Goal: Task Accomplishment & Management: Use online tool/utility

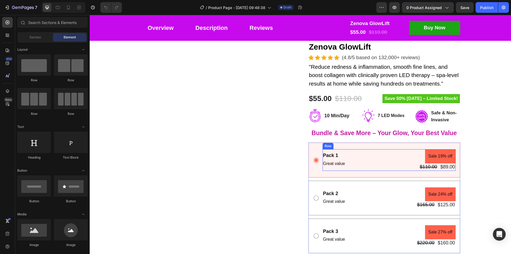
scroll to position [53, 0]
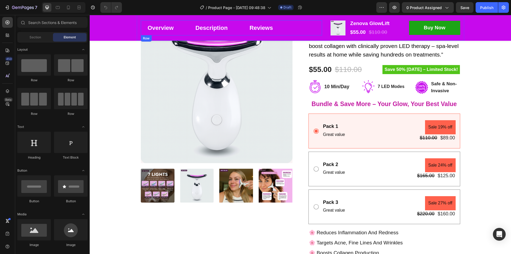
click at [294, 33] on div "Overview Button Description Button Reviews Button Row" at bounding box center [231, 27] width 181 height 15
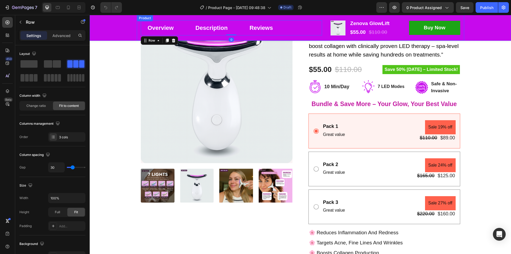
click at [294, 40] on div "Overview Button Description Button Reviews Button Row 0 Product Images Zenova G…" at bounding box center [300, 28] width 327 height 26
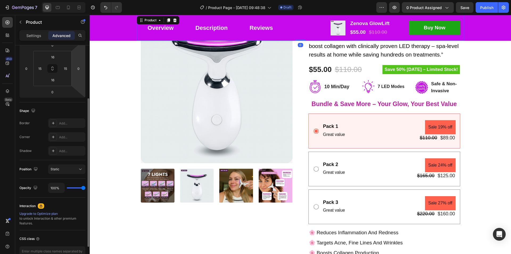
scroll to position [0, 0]
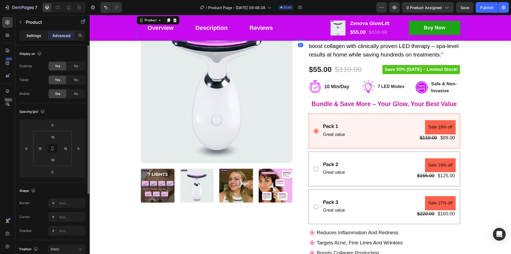
click at [30, 33] on p "Settings" at bounding box center [33, 36] width 15 height 6
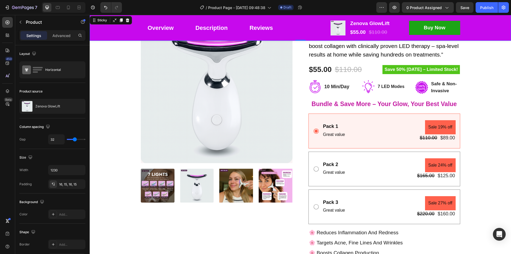
click at [127, 33] on div "Overview Button Description Button Reviews Button Row Product Images Zenova Glo…" at bounding box center [300, 28] width 421 height 26
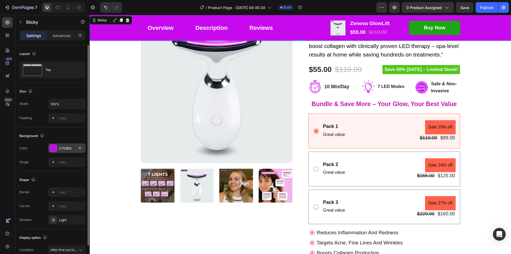
click at [54, 151] on div at bounding box center [53, 147] width 7 height 7
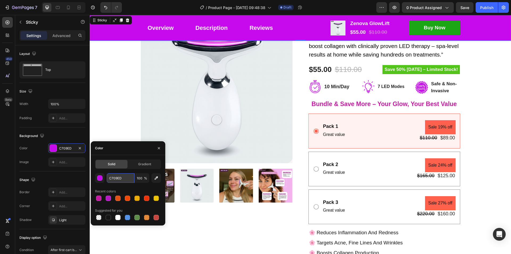
click at [116, 179] on input "C709ED" at bounding box center [121, 178] width 28 height 10
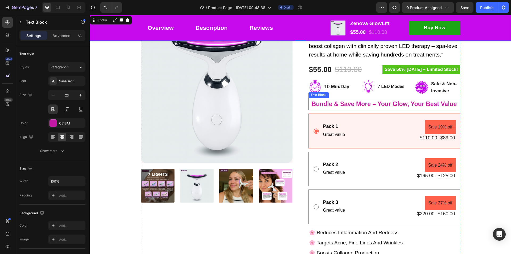
click at [366, 103] on p "Bundle & Save More – Your Glow, Your Best Value" at bounding box center [384, 103] width 151 height 11
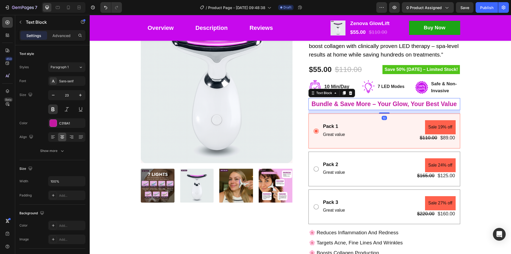
click at [366, 103] on p "Bundle & Save More – Your Glow, Your Best Value" at bounding box center [384, 103] width 151 height 11
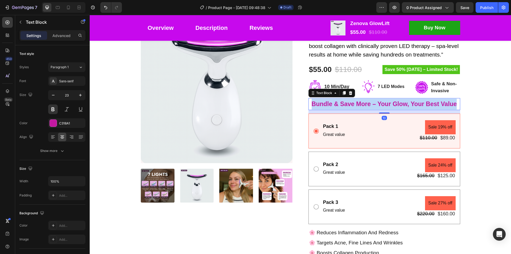
click at [366, 103] on p "Bundle & Save More – Your Glow, Your Best Value" at bounding box center [384, 103] width 151 height 11
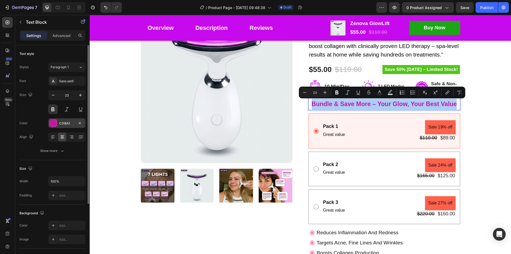
click at [68, 123] on div "C318A1" at bounding box center [66, 123] width 15 height 5
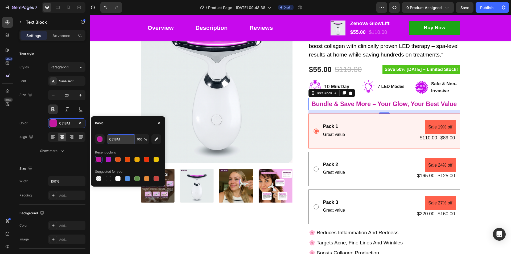
click at [117, 139] on input "C318A1" at bounding box center [121, 139] width 28 height 10
paste input "709ED"
type input "C709ED"
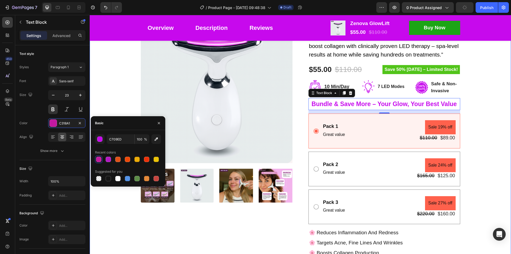
click at [493, 151] on div "Product Images Zenova GlowLift Product Title Icon Icon Icon Icon Icon Icon List…" at bounding box center [300, 171] width 413 height 320
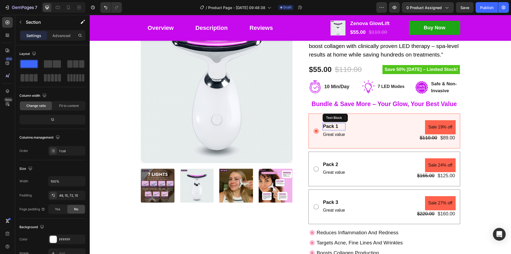
click at [331, 127] on div "Pack 1" at bounding box center [333, 126] width 23 height 7
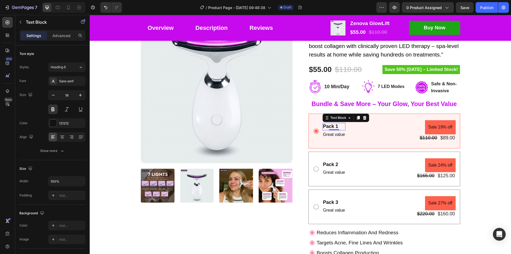
click at [331, 127] on div "Pack 1" at bounding box center [333, 126] width 23 height 7
click at [331, 127] on p "Pack 1" at bounding box center [334, 126] width 22 height 6
click at [329, 164] on div "Pack 2" at bounding box center [333, 164] width 23 height 7
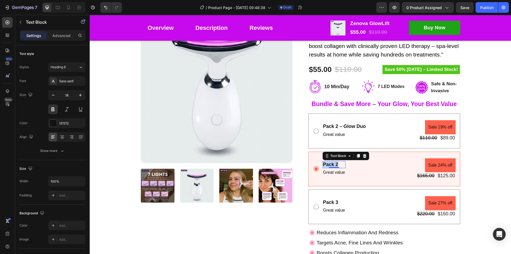
click at [329, 164] on p "Pack 2" at bounding box center [334, 164] width 22 height 6
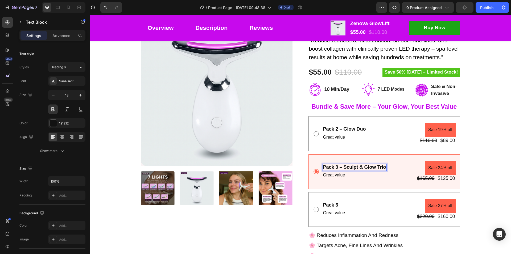
scroll to position [53, 0]
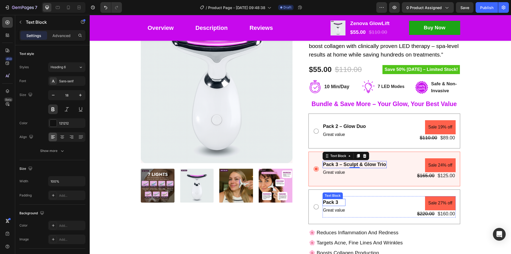
click at [332, 202] on div "Pack 3" at bounding box center [333, 201] width 23 height 7
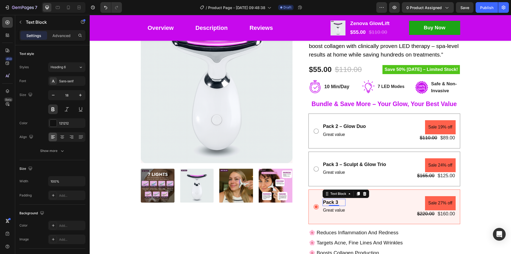
click at [332, 202] on div "Pack 3" at bounding box center [333, 201] width 23 height 7
click at [332, 202] on p "Pack 3" at bounding box center [334, 202] width 22 height 6
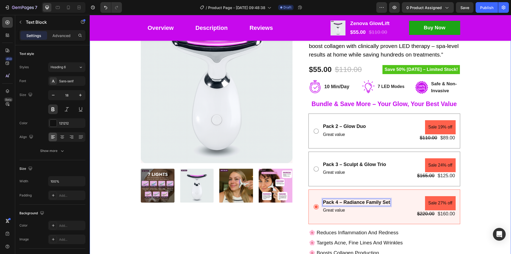
click at [486, 182] on div "Product Images Zenova GlowLift Product Title Icon Icon Icon Icon Icon Icon List…" at bounding box center [300, 171] width 413 height 320
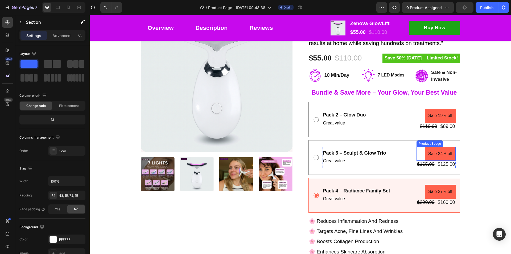
scroll to position [106, 0]
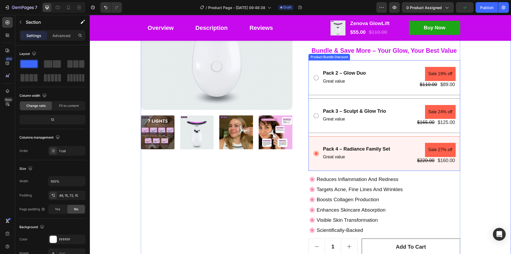
click at [313, 77] on icon at bounding box center [316, 77] width 6 height 6
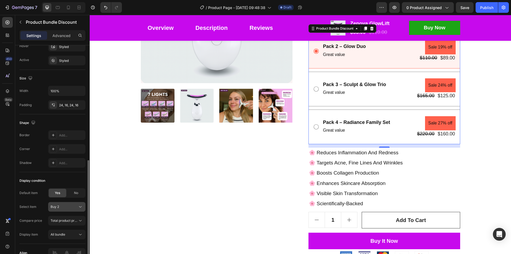
scroll to position [295, 0]
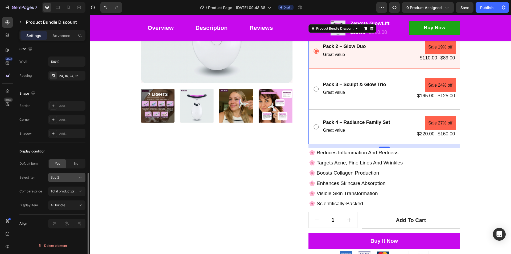
click at [73, 179] on div "Buy 2" at bounding box center [64, 177] width 26 height 5
click at [73, 190] on span "Total product price" at bounding box center [65, 191] width 28 height 4
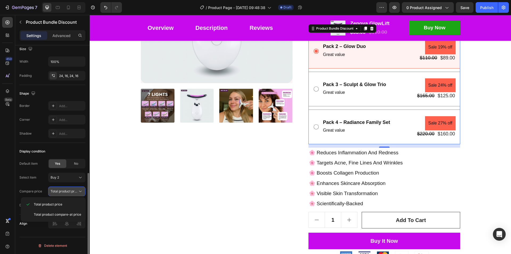
click at [73, 190] on span "Total product price" at bounding box center [65, 191] width 28 height 4
click at [77, 205] on div "All bundle" at bounding box center [64, 204] width 27 height 5
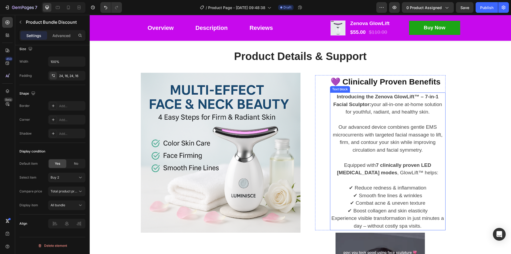
scroll to position [479, 0]
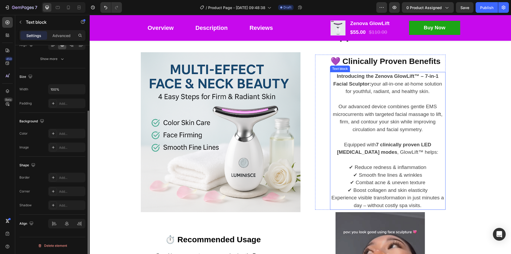
click at [388, 165] on p "✔ Reduce redness & inflammation ✔ Smooth fine lines & wrinkles ✔ Combat acne & …" at bounding box center [387, 175] width 114 height 38
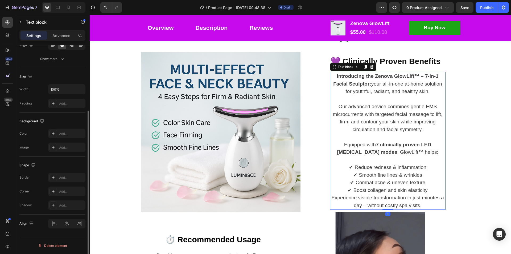
scroll to position [0, 0]
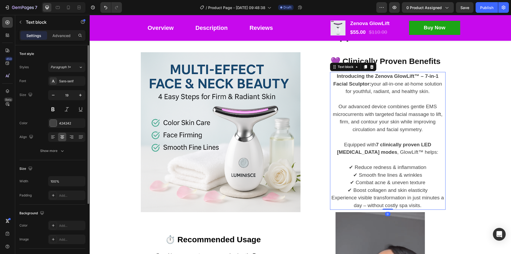
click at [388, 164] on p "✔ Reduce redness & inflammation ✔ Smooth fine lines & wrinkles ✔ Combat acne & …" at bounding box center [387, 175] width 114 height 38
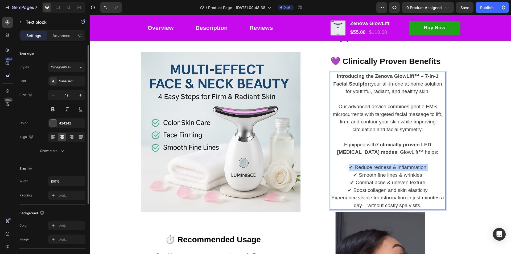
click at [388, 164] on p "✔ Reduce redness & inflammation ✔ Smooth fine lines & wrinkles ✔ Combat acne & …" at bounding box center [387, 175] width 114 height 38
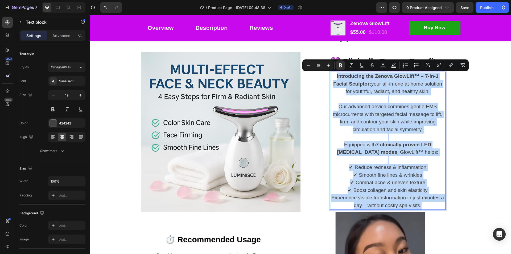
copy div "Introducing the Zenova GlowLift™ – 7-in-1 Facial Sculptor: your all-in-one at-h…"
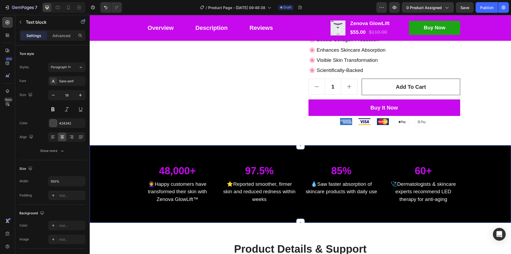
scroll to position [186, 0]
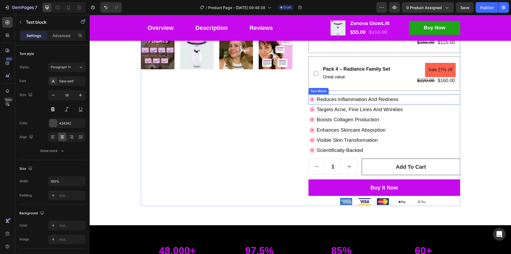
click at [333, 100] on p "🌸 Reduces Inflammation And Redness" at bounding box center [384, 99] width 151 height 9
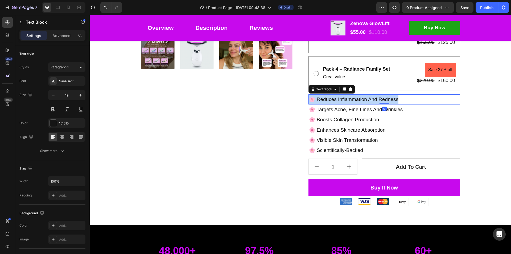
click at [333, 100] on p "🌸 Reduces Inflammation And Redness" at bounding box center [384, 99] width 151 height 9
copy p "🌸 Reduces Inflammation And Redness"
click at [340, 109] on p "🌸 Targets Acne, Fine Lines And Wrinkles" at bounding box center [384, 109] width 151 height 9
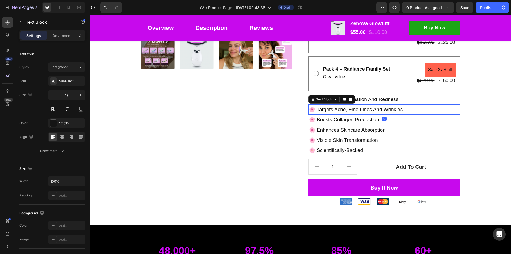
click at [340, 109] on p "🌸 Targets Acne, Fine Lines And Wrinkles" at bounding box center [384, 109] width 151 height 9
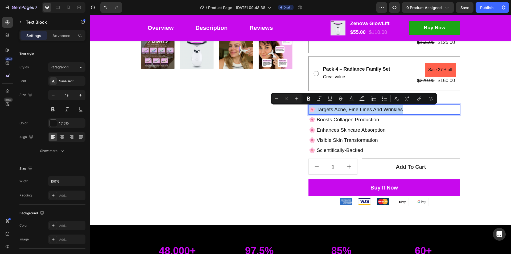
copy p "🌸 Targets Acne, Fine Lines And Wrinkles"
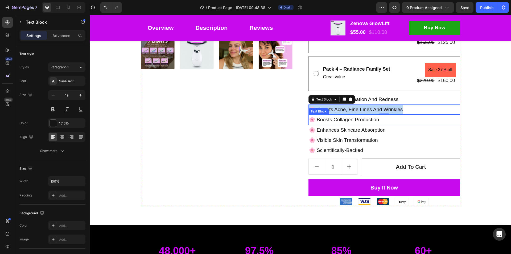
click at [327, 117] on p "🌸 Boosts Collagen Production" at bounding box center [384, 119] width 151 height 9
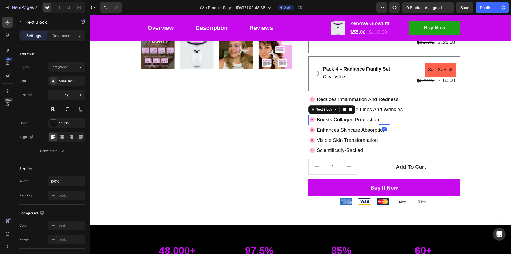
click at [335, 119] on p "🌸 Boosts Collagen Production" at bounding box center [384, 119] width 151 height 9
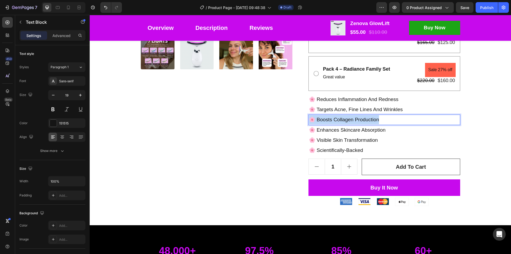
click at [335, 119] on p "🌸 Boosts Collagen Production" at bounding box center [384, 119] width 151 height 9
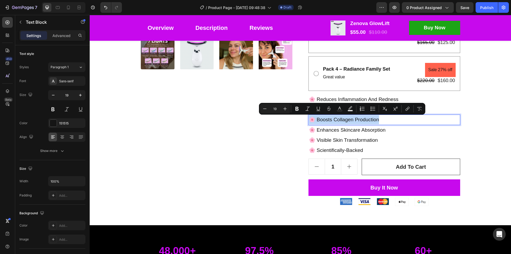
copy p "🌸 Boosts Collagen Production"
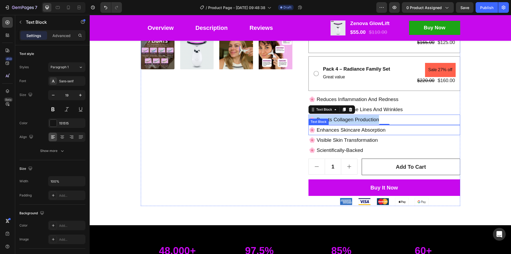
click at [349, 130] on p "🌸 Enhances Skincare Absorption" at bounding box center [384, 129] width 151 height 9
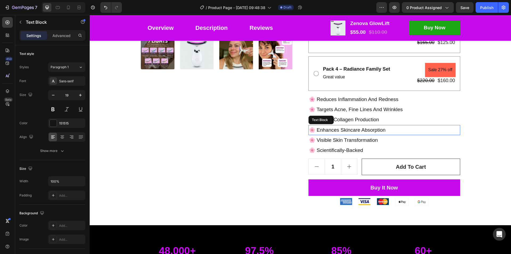
click at [349, 130] on p "🌸 Enhances Skincare Absorption" at bounding box center [384, 129] width 151 height 9
copy p "🌸 Enhances Skincare Absorption"
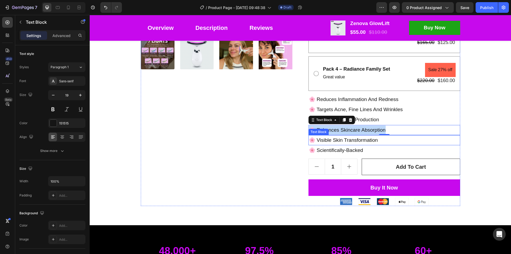
click at [339, 142] on p "🌸 Visible Skin Transformation" at bounding box center [384, 139] width 151 height 9
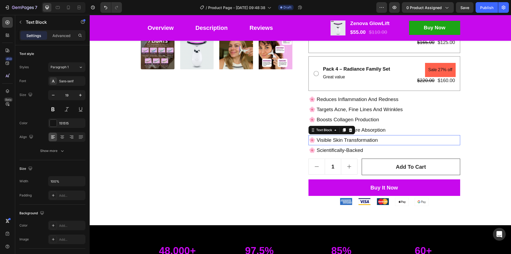
click at [339, 142] on p "🌸 Visible Skin Transformation" at bounding box center [384, 139] width 151 height 9
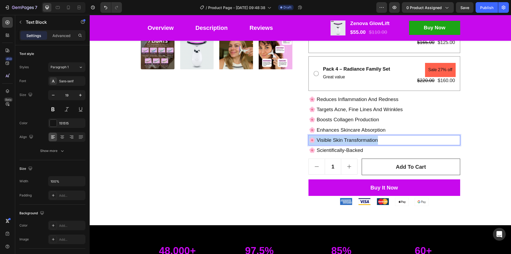
copy p "🌸 Visible Skin Transformation"
click at [351, 151] on p "🌸 Scientifically-Backed" at bounding box center [384, 150] width 151 height 9
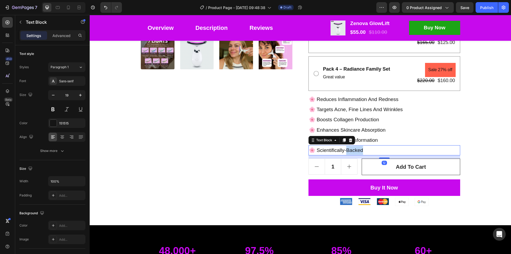
click at [351, 151] on p "🌸 Scientifically-Backed" at bounding box center [384, 150] width 151 height 9
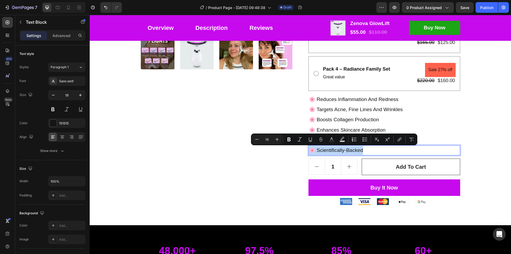
copy p "🌸 Scientifically-Backed"
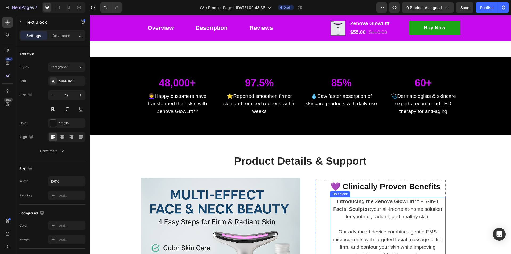
type input "16"
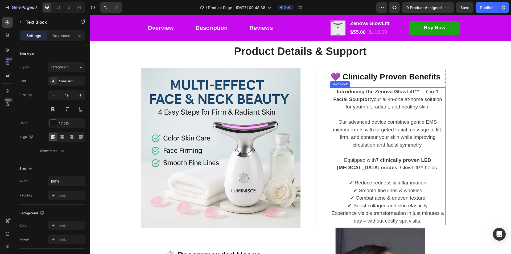
scroll to position [479, 0]
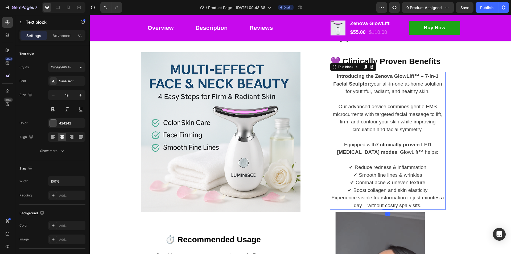
click at [365, 94] on p "Introducing the Zenova GlowLift™ – 7-in-1 Facial Sculptor: your all-in-one at-h…" at bounding box center [387, 83] width 114 height 23
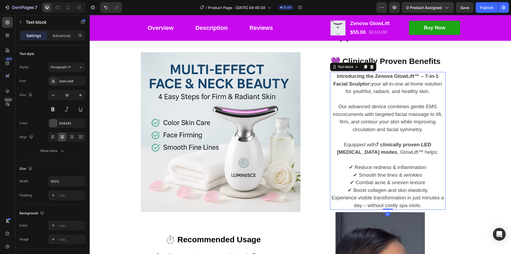
click at [376, 104] on p "Our advanced device combines gentle EMS microcurrents with targeted facial mass…" at bounding box center [387, 118] width 114 height 30
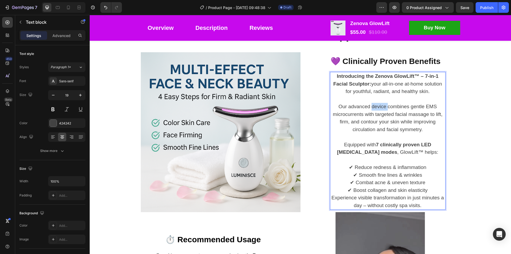
click at [376, 104] on p "Our advanced device combines gentle EMS microcurrents with targeted facial mass…" at bounding box center [387, 118] width 114 height 30
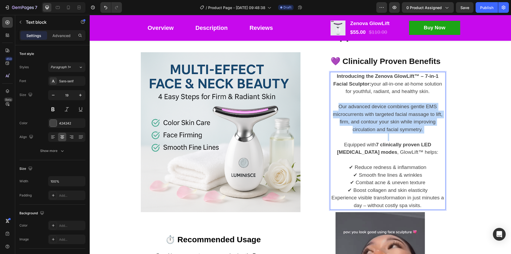
click at [376, 104] on p "Our advanced device combines gentle EMS microcurrents with targeted facial mass…" at bounding box center [387, 118] width 114 height 30
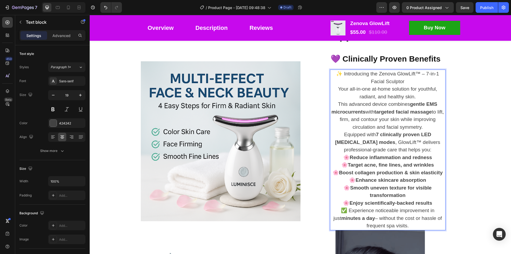
scroll to position [476, 0]
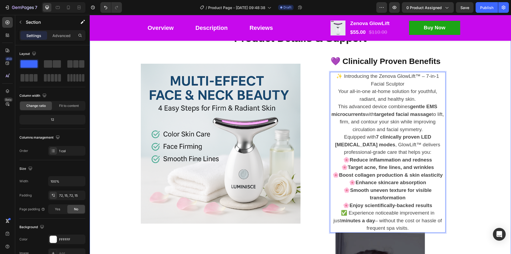
click at [468, 135] on div "Product Details & Support Heading Row Image 💜 Clinically Proven Benefits Text b…" at bounding box center [300, 211] width 413 height 361
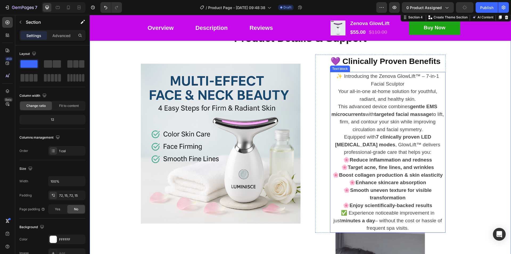
click at [388, 81] on p "✨ Introducing the Zenova GlowLift™ – 7-in-1 Facial Sculptor" at bounding box center [387, 79] width 114 height 15
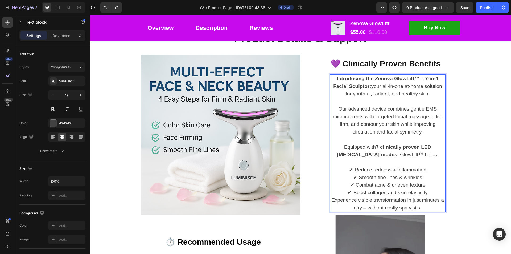
click at [382, 87] on p "Introducing the Zenova GlowLift™ – 7-in-1 Facial Sculptor: your all-in-one at-h…" at bounding box center [387, 86] width 114 height 23
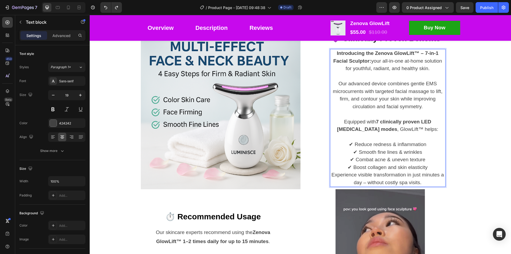
scroll to position [503, 0]
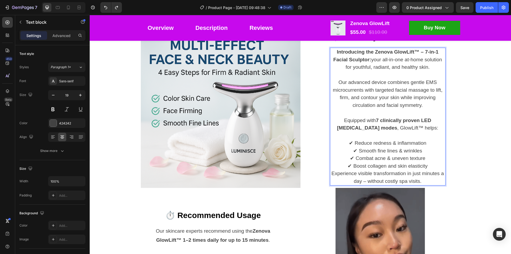
click at [353, 146] on p "✔ Reduce redness & inflammation ✔ Smooth fine lines & wrinkles ✔ Combat acne & …" at bounding box center [387, 151] width 114 height 38
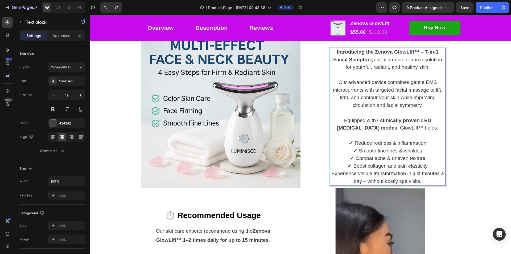
click at [362, 143] on p "✔ Reduce redness & inflammation ✔ Smooth fine lines & wrinkles ✔ Combat acne & …" at bounding box center [387, 151] width 114 height 38
click at [352, 142] on p "✔ Reduce redness & inflammation ✔ Smooth fine lines & wrinkles ✔ Combat acne & …" at bounding box center [387, 151] width 114 height 38
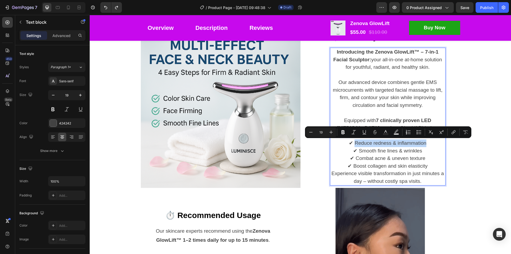
drag, startPoint x: 353, startPoint y: 143, endPoint x: 429, endPoint y: 143, distance: 76.1
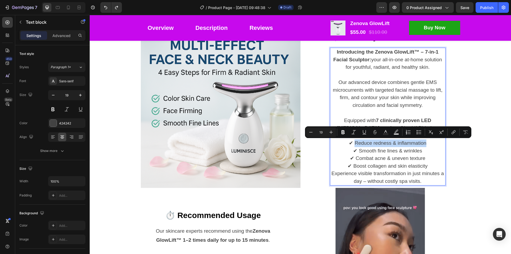
click at [429, 143] on p "✔ Reduce redness & inflammation ✔ Smooth fine lines & wrinkles ✔ Combat acne & …" at bounding box center [387, 151] width 114 height 38
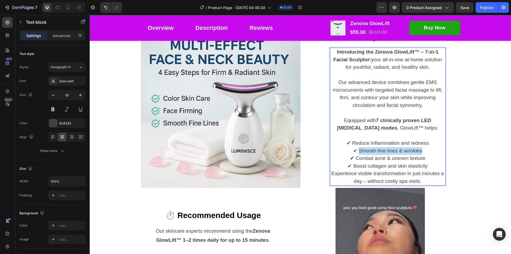
drag, startPoint x: 358, startPoint y: 149, endPoint x: 422, endPoint y: 149, distance: 64.4
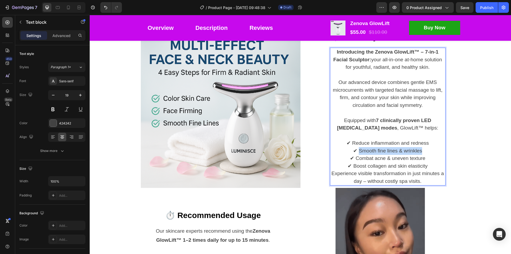
click at [423, 149] on p "✔ Reduce inflammation and redness ✔ Smooth fine lines & wrinkles ✔ Combat acne …" at bounding box center [387, 151] width 114 height 38
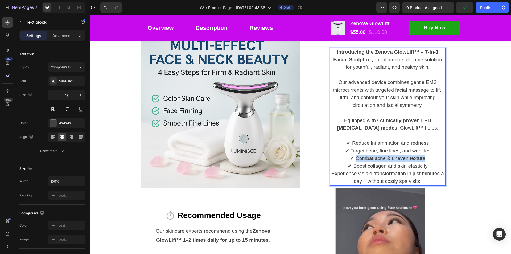
drag, startPoint x: 354, startPoint y: 157, endPoint x: 423, endPoint y: 156, distance: 68.9
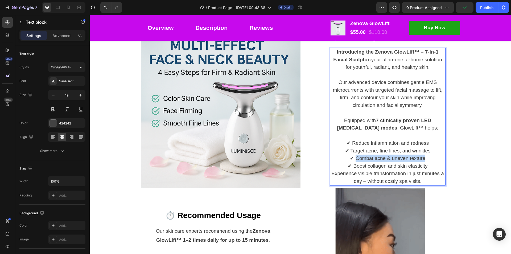
click at [425, 156] on p "✔ Reduce inflammation and redness ✔ Target acne, fine lines, and wrinkles ✔ Com…" at bounding box center [387, 151] width 114 height 38
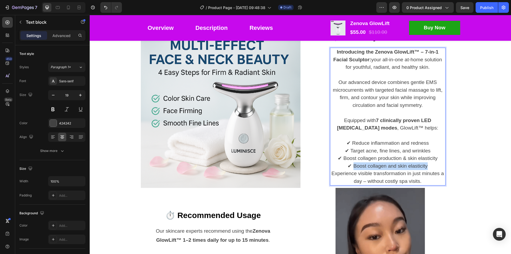
drag, startPoint x: 352, startPoint y: 166, endPoint x: 426, endPoint y: 166, distance: 73.7
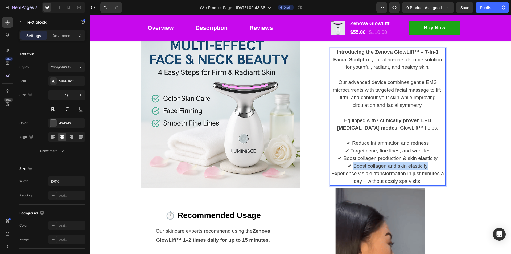
click at [426, 166] on p "✔ Reduce inflammation and redness ✔ Target acne, fine lines, and wrinkles ✔ Boo…" at bounding box center [387, 151] width 114 height 38
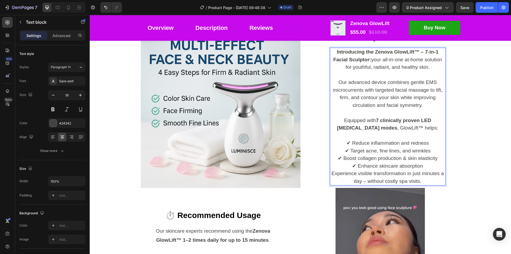
click at [355, 173] on p "Experience visible transformation in just minutes a day – without costly spa vi…" at bounding box center [387, 176] width 114 height 15
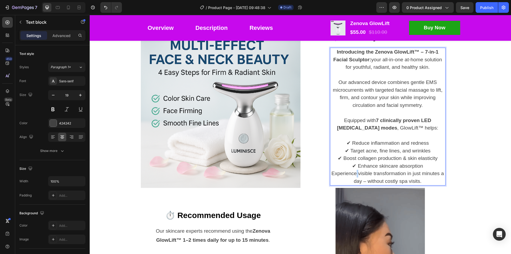
click at [355, 173] on p "Experience visible transformation in just minutes a day – without costly spa vi…" at bounding box center [387, 176] width 114 height 15
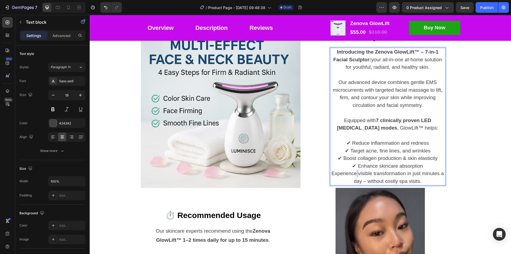
click at [355, 173] on p "Experience visible transformation in just minutes a day – without costly spa vi…" at bounding box center [387, 176] width 114 height 15
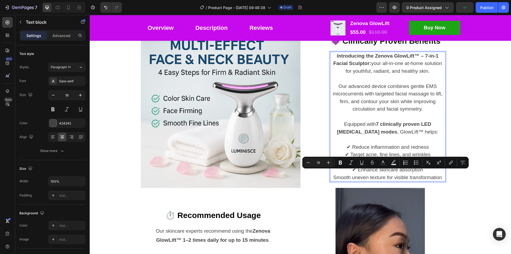
scroll to position [507, 0]
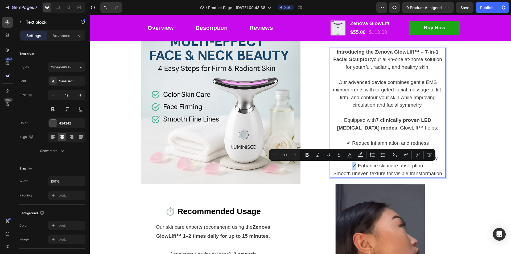
click at [352, 165] on p "✔ Reduce inflammation and redness ✔ Target acne, fine lines, and wrinkles ✔ Boo…" at bounding box center [387, 150] width 114 height 38
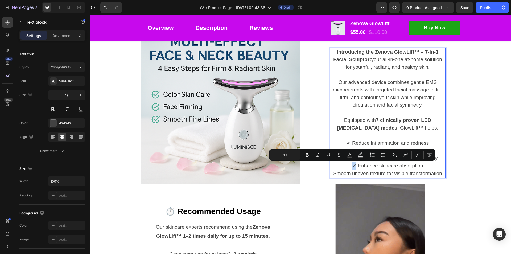
copy p "✔"
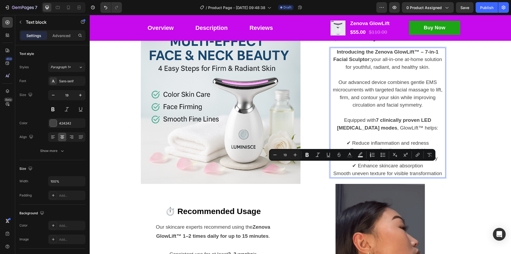
click at [332, 173] on p "Smooth uneven texture for visible transformation" at bounding box center [387, 173] width 114 height 8
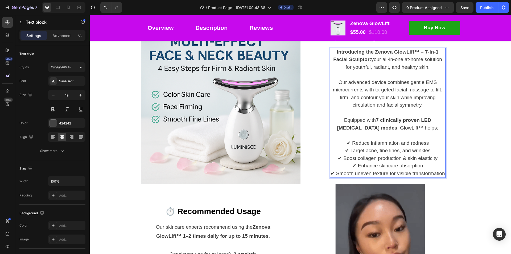
click at [442, 173] on p "✔ Smooth uneven texture for visible transformation" at bounding box center [387, 173] width 114 height 8
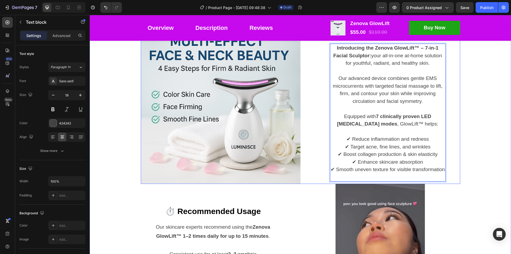
scroll to position [503, 0]
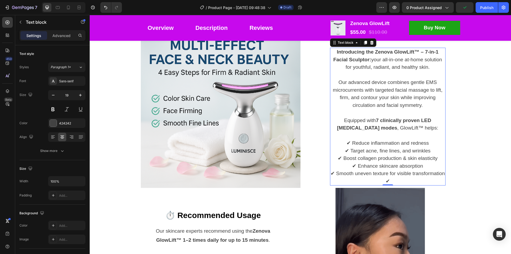
click at [393, 181] on p "✔" at bounding box center [387, 181] width 114 height 8
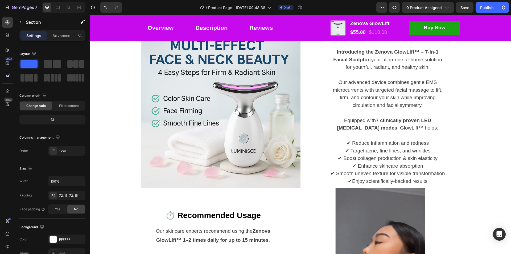
click at [495, 160] on div "Product Details & Support Heading Row Image 💜 Clinically Proven Benefits Text b…" at bounding box center [300, 176] width 413 height 343
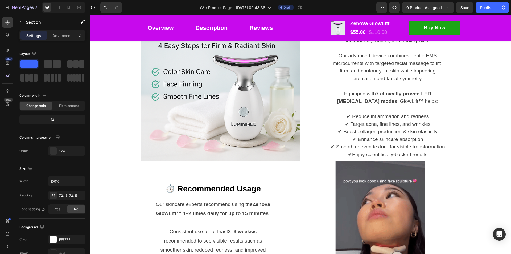
scroll to position [609, 0]
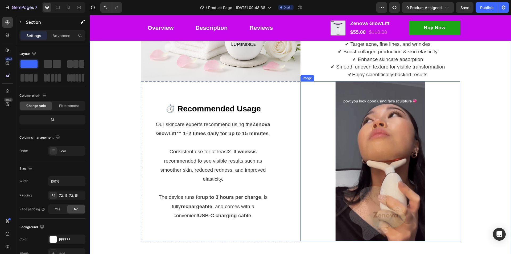
click at [380, 146] on img at bounding box center [380, 161] width 160 height 160
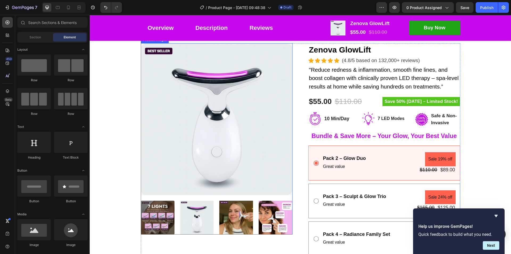
scroll to position [53, 0]
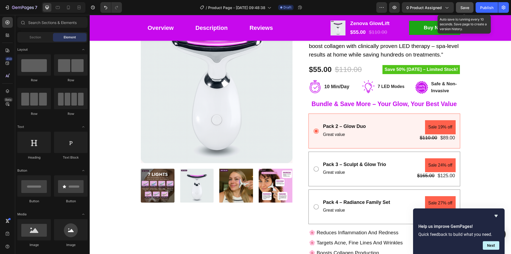
click at [464, 6] on span "Save" at bounding box center [464, 7] width 9 height 5
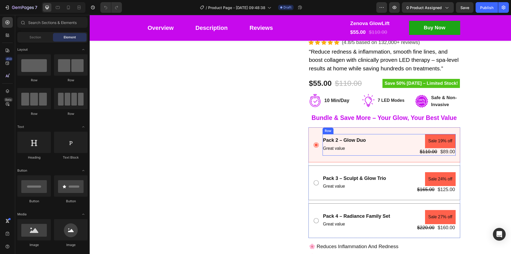
scroll to position [106, 0]
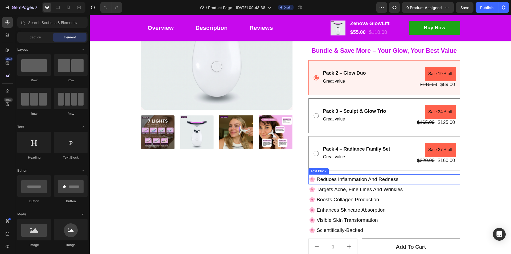
click at [428, 177] on p "🌸 Reduces Inflammation And Redness" at bounding box center [384, 179] width 151 height 9
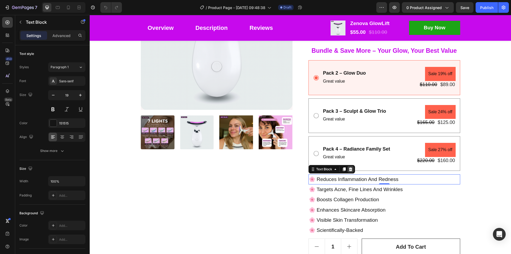
click at [348, 169] on icon at bounding box center [349, 169] width 3 height 4
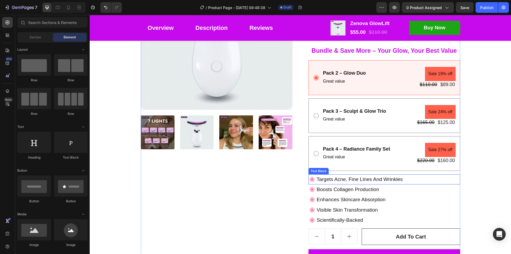
click at [341, 181] on p "🌸 Targets Acne, Fine Lines And Wrinkles" at bounding box center [384, 179] width 151 height 9
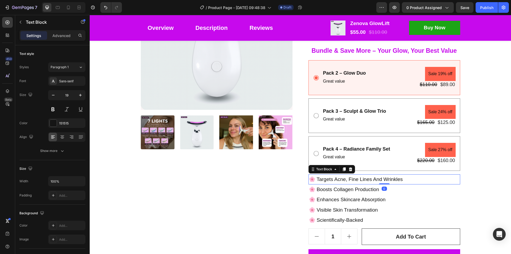
click at [348, 171] on icon at bounding box center [349, 169] width 3 height 4
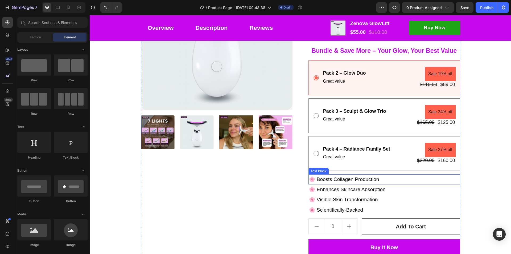
click at [341, 181] on p "🌸 Boosts Collagen Production" at bounding box center [384, 179] width 151 height 9
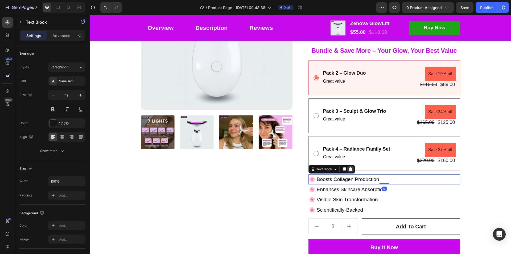
click at [349, 170] on icon at bounding box center [349, 169] width 3 height 4
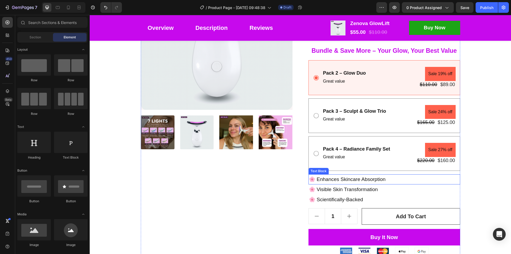
click at [343, 180] on p "🌸 Enhances Skincare Absorption" at bounding box center [384, 179] width 151 height 9
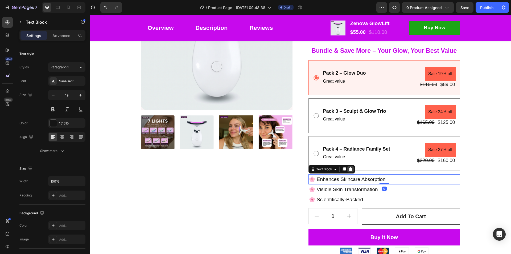
click at [348, 171] on icon at bounding box center [349, 169] width 3 height 4
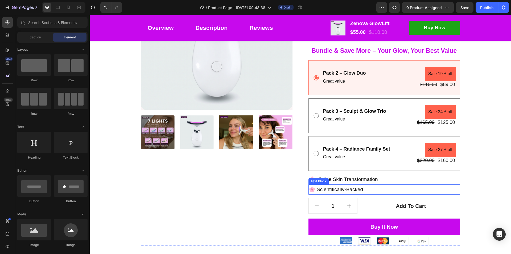
click at [343, 180] on p "🌸 Visible Skin Transformation" at bounding box center [384, 179] width 151 height 9
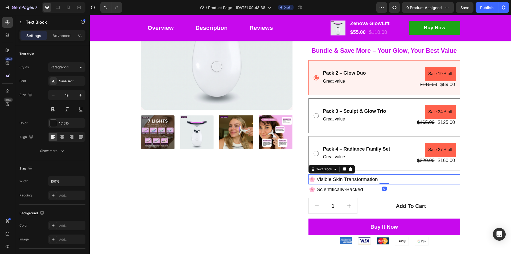
drag, startPoint x: 348, startPoint y: 170, endPoint x: 347, endPoint y: 173, distance: 3.8
click at [348, 169] on icon at bounding box center [350, 169] width 4 height 4
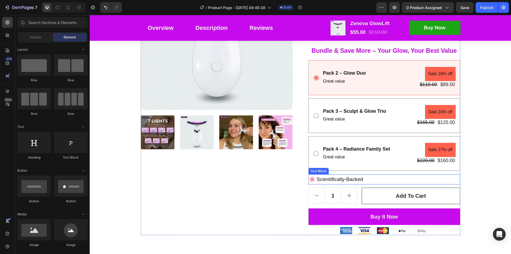
click at [344, 179] on p "🌸 Scientifically-Backed" at bounding box center [384, 179] width 151 height 9
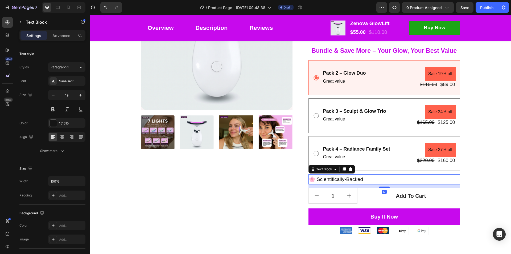
drag, startPoint x: 346, startPoint y: 169, endPoint x: 350, endPoint y: 169, distance: 3.7
click at [348, 169] on icon at bounding box center [350, 169] width 4 height 4
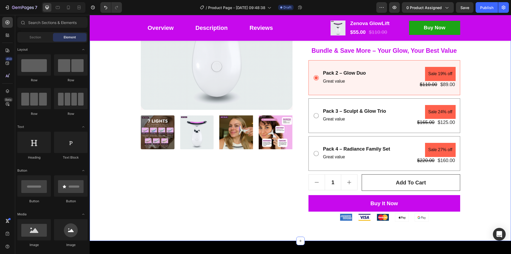
click at [490, 151] on div "Product Images Zenova GlowLift Product Title Icon Icon Icon Icon Icon Icon List…" at bounding box center [300, 89] width 413 height 263
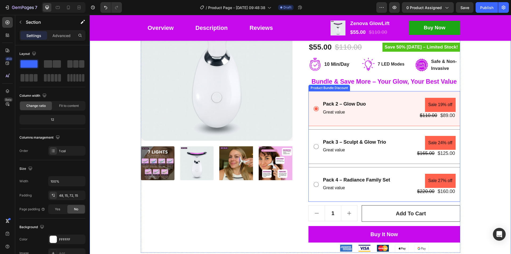
scroll to position [53, 0]
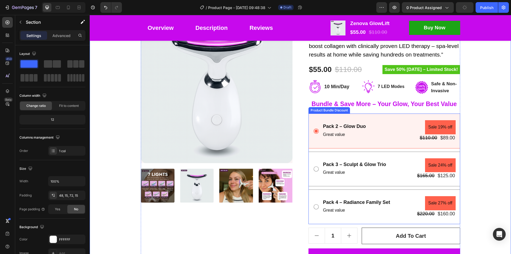
click at [315, 170] on icon at bounding box center [316, 168] width 6 height 6
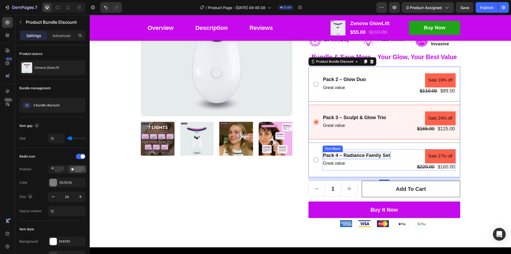
scroll to position [106, 0]
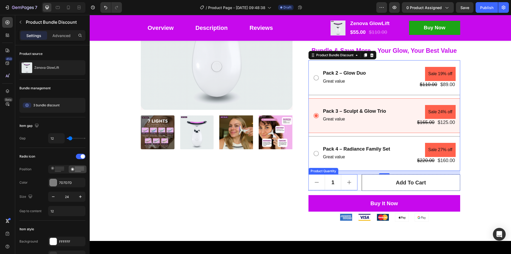
click at [348, 183] on icon "increment" at bounding box center [348, 181] width 5 height 5
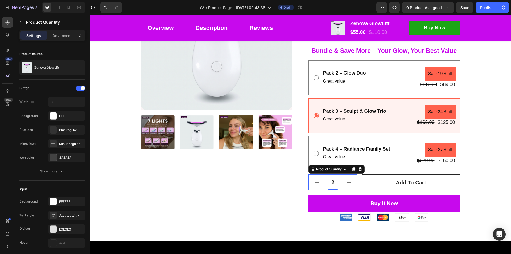
click at [318, 182] on button "decrement" at bounding box center [317, 181] width 16 height 15
type input "1"
click at [432, 75] on pre "Sale 19% off" at bounding box center [440, 74] width 30 height 14
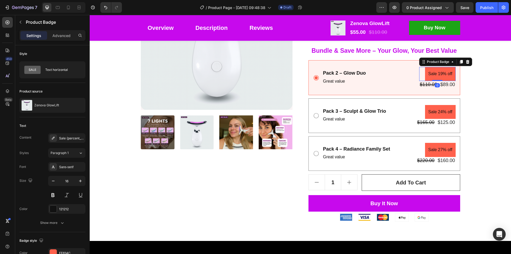
click at [432, 75] on pre "Sale 19% off" at bounding box center [440, 74] width 30 height 14
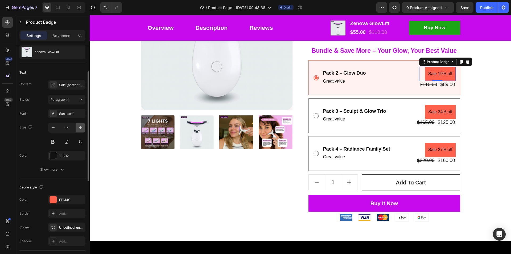
click at [78, 126] on icon "button" at bounding box center [80, 127] width 5 height 5
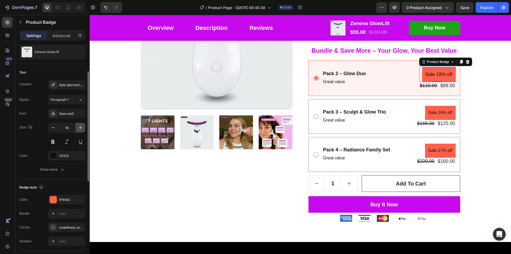
click at [78, 126] on icon "button" at bounding box center [80, 127] width 5 height 5
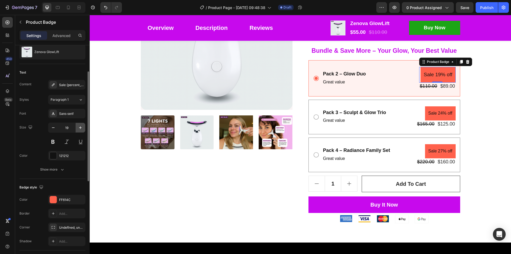
click at [78, 128] on icon "button" at bounding box center [80, 127] width 5 height 5
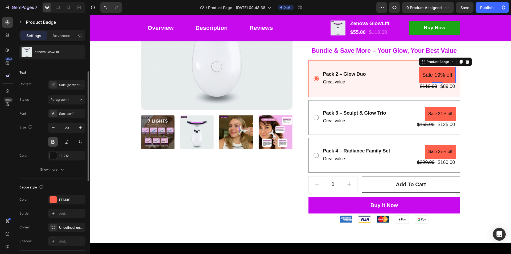
click at [54, 141] on button at bounding box center [53, 142] width 10 height 10
click at [52, 130] on button "button" at bounding box center [53, 128] width 10 height 10
type input "19"
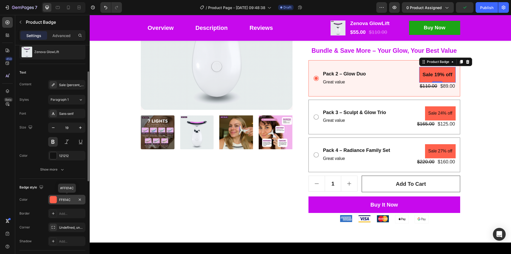
click at [57, 200] on div "FF614C" at bounding box center [66, 199] width 37 height 10
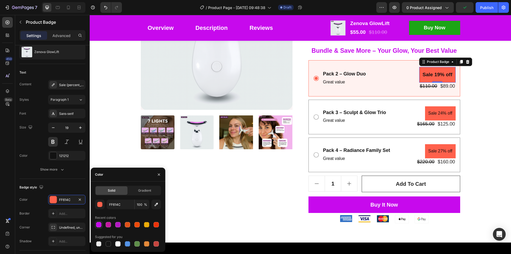
click at [95, 223] on div at bounding box center [98, 224] width 7 height 7
click at [134, 243] on div at bounding box center [136, 243] width 5 height 5
click at [97, 225] on div at bounding box center [98, 224] width 5 height 5
type input "C709ED"
click at [333, 83] on p "Great value" at bounding box center [344, 82] width 43 height 8
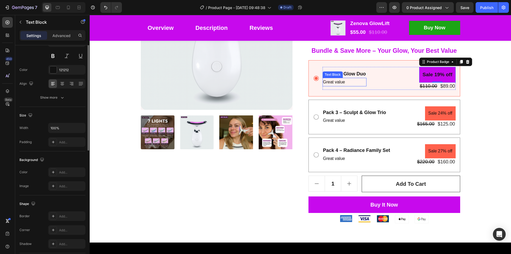
scroll to position [0, 0]
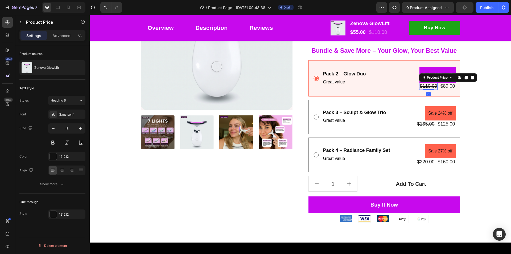
click at [428, 87] on div "$110.00" at bounding box center [428, 85] width 18 height 7
click at [448, 87] on div "$89.00" at bounding box center [447, 85] width 16 height 7
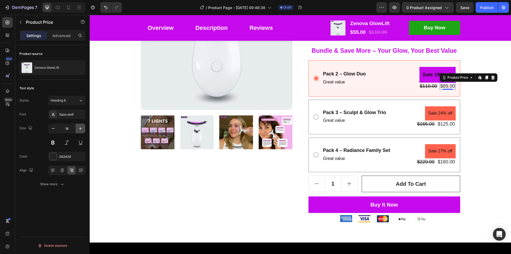
click at [79, 128] on icon "button" at bounding box center [80, 128] width 5 height 5
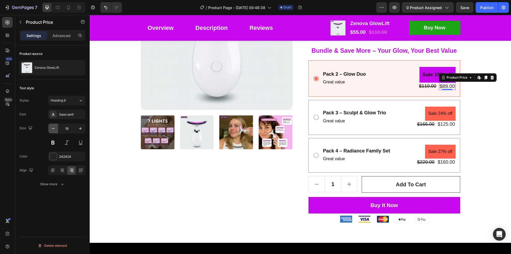
click at [53, 128] on icon "button" at bounding box center [53, 128] width 5 height 5
type input "18"
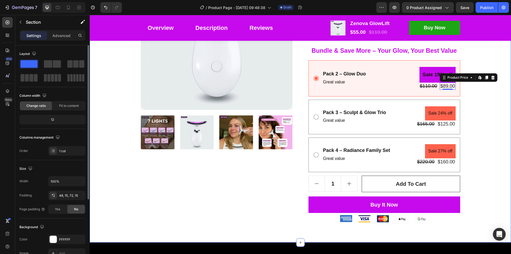
click at [475, 124] on div "Product Images Zenova GlowLift Product Title Icon Icon Icon Icon Icon Icon List…" at bounding box center [300, 90] width 413 height 265
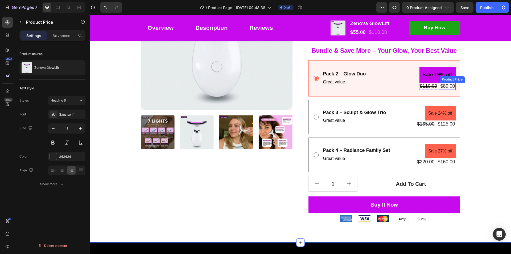
click at [443, 87] on div "$89.00" at bounding box center [447, 85] width 16 height 7
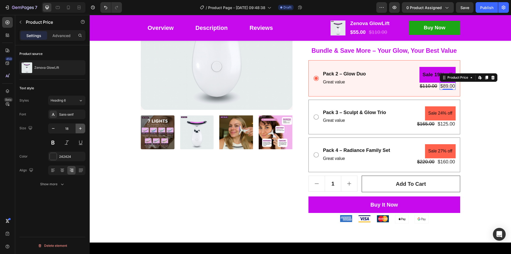
click at [83, 129] on icon "button" at bounding box center [80, 128] width 5 height 5
type input "19"
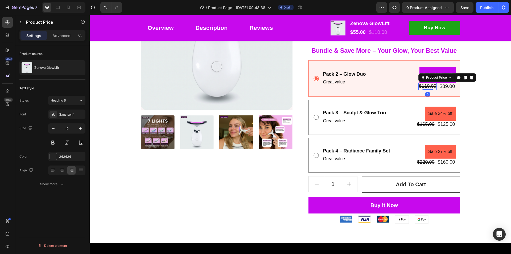
click at [426, 86] on div "$110.00" at bounding box center [427, 85] width 18 height 7
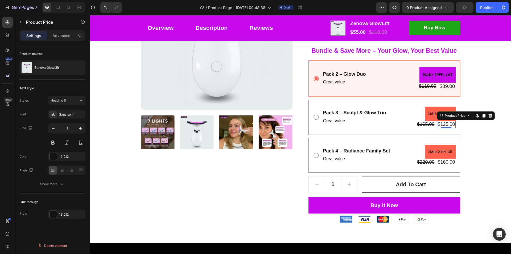
click at [444, 125] on div "$125.00" at bounding box center [446, 124] width 18 height 7
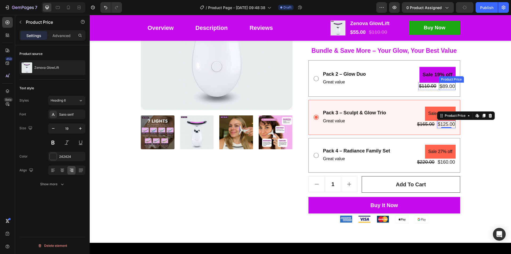
click at [446, 87] on div "$89.00" at bounding box center [447, 86] width 16 height 8
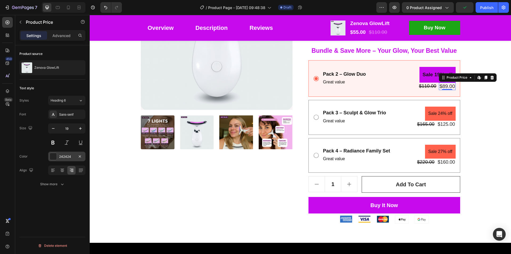
click at [52, 153] on div at bounding box center [53, 156] width 7 height 7
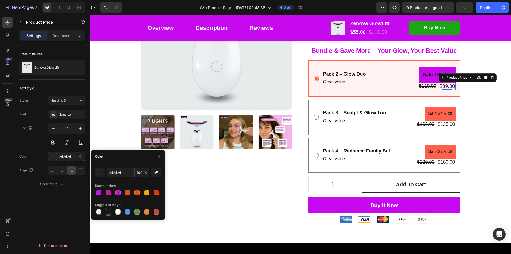
click at [108, 210] on div at bounding box center [108, 211] width 5 height 5
type input "151515"
click at [53, 142] on button at bounding box center [53, 143] width 10 height 10
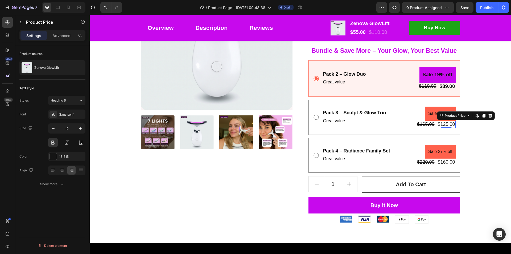
click at [447, 125] on div "$125.00" at bounding box center [446, 124] width 18 height 7
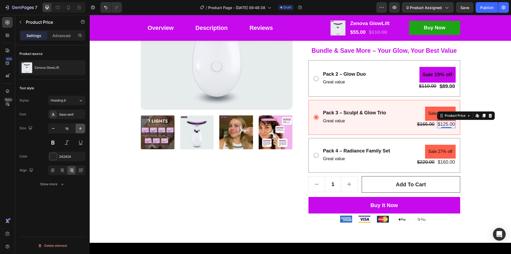
click at [77, 128] on button "button" at bounding box center [81, 128] width 10 height 10
type input "19"
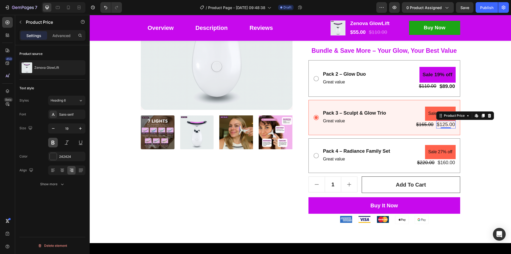
click at [53, 141] on button at bounding box center [53, 143] width 10 height 10
click at [445, 162] on div "$160.00" at bounding box center [446, 162] width 18 height 7
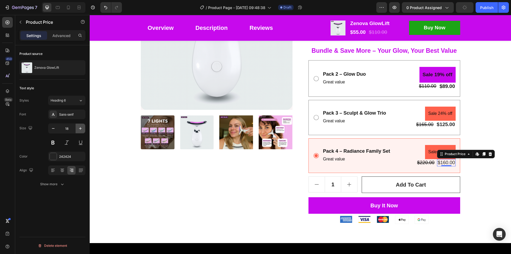
click at [80, 127] on icon "button" at bounding box center [80, 128] width 5 height 5
type input "19"
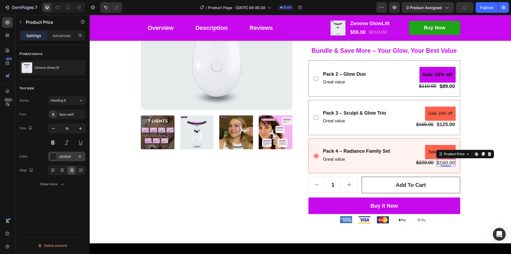
click at [52, 154] on div at bounding box center [53, 156] width 7 height 7
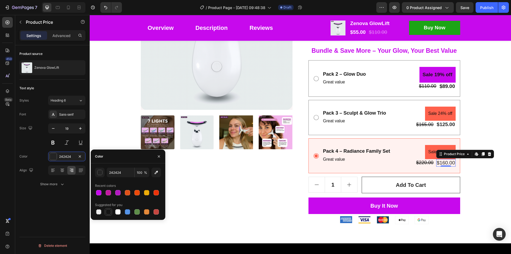
click at [108, 211] on div at bounding box center [108, 211] width 5 height 5
type input "151515"
click at [53, 141] on button at bounding box center [53, 143] width 10 height 10
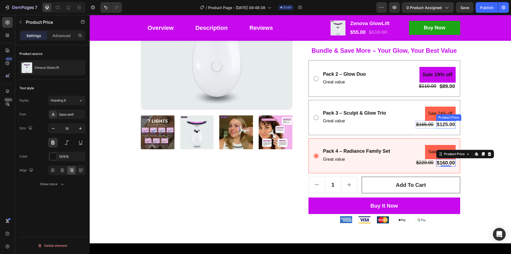
click at [442, 124] on div "$125.00" at bounding box center [445, 125] width 19 height 8
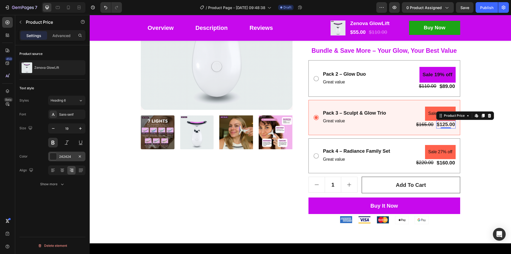
click at [53, 155] on div at bounding box center [53, 156] width 7 height 7
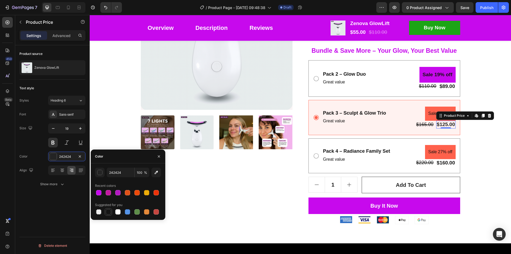
click at [108, 210] on div at bounding box center [108, 211] width 5 height 5
type input "151515"
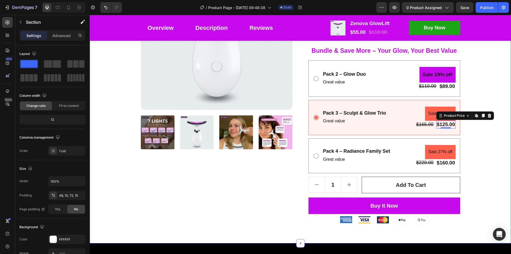
click at [467, 138] on div "Product Images Zenova GlowLift Product Title Icon Icon Icon Icon Icon Icon List…" at bounding box center [300, 91] width 413 height 266
click at [427, 125] on div "$165.00" at bounding box center [425, 124] width 18 height 7
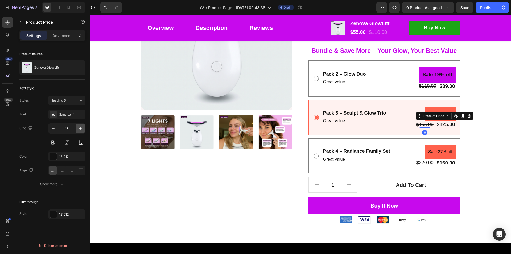
click at [80, 127] on icon "button" at bounding box center [80, 128] width 3 height 3
type input "19"
click at [442, 122] on div "$125.00" at bounding box center [445, 125] width 19 height 8
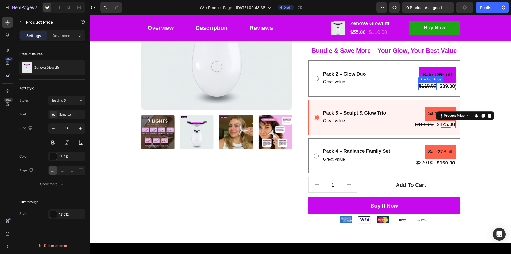
click at [429, 84] on div "$110.00" at bounding box center [427, 85] width 18 height 7
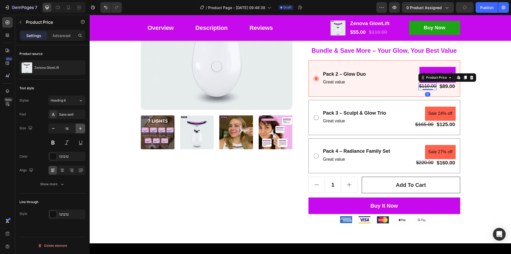
click at [78, 128] on icon "button" at bounding box center [80, 128] width 5 height 5
type input "19"
click at [423, 164] on div "$220.00" at bounding box center [425, 162] width 18 height 7
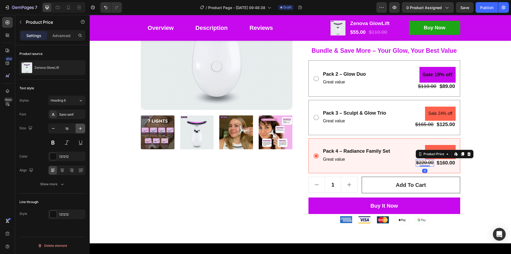
click at [80, 128] on icon "button" at bounding box center [80, 128] width 3 height 3
type input "19"
click at [443, 163] on div "$160.00" at bounding box center [445, 163] width 19 height 8
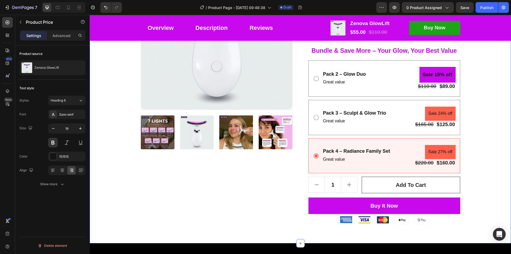
click at [481, 126] on div "Product Images Zenova GlowLift Product Title Icon Icon Icon Icon Icon Icon List…" at bounding box center [300, 91] width 413 height 266
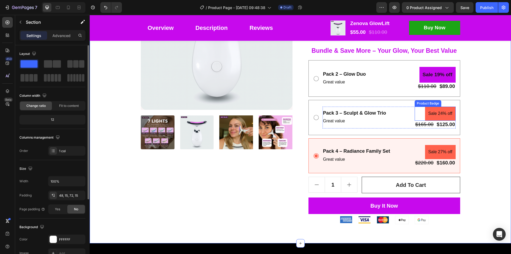
click at [450, 117] on pre "Sale 24% off" at bounding box center [440, 113] width 30 height 14
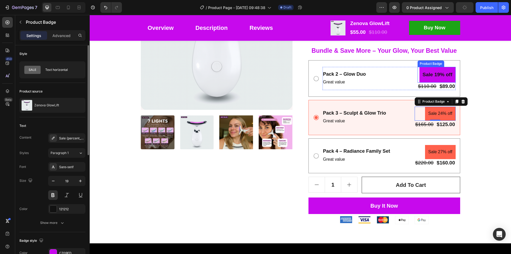
click at [435, 80] on pre "Sale 19% off" at bounding box center [437, 74] width 36 height 15
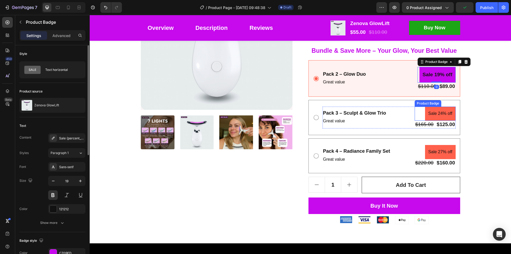
click at [435, 114] on pre "Sale 24% off" at bounding box center [440, 113] width 30 height 14
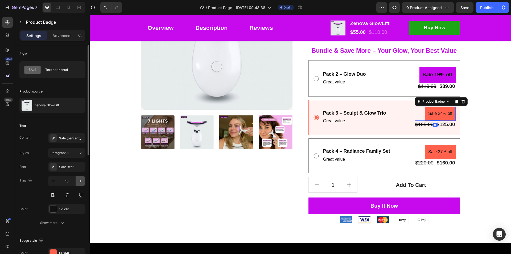
click at [80, 180] on icon "button" at bounding box center [80, 180] width 5 height 5
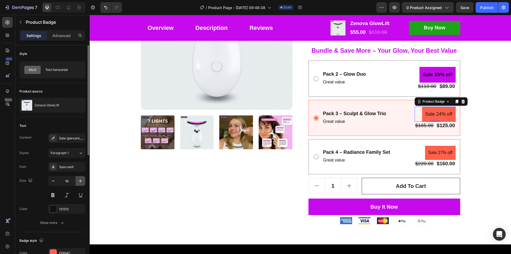
click at [80, 180] on icon "button" at bounding box center [80, 180] width 5 height 5
type input "19"
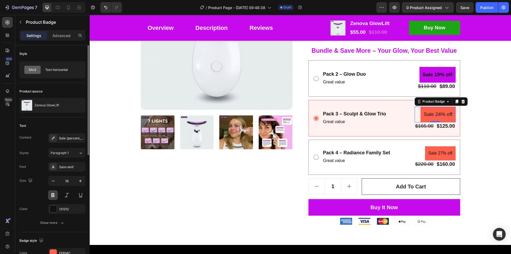
click at [53, 193] on button at bounding box center [53, 195] width 10 height 10
click at [414, 115] on div "Sale 24% off" at bounding box center [434, 113] width 41 height 15
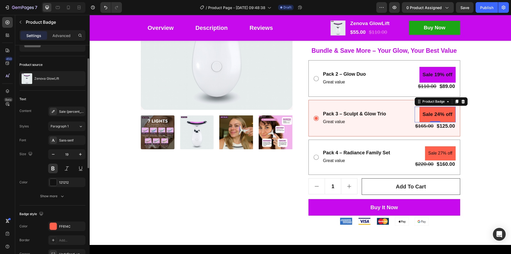
scroll to position [80, 0]
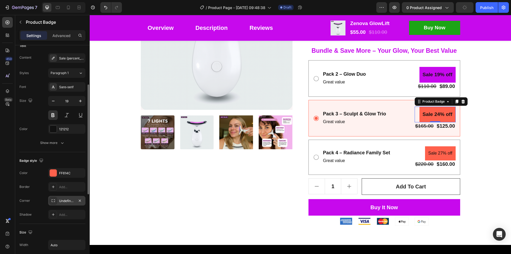
click at [69, 201] on div "Undefined, undefined, undefined, undefined" at bounding box center [66, 200] width 15 height 5
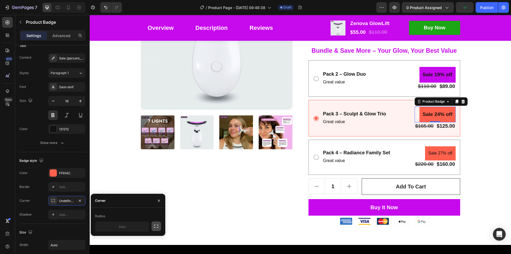
click at [157, 226] on icon "button" at bounding box center [155, 225] width 5 height 5
click at [134, 227] on input "text" at bounding box center [136, 226] width 26 height 10
click at [107, 227] on input "text" at bounding box center [108, 226] width 26 height 10
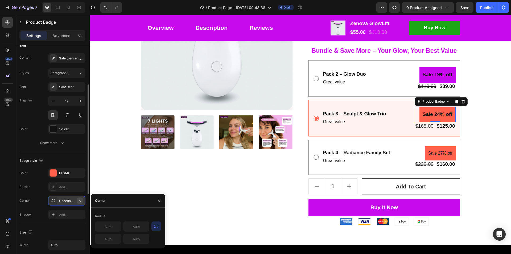
click at [79, 199] on icon "button" at bounding box center [80, 200] width 4 height 4
type input "0"
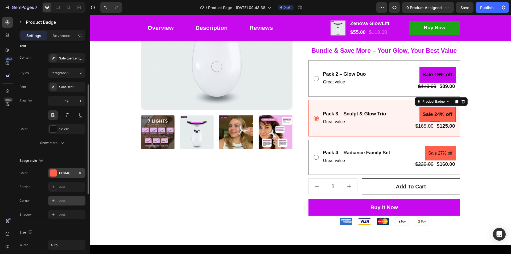
click at [54, 171] on div at bounding box center [53, 172] width 7 height 7
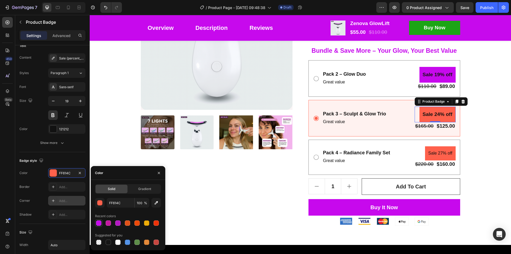
click at [99, 223] on div at bounding box center [98, 222] width 5 height 5
type input "C709ED"
click at [448, 150] on pre "Sale 27% off" at bounding box center [440, 153] width 30 height 14
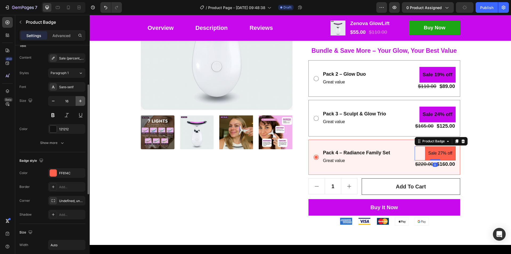
click at [77, 102] on button "button" at bounding box center [81, 101] width 10 height 10
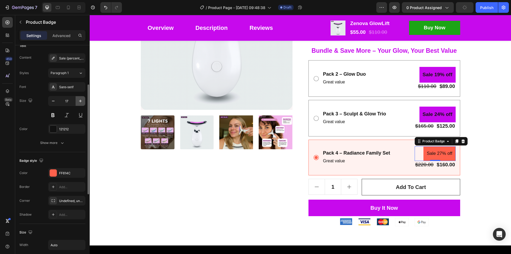
click at [77, 102] on button "button" at bounding box center [81, 101] width 10 height 10
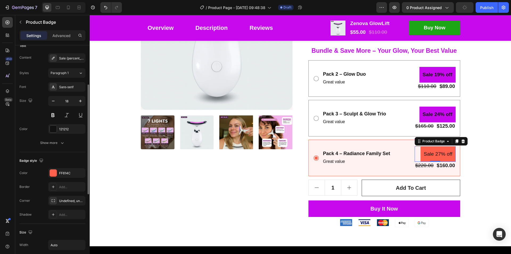
type input "19"
click at [54, 115] on button at bounding box center [53, 115] width 10 height 10
click at [56, 130] on div at bounding box center [52, 128] width 7 height 7
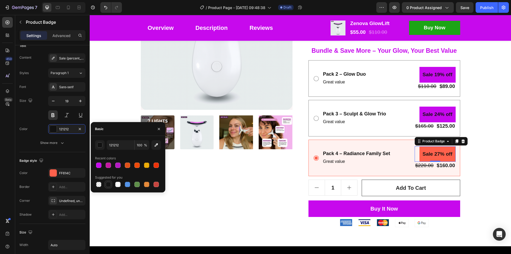
click at [107, 185] on div at bounding box center [108, 183] width 5 height 5
type input "151515"
click at [54, 173] on div at bounding box center [53, 172] width 7 height 7
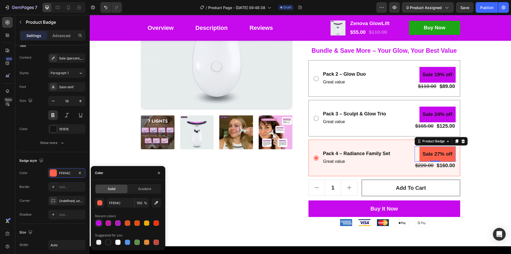
click at [99, 224] on div at bounding box center [98, 222] width 5 height 5
type input "C709ED"
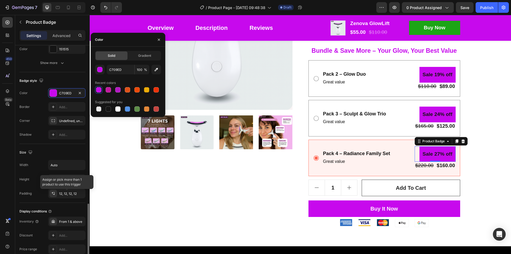
scroll to position [213, 0]
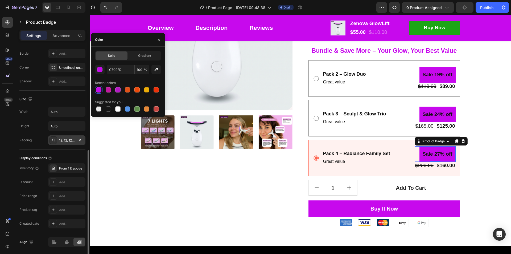
click at [64, 141] on div "12, 12, 12, 12" at bounding box center [66, 140] width 15 height 5
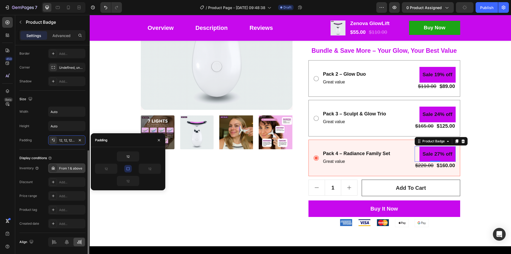
click at [68, 169] on div "From 1 & above" at bounding box center [71, 168] width 25 height 5
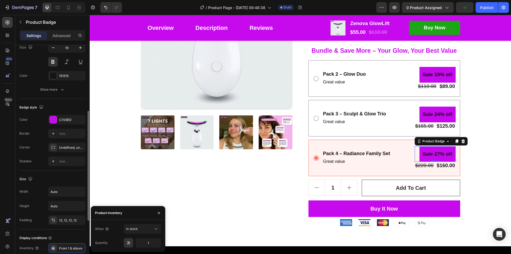
scroll to position [80, 0]
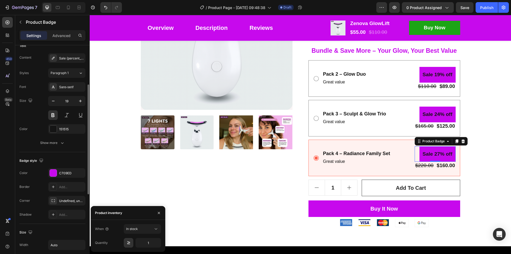
click at [73, 151] on div "Text Content Sale {percent_discount} off Styles Paragraph 1 Font Sans-serif Siz…" at bounding box center [52, 94] width 66 height 115
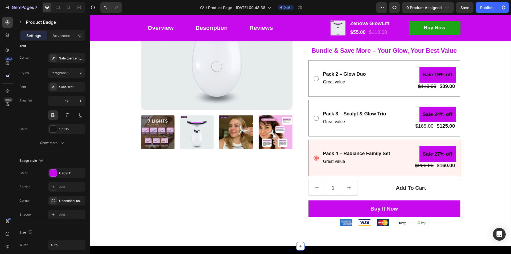
click at [491, 154] on div "Product Images Zenova GlowLift Product Title Icon Icon Icon Icon Icon Icon List…" at bounding box center [300, 92] width 413 height 269
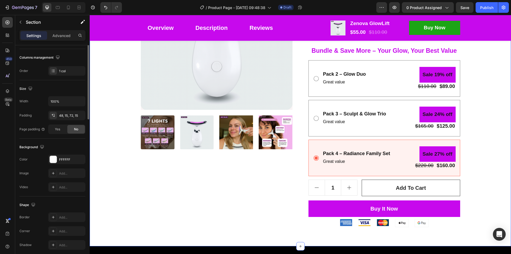
scroll to position [0, 0]
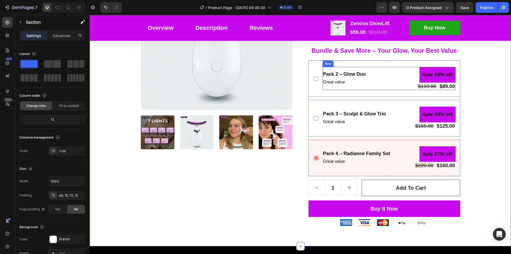
click at [390, 80] on div "Pack 2 – Glow Duo Text Block Great value Text Block Sale 19% off Product Badge …" at bounding box center [388, 78] width 133 height 23
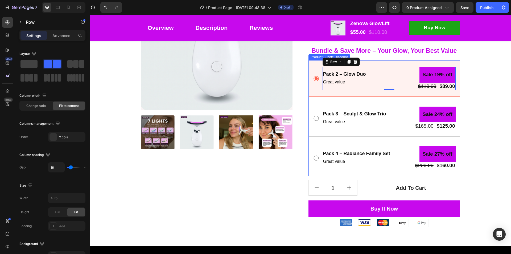
click at [365, 94] on div "Pack 2 – Glow Duo Text Block Great value Text Block Sale 19% off Product Badge …" at bounding box center [384, 78] width 152 height 36
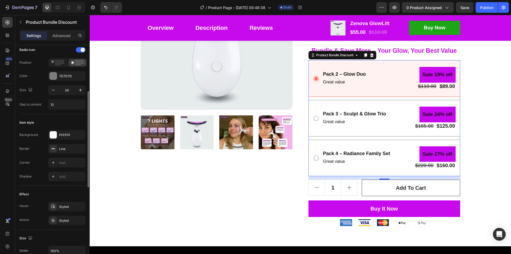
scroll to position [160, 0]
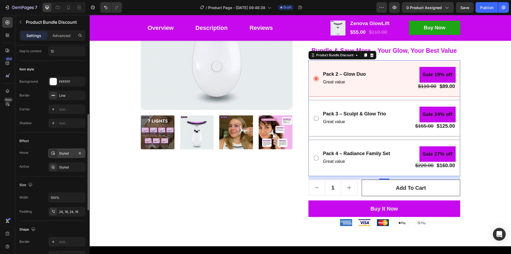
click at [65, 151] on div "Styled" at bounding box center [66, 153] width 15 height 5
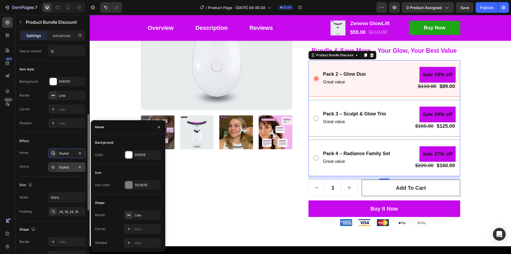
click at [66, 165] on div "Styled" at bounding box center [66, 167] width 15 height 5
click at [131, 155] on div at bounding box center [128, 154] width 7 height 7
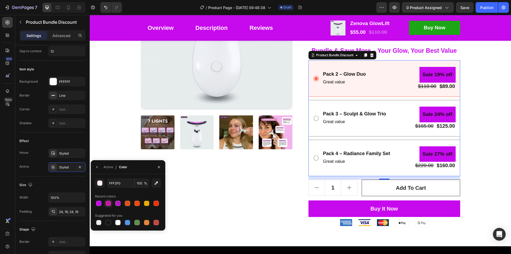
click at [108, 202] on div at bounding box center [108, 202] width 5 height 5
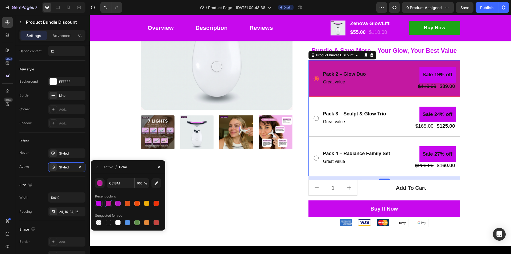
click at [97, 203] on div at bounding box center [98, 202] width 5 height 5
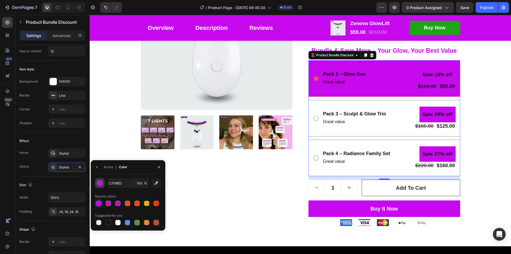
click at [99, 183] on div "button" at bounding box center [99, 182] width 5 height 5
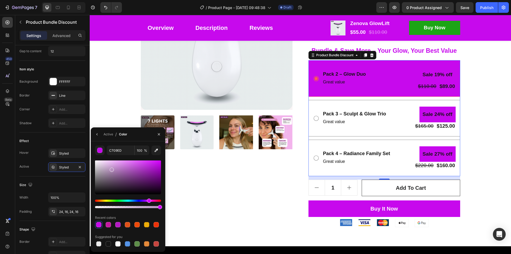
click at [111, 168] on div at bounding box center [128, 177] width 66 height 34
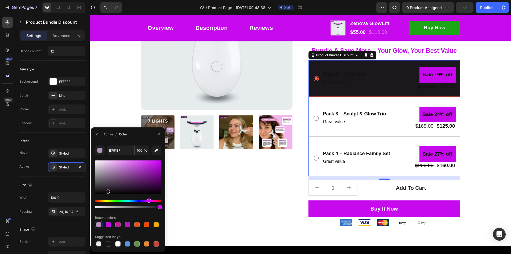
drag, startPoint x: 113, startPoint y: 172, endPoint x: 109, endPoint y: 192, distance: 20.0
click at [108, 190] on div at bounding box center [128, 177] width 66 height 34
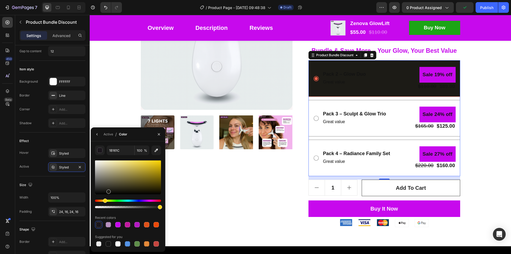
click at [104, 200] on div "Hue" at bounding box center [128, 200] width 66 height 2
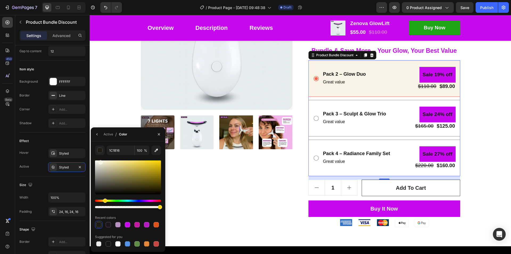
drag, startPoint x: 111, startPoint y: 188, endPoint x: 100, endPoint y: 161, distance: 29.5
click at [100, 161] on div at bounding box center [128, 177] width 66 height 34
type input "F7F4E6"
click at [378, 123] on p "Great value" at bounding box center [354, 122] width 63 height 8
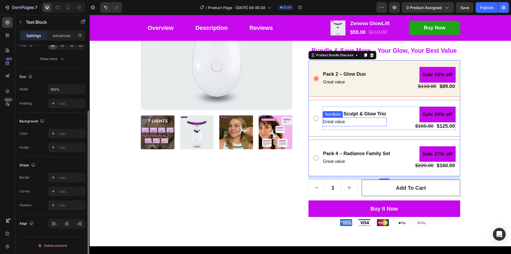
scroll to position [0, 0]
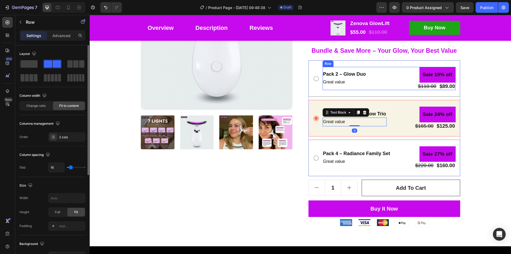
click at [352, 89] on div "Pack 2 – Glow Duo Text Block Great value Text Block" at bounding box center [344, 78] width 44 height 23
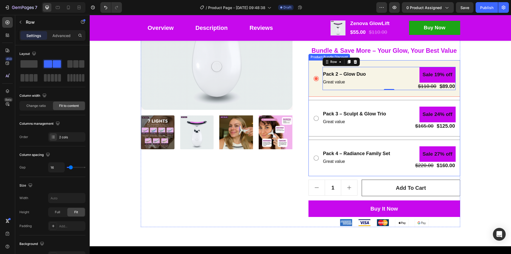
click at [348, 97] on div "Pack 2 – Glow Duo Text Block Great value Text Block Sale 19% off Product Badge …" at bounding box center [384, 118] width 152 height 116
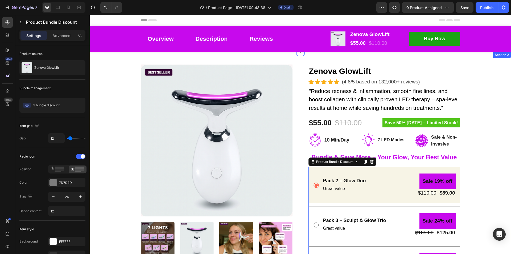
scroll to position [27, 0]
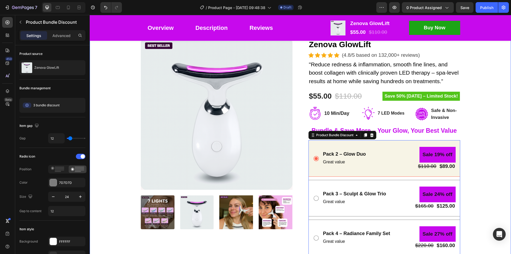
click at [479, 137] on div "Product Images Zenova GlowLift Product Title Icon Icon Icon Icon Icon Icon List…" at bounding box center [300, 172] width 413 height 269
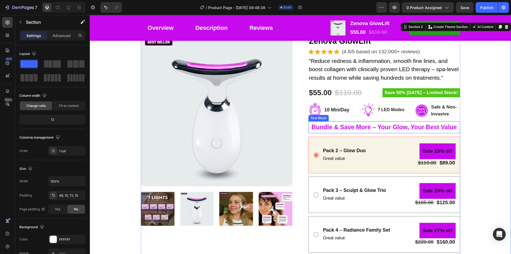
scroll to position [80, 0]
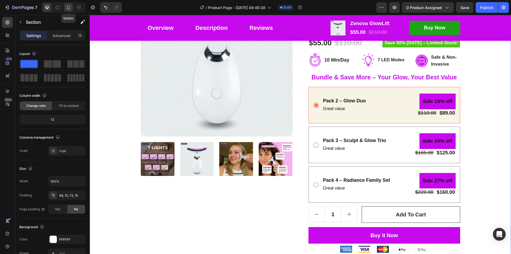
click at [67, 10] on icon at bounding box center [68, 7] width 5 height 5
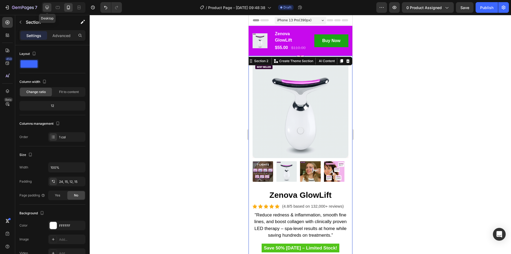
click at [47, 7] on icon at bounding box center [46, 7] width 3 height 3
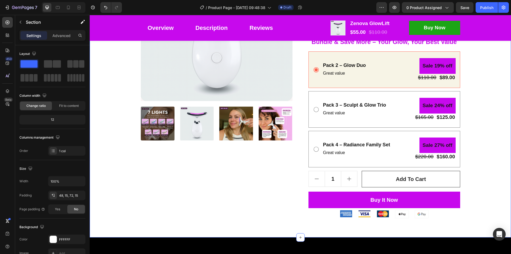
scroll to position [124, 0]
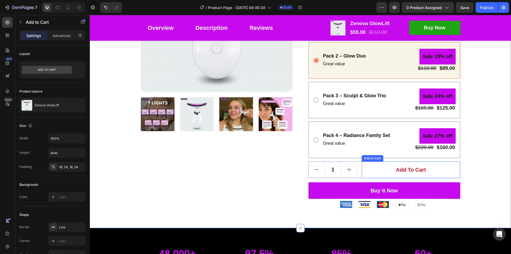
click at [447, 172] on button "Add to cart" at bounding box center [411, 169] width 98 height 16
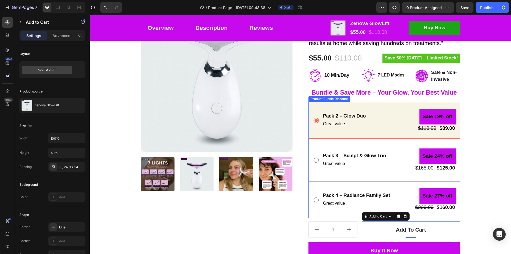
scroll to position [45, 0]
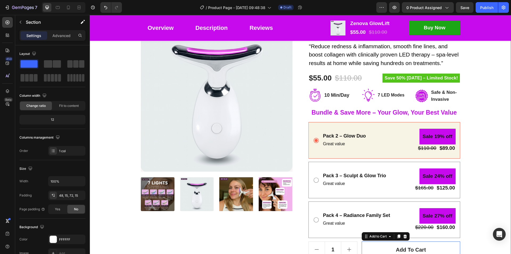
click at [465, 154] on div "Product Images Zenova GlowLift Product Title Icon Icon Icon Icon Icon Icon List…" at bounding box center [300, 154] width 413 height 269
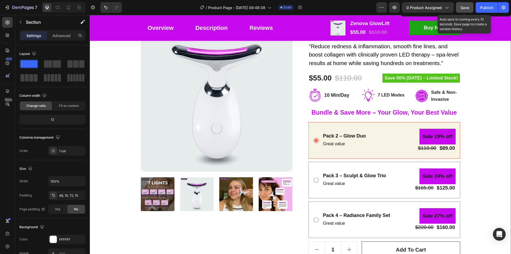
click at [464, 7] on span "Save" at bounding box center [464, 7] width 9 height 5
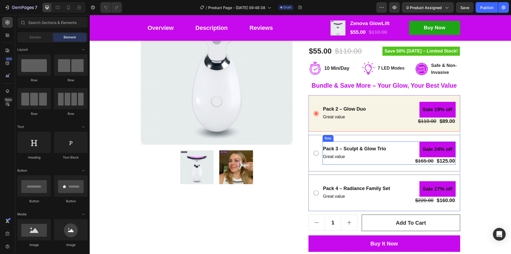
scroll to position [80, 0]
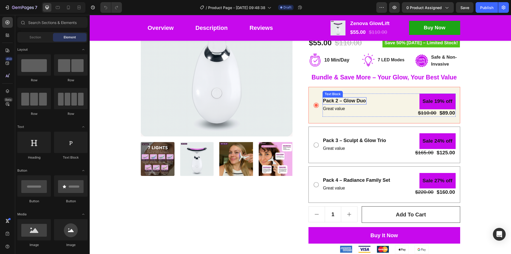
click at [346, 100] on p "Pack 2 – Glow Duo" at bounding box center [344, 101] width 43 height 6
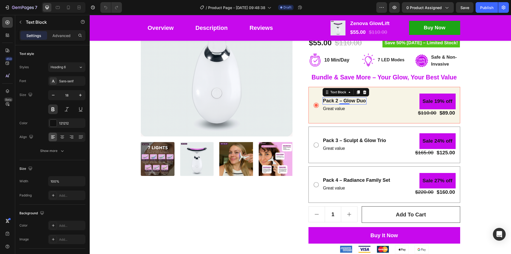
click at [346, 100] on p "Pack 2 – Glow Duo" at bounding box center [344, 101] width 43 height 6
click at [342, 140] on strong "Pack 3 – Sculpt & Glow Trio" at bounding box center [354, 140] width 63 height 5
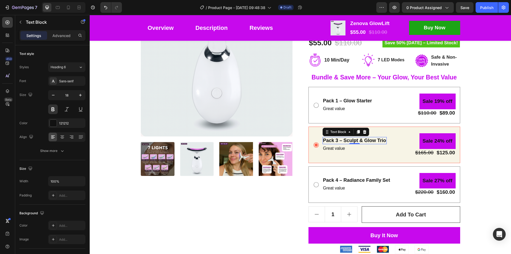
click at [342, 140] on strong "Pack 3 – Sculpt & Glow Trio" at bounding box center [354, 140] width 63 height 5
click at [350, 179] on strong "Pack 4 – Radiance Family Set" at bounding box center [356, 179] width 67 height 5
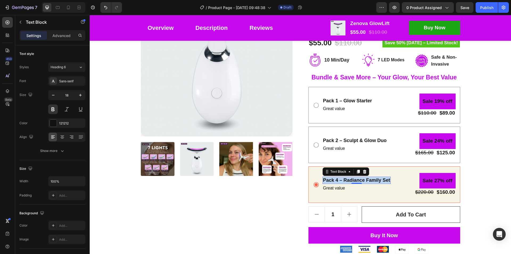
click at [350, 179] on strong "Pack 4 – Radiance Family Set" at bounding box center [356, 179] width 67 height 5
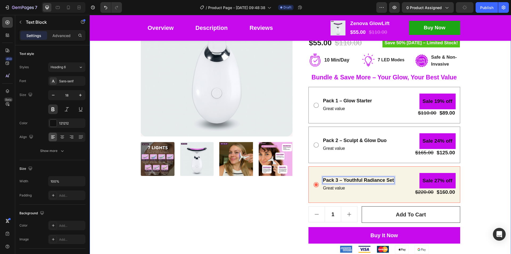
click at [493, 171] on div "Product Images Zenova GlowLift Product Title Icon Icon Icon Icon Icon Icon List…" at bounding box center [300, 119] width 413 height 269
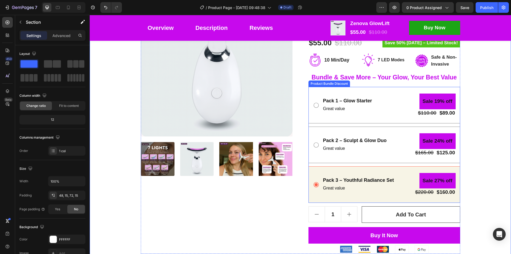
click at [314, 145] on icon at bounding box center [316, 145] width 6 height 6
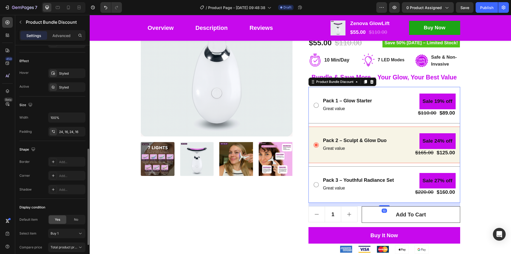
scroll to position [295, 0]
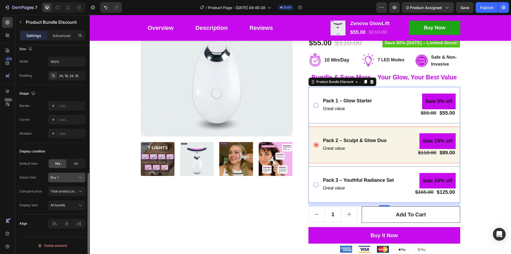
click at [61, 177] on div "Buy 1" at bounding box center [64, 177] width 26 height 5
click at [56, 199] on span "Buy 2" at bounding box center [54, 199] width 9 height 5
click at [499, 134] on div "Product Images Zenova GlowLift Product Title Icon Icon Icon Icon Icon Icon List…" at bounding box center [300, 119] width 413 height 269
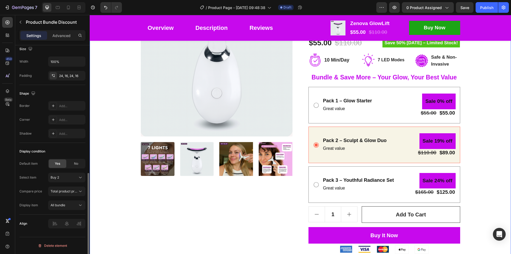
scroll to position [0, 0]
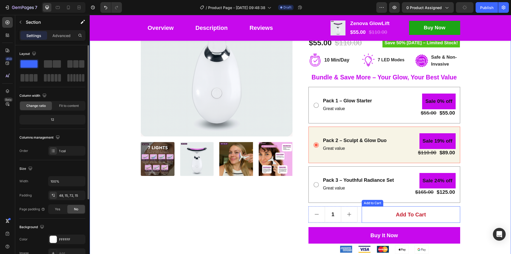
click at [375, 215] on button "Add to cart" at bounding box center [411, 214] width 98 height 16
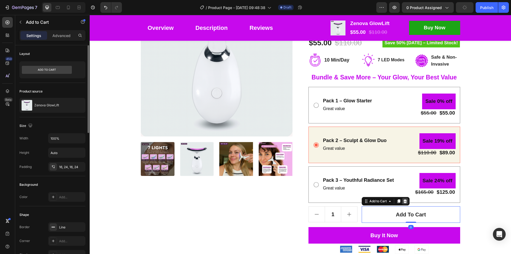
click at [405, 200] on icon at bounding box center [405, 201] width 4 height 4
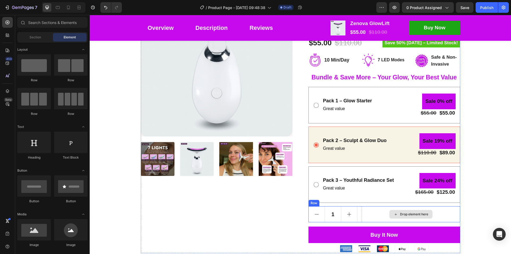
click at [374, 215] on div "Drop element here" at bounding box center [411, 214] width 98 height 16
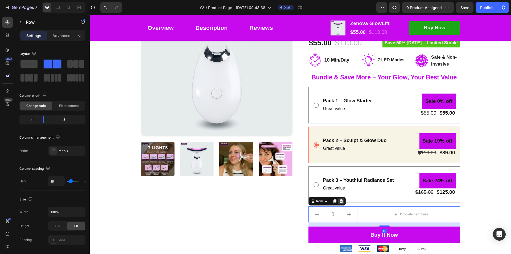
click at [339, 201] on icon at bounding box center [340, 201] width 3 height 4
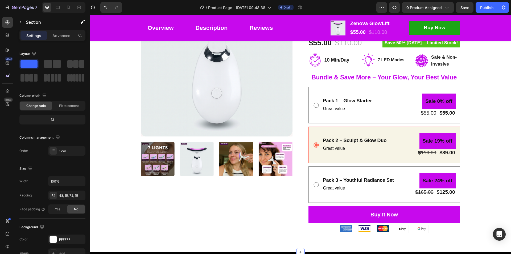
click at [493, 189] on div "Product Images Zenova GlowLift Product Title Icon Icon Icon Icon Icon Icon List…" at bounding box center [300, 109] width 413 height 248
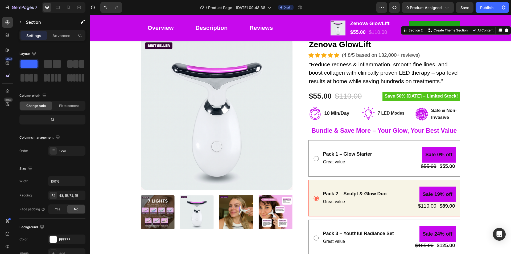
scroll to position [80, 0]
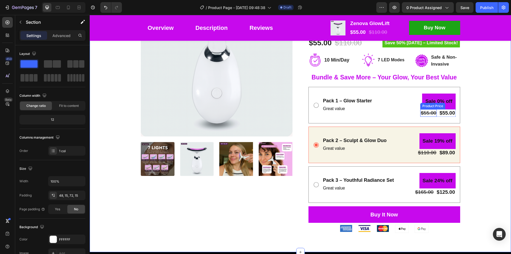
click at [427, 114] on div "$55.00" at bounding box center [428, 113] width 16 height 8
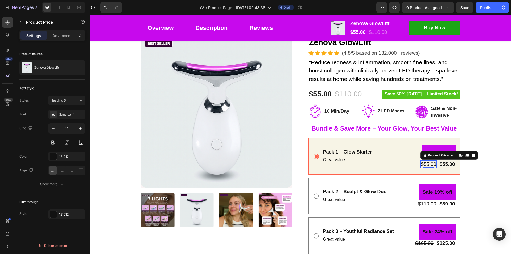
scroll to position [27, 0]
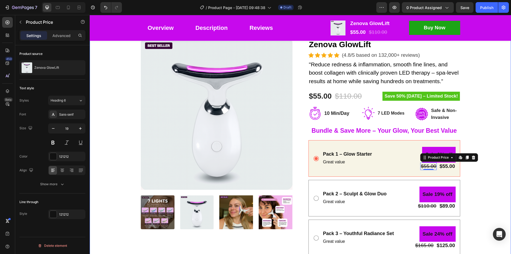
click at [484, 178] on div "Product Images Zenova GlowLift Product Title Icon Icon Icon Icon Icon Icon List…" at bounding box center [300, 162] width 413 height 248
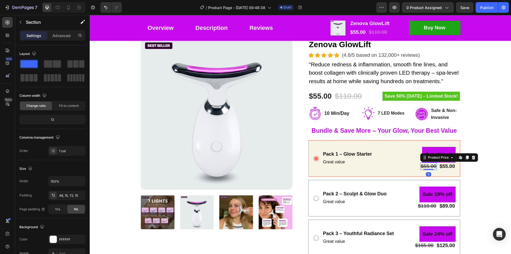
click at [428, 167] on div "$55.00" at bounding box center [428, 166] width 16 height 8
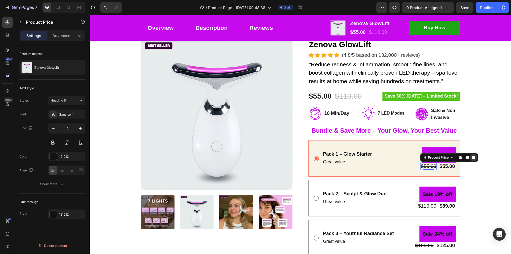
click at [472, 158] on icon at bounding box center [473, 157] width 3 height 4
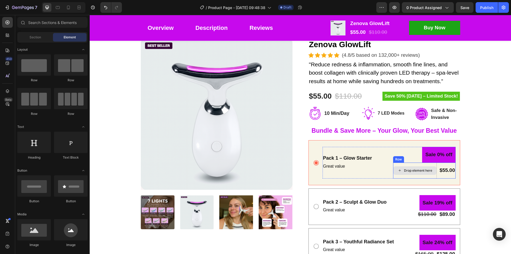
click at [422, 171] on div "Drop element here" at bounding box center [418, 170] width 28 height 4
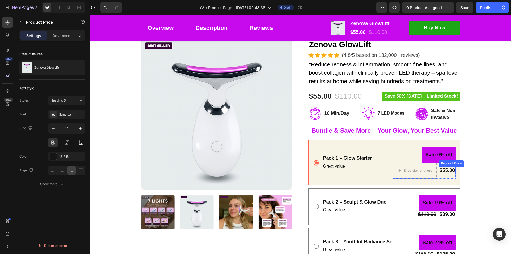
click at [439, 172] on div "$55.00" at bounding box center [447, 170] width 16 height 8
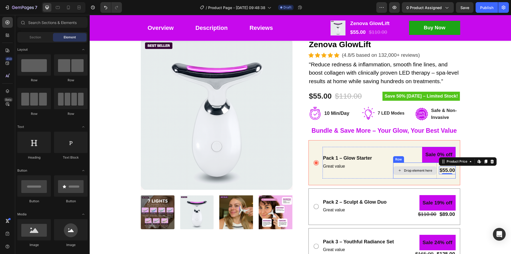
click at [427, 173] on div "Drop element here" at bounding box center [414, 170] width 43 height 9
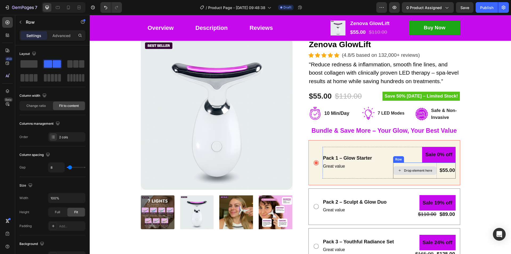
click at [435, 175] on div "Drop element here $55.00 Product Price Product Price Row" at bounding box center [424, 170] width 62 height 16
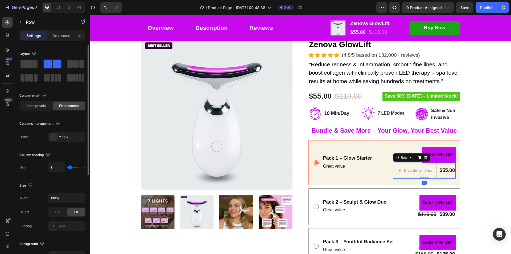
drag, startPoint x: 28, startPoint y: 64, endPoint x: 85, endPoint y: 84, distance: 60.7
click at [28, 64] on span at bounding box center [28, 63] width 17 height 7
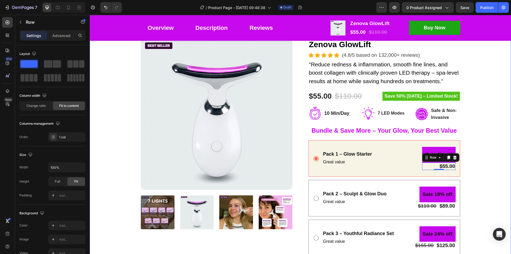
click at [480, 156] on div "Product Images Zenova GlowLift Product Title Icon Icon Icon Icon Icon Icon List…" at bounding box center [300, 162] width 413 height 248
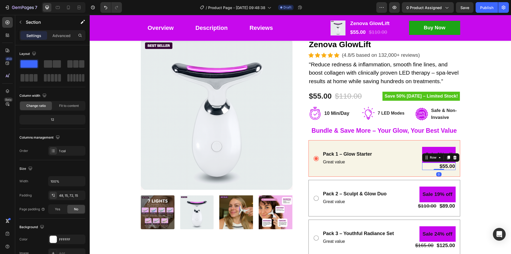
click at [435, 165] on div "$55.00 Product Price Product Price Row 0" at bounding box center [438, 166] width 33 height 8
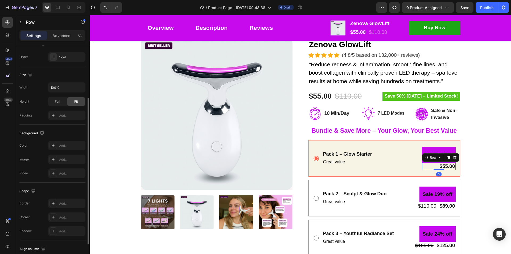
scroll to position [0, 0]
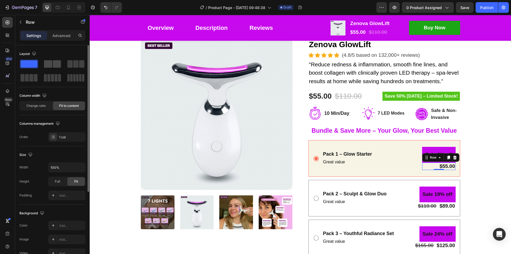
click at [55, 65] on span at bounding box center [57, 63] width 8 height 7
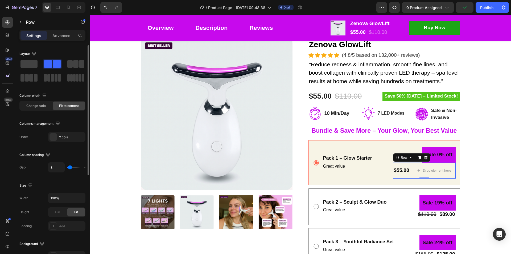
drag, startPoint x: 34, startPoint y: 62, endPoint x: 40, endPoint y: 68, distance: 8.9
click at [33, 63] on span at bounding box center [28, 63] width 17 height 7
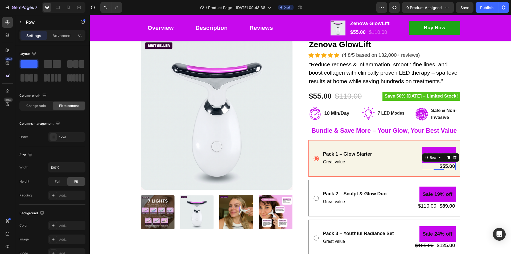
click at [429, 167] on div "$55.00 Product Price Product Price Row 0" at bounding box center [438, 166] width 33 height 8
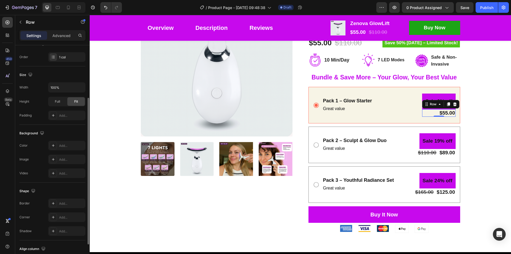
scroll to position [117, 0]
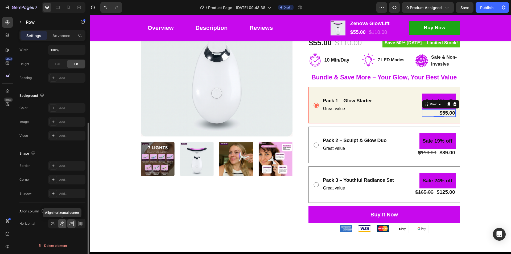
click at [64, 222] on icon at bounding box center [62, 223] width 5 height 5
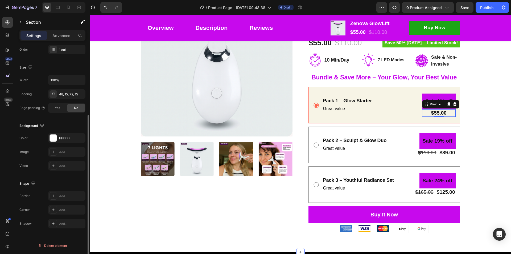
click at [486, 135] on div "Product Images Zenova GlowLift Product Title Icon Icon Icon Icon Icon Icon List…" at bounding box center [300, 109] width 413 height 248
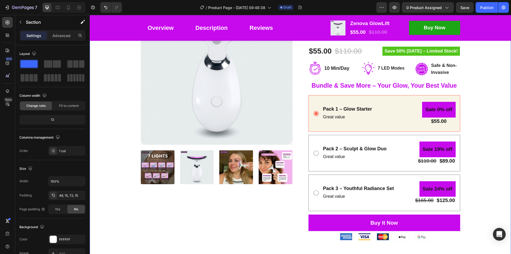
scroll to position [106, 0]
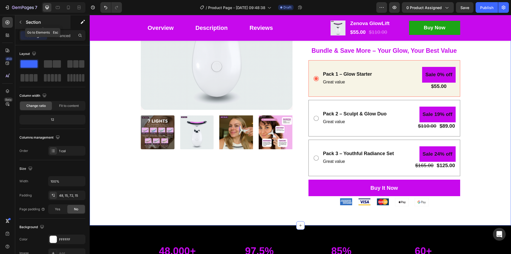
click at [23, 21] on button "button" at bounding box center [20, 22] width 9 height 9
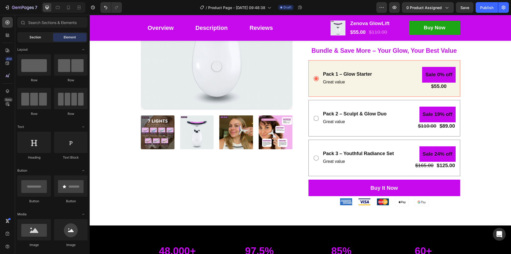
click at [39, 34] on div "Section" at bounding box center [35, 37] width 34 height 9
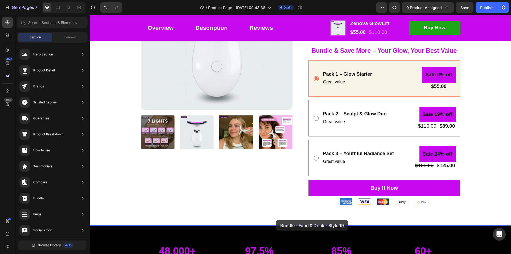
drag, startPoint x: 222, startPoint y: 125, endPoint x: 276, endPoint y: 220, distance: 109.0
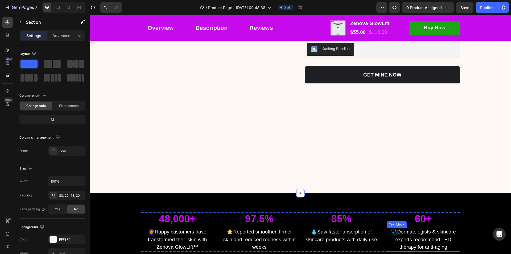
scroll to position [293, 0]
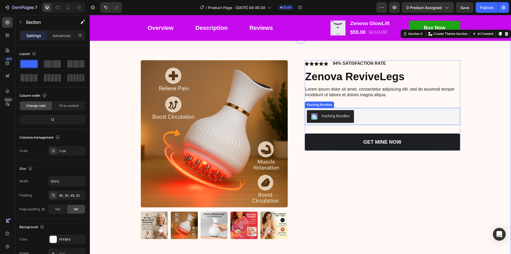
click at [337, 115] on div "Kaching Bundles" at bounding box center [336, 116] width 28 height 6
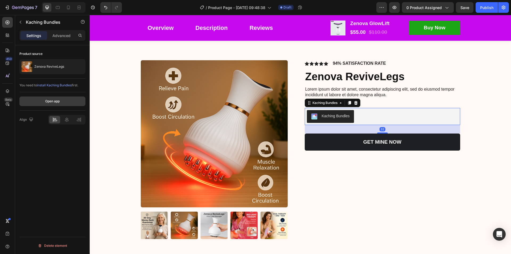
click at [49, 103] on div "Open app" at bounding box center [52, 101] width 14 height 5
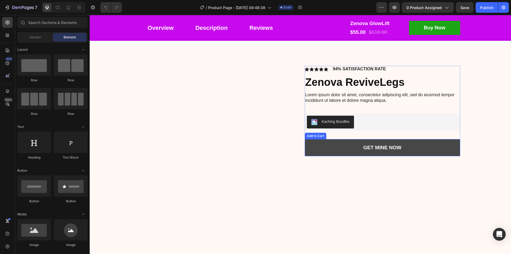
scroll to position [293, 0]
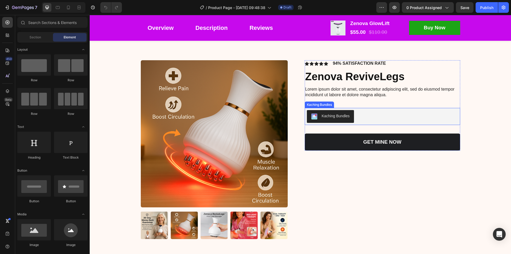
click at [338, 115] on div "Kaching Bundles" at bounding box center [336, 116] width 28 height 6
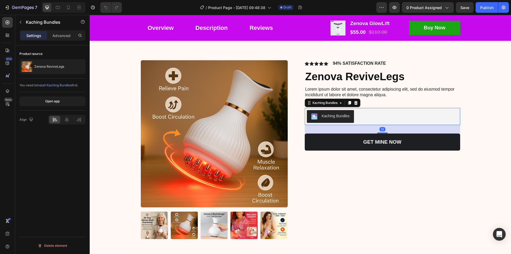
click at [360, 115] on div "Kaching Bundles" at bounding box center [382, 116] width 151 height 13
click at [371, 115] on div "Kaching Bundles" at bounding box center [382, 116] width 151 height 13
click at [338, 115] on div "Kaching Bundles" at bounding box center [336, 116] width 28 height 6
drag, startPoint x: 68, startPoint y: 119, endPoint x: 59, endPoint y: 120, distance: 9.3
click at [68, 119] on icon at bounding box center [66, 119] width 5 height 5
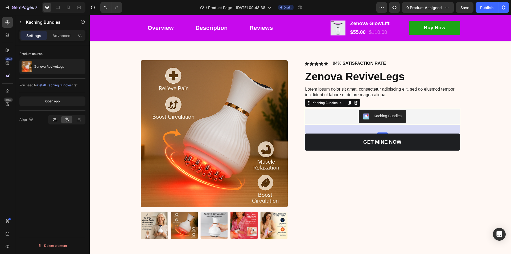
click at [56, 120] on icon at bounding box center [54, 119] width 5 height 5
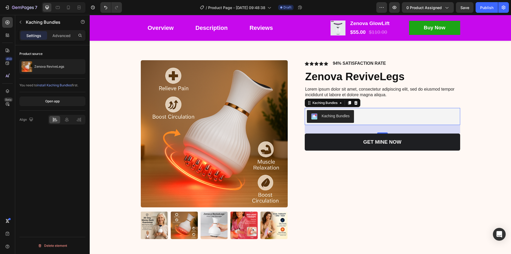
click at [416, 118] on div "Kaching Bundles" at bounding box center [382, 116] width 151 height 13
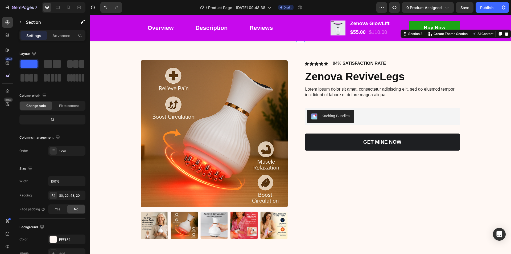
click at [458, 68] on div "Product Images Icon Icon Icon Icon Icon Icon List 94% SATISFACTION RATE Text Bl…" at bounding box center [300, 153] width 410 height 187
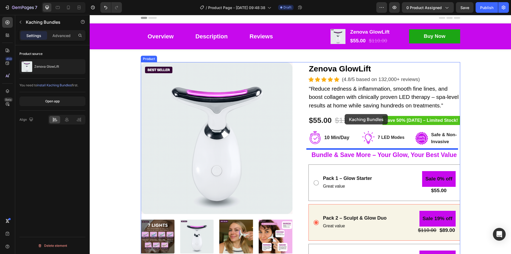
scroll to position [0, 0]
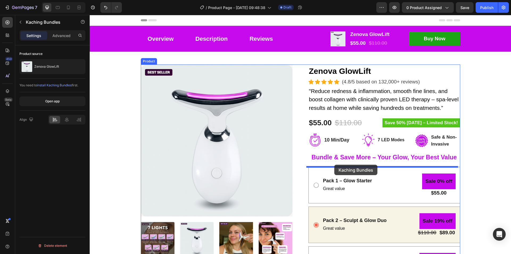
drag, startPoint x: 334, startPoint y: 117, endPoint x: 334, endPoint y: 164, distance: 47.1
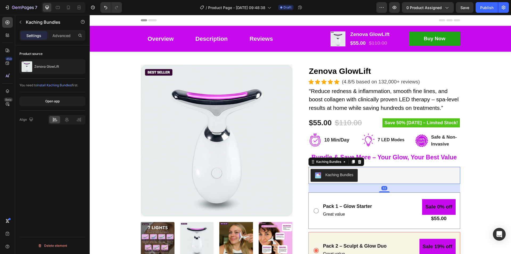
click at [379, 179] on div "Kaching Bundles" at bounding box center [383, 175] width 147 height 13
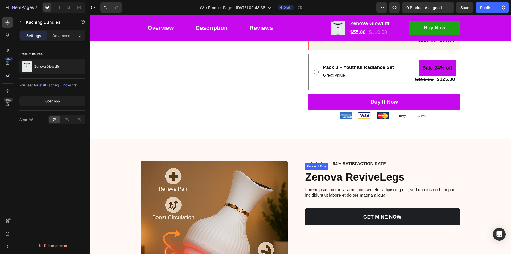
scroll to position [239, 0]
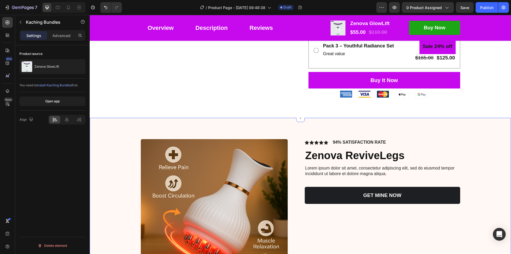
click at [489, 155] on div "Product Images Icon Icon Icon Icon Icon Icon List 94% SATISFACTION RATE Text Bl…" at bounding box center [300, 232] width 410 height 187
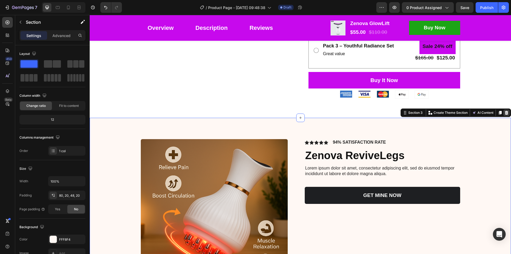
click at [505, 111] on icon at bounding box center [506, 113] width 3 height 4
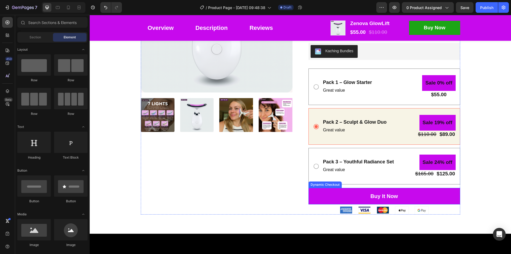
scroll to position [80, 0]
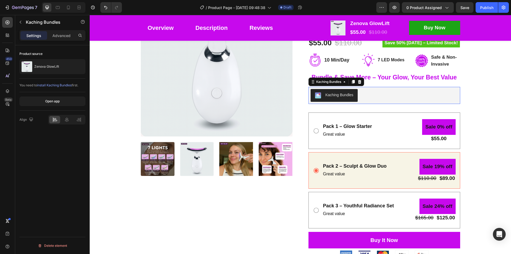
click at [343, 92] on div "Kaching Bundles" at bounding box center [339, 95] width 28 height 6
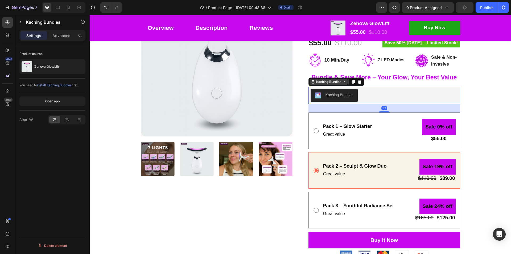
click at [326, 82] on div "Kaching Bundles" at bounding box center [328, 81] width 27 height 5
click at [50, 85] on span "install Kaching Bundles" at bounding box center [54, 85] width 35 height 4
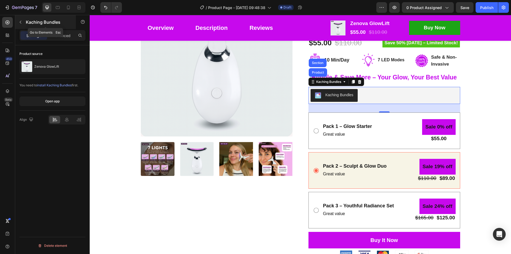
click at [20, 21] on icon "button" at bounding box center [20, 22] width 4 height 4
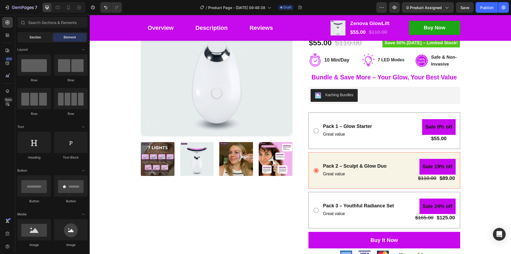
drag, startPoint x: 38, startPoint y: 34, endPoint x: 40, endPoint y: 10, distance: 24.0
click at [38, 34] on div "Section" at bounding box center [35, 37] width 34 height 9
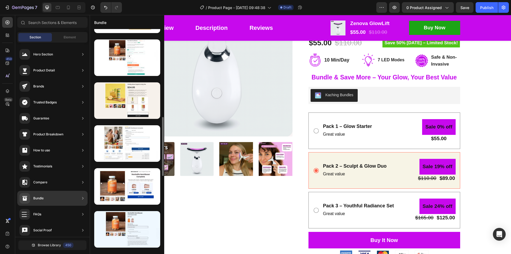
scroll to position [360, 0]
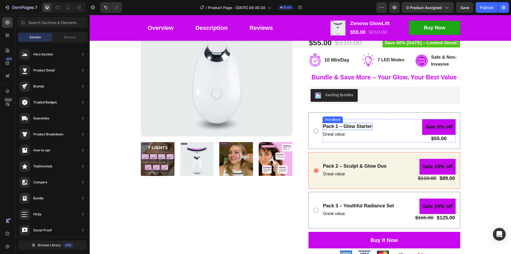
click at [345, 127] on p "Pack 1 – Glow Starter" at bounding box center [347, 126] width 49 height 6
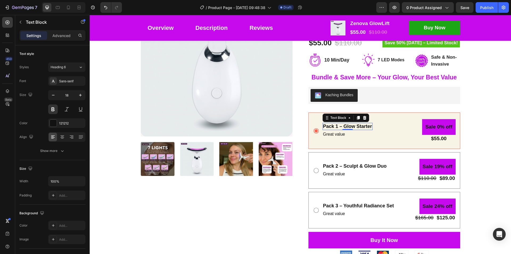
click at [345, 127] on p "Pack 1 – Glow Starter" at bounding box center [347, 126] width 49 height 6
copy p "Pack 1 – Glow Starter"
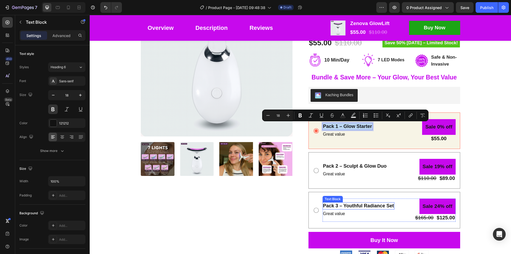
click at [353, 206] on strong "Pack 3 – Youthful Radiance Set" at bounding box center [358, 205] width 71 height 5
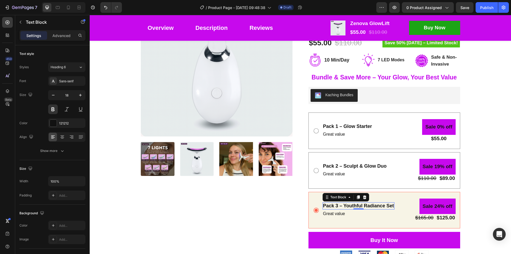
click at [353, 206] on strong "Pack 3 – Youthful Radiance Set" at bounding box center [358, 205] width 71 height 5
copy strong "Pack 3 – Youthful Radiance Set"
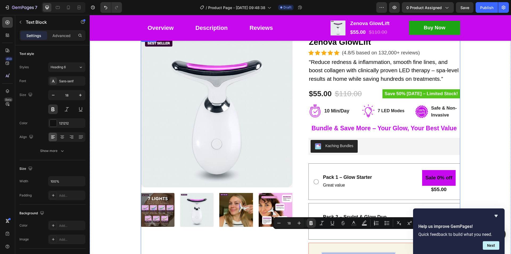
scroll to position [53, 0]
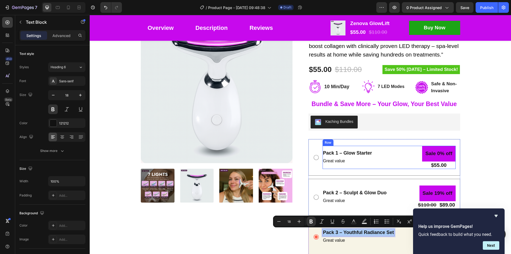
click at [391, 153] on div "Pack 1 – Glow Starter Text Block Great value Text Block Sale 0% off Product Bad…" at bounding box center [388, 157] width 133 height 23
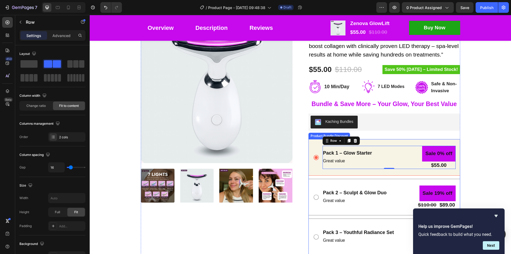
click at [308, 187] on div "Pack 2 – Sculpt & Glow Duo Text Block Great value Text Block Sale 19% off Produ…" at bounding box center [384, 197] width 152 height 36
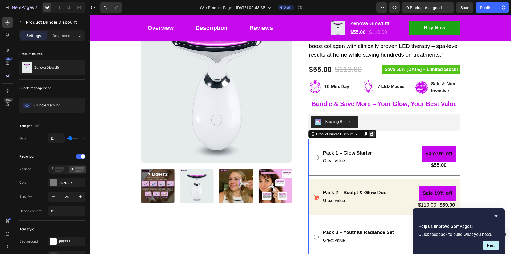
click at [371, 135] on icon at bounding box center [371, 134] width 3 height 4
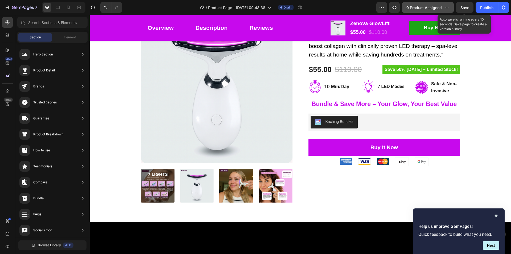
click at [468, 7] on span "Save" at bounding box center [464, 7] width 9 height 5
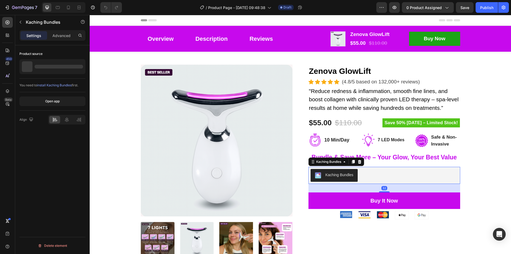
click at [350, 174] on div "Kaching Bundles" at bounding box center [339, 175] width 28 height 6
click at [347, 177] on div "Kaching Bundles" at bounding box center [339, 175] width 28 height 6
click at [327, 162] on div "Kaching Bundles" at bounding box center [328, 161] width 27 height 5
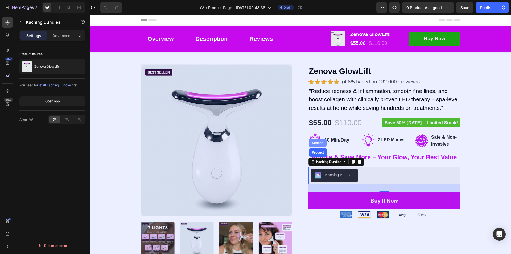
click at [314, 143] on div "Section" at bounding box center [318, 142] width 14 height 3
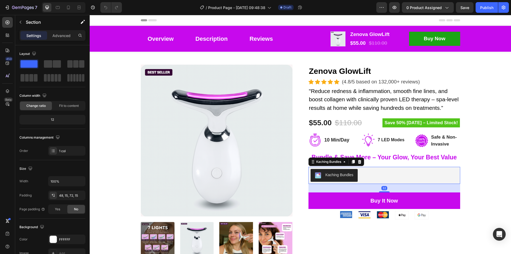
click at [339, 174] on div "Kaching Bundles" at bounding box center [339, 175] width 28 height 6
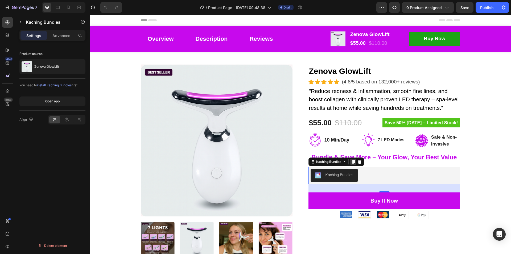
click at [351, 161] on icon at bounding box center [352, 162] width 3 height 4
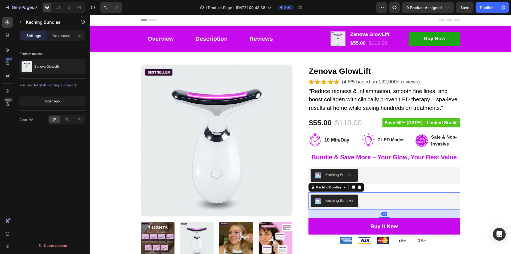
click at [382, 205] on div "Kaching Bundles" at bounding box center [383, 200] width 147 height 13
click at [358, 188] on icon at bounding box center [359, 187] width 3 height 4
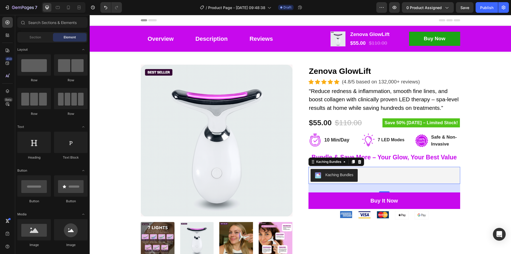
click at [367, 174] on div "Kaching Bundles" at bounding box center [383, 175] width 147 height 13
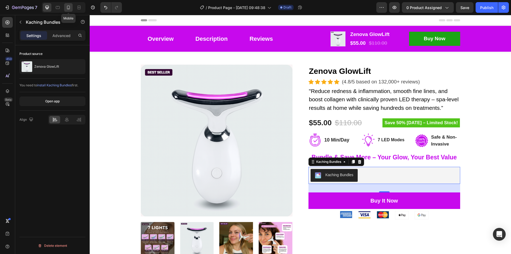
click at [69, 6] on icon at bounding box center [68, 7] width 5 height 5
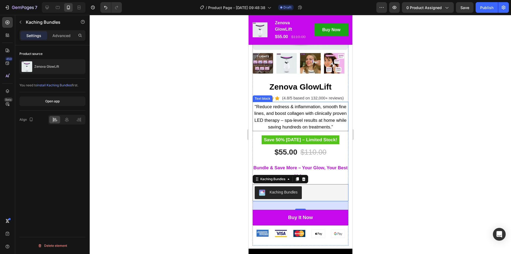
scroll to position [95, 0]
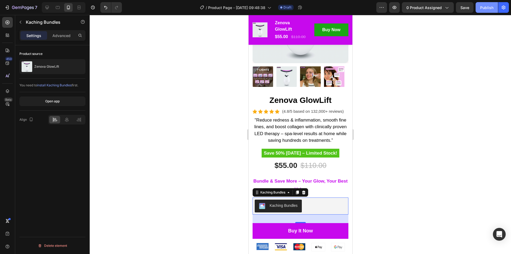
click at [488, 5] on div "Publish" at bounding box center [486, 8] width 13 height 6
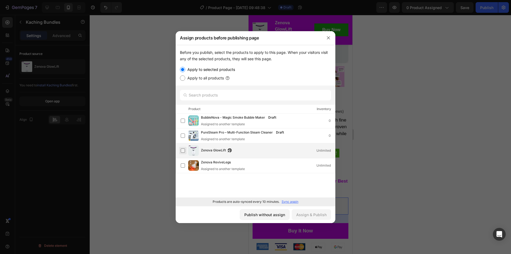
click at [182, 149] on label at bounding box center [183, 150] width 4 height 4
click at [322, 214] on div "Assign & Publish" at bounding box center [311, 214] width 30 height 6
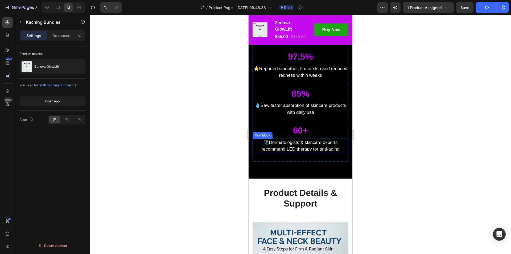
scroll to position [319, 0]
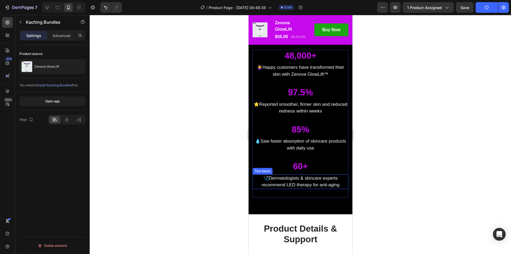
click at [318, 181] on p "🩺Dermatologists & skincare experts recommend LED therapy for anti-aging" at bounding box center [300, 182] width 95 height 14
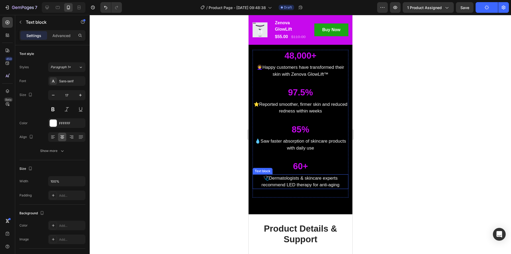
click at [318, 181] on p "🩺Dermatologists & skincare experts recommend LED therapy for anti-aging" at bounding box center [300, 182] width 95 height 14
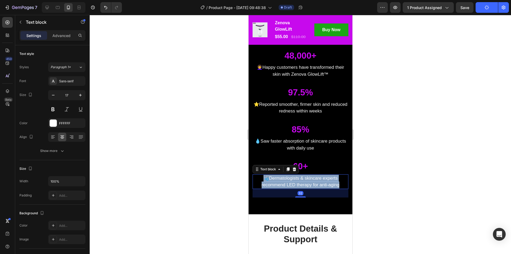
click at [318, 181] on p "🩺Dermatologists & skincare experts recommend LED therapy for anti-aging" at bounding box center [300, 182] width 95 height 14
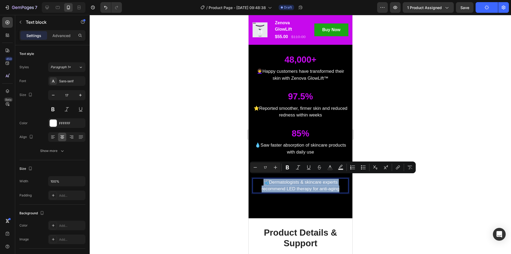
copy p "🩺Dermatologists & skincare experts recommend LED therapy for anti-aging"
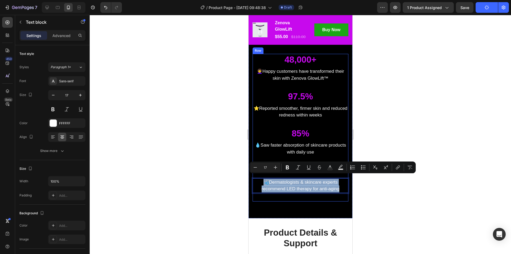
click at [317, 189] on div "60+ Heading 🩺Dermatologists & skincare experts recommend LED therapy for anti-a…" at bounding box center [300, 182] width 96 height 37
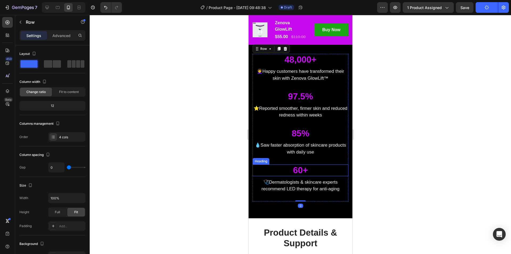
click at [298, 167] on strong "60+" at bounding box center [300, 170] width 15 height 10
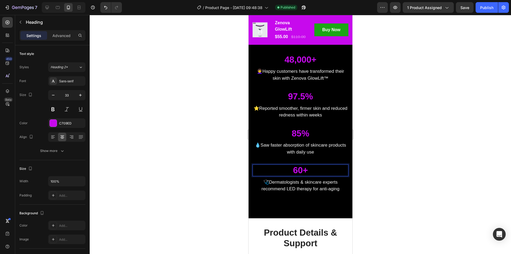
click at [300, 167] on strong "60+" at bounding box center [300, 170] width 15 height 10
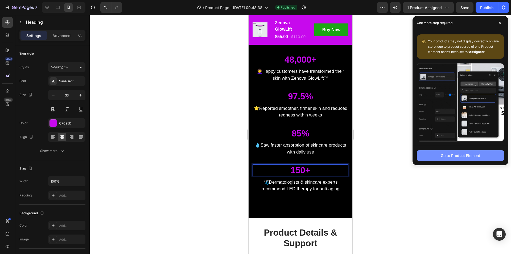
click at [455, 157] on div "Go to Product Element" at bounding box center [460, 155] width 39 height 6
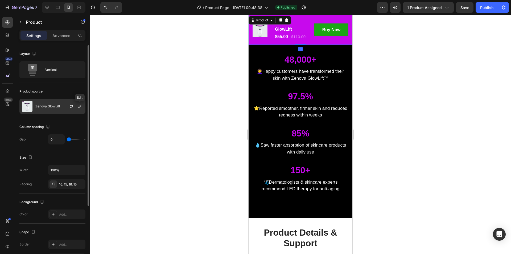
click at [79, 107] on icon "button" at bounding box center [79, 106] width 3 height 3
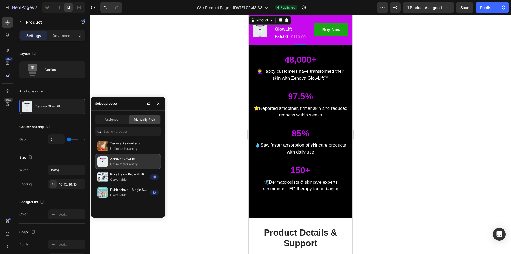
click at [121, 159] on p "Zenova GlowLift" at bounding box center [134, 158] width 48 height 5
click at [111, 118] on span "Assigned" at bounding box center [112, 119] width 14 height 5
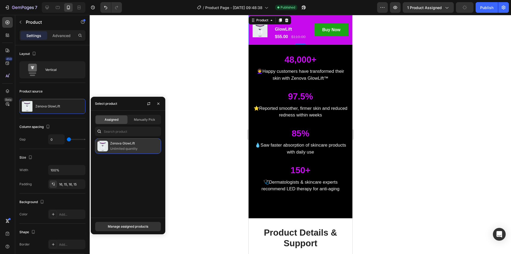
drag, startPoint x: 123, startPoint y: 145, endPoint x: 122, endPoint y: 181, distance: 35.4
click at [122, 145] on p "Zenova GlowLift" at bounding box center [134, 142] width 48 height 5
click at [132, 227] on div "Manage assigned products" at bounding box center [128, 226] width 40 height 5
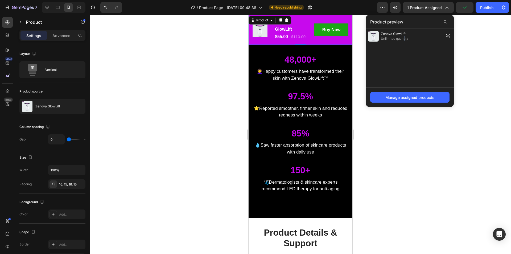
drag, startPoint x: 405, startPoint y: 39, endPoint x: 413, endPoint y: 53, distance: 15.9
click at [405, 39] on span "Unlimited quantity" at bounding box center [394, 38] width 27 height 5
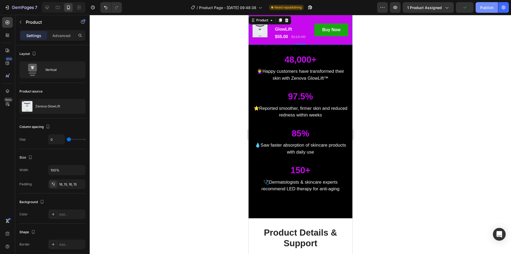
click at [484, 10] on div "Publish" at bounding box center [486, 8] width 13 height 6
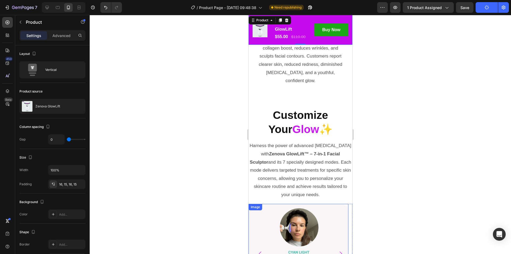
scroll to position [2447, 0]
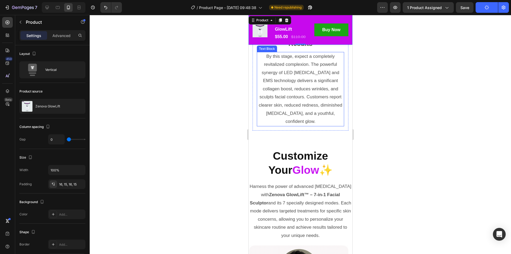
click at [294, 118] on p "By this stage, expect a completely revitalized complexion. The powerful synergy…" at bounding box center [300, 88] width 86 height 73
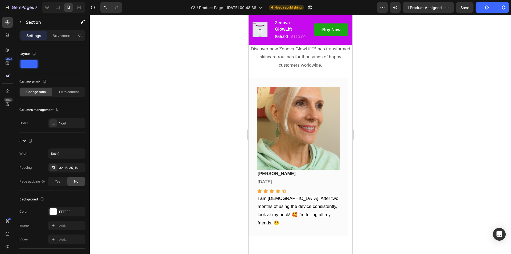
scroll to position [3678, 0]
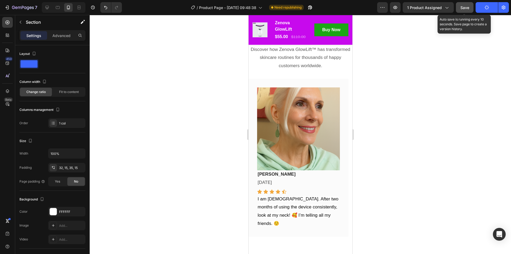
click at [463, 7] on span "Save" at bounding box center [464, 7] width 9 height 5
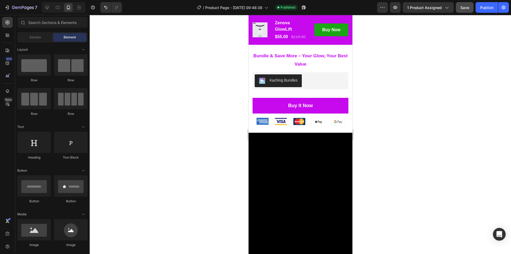
scroll to position [0, 0]
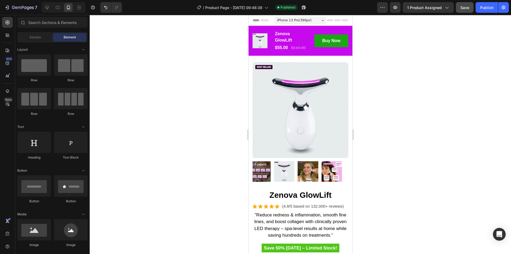
drag, startPoint x: 349, startPoint y: 194, endPoint x: 605, endPoint y: 63, distance: 287.7
click at [48, 8] on icon at bounding box center [46, 7] width 3 height 3
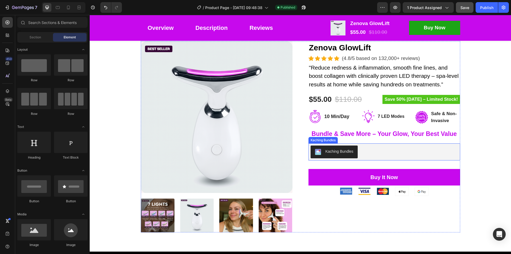
scroll to position [27, 0]
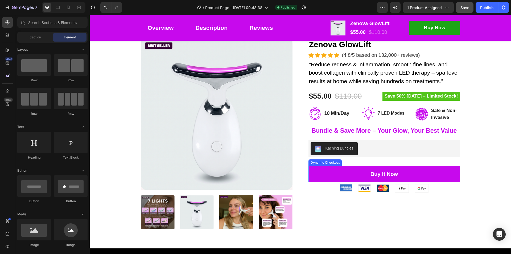
click at [416, 172] on button "Buy it now" at bounding box center [384, 173] width 152 height 16
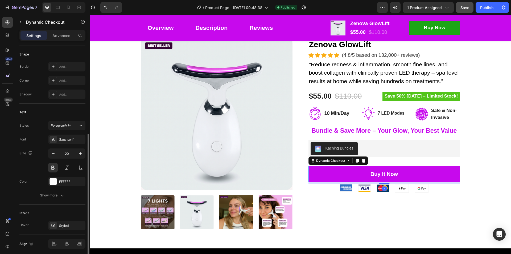
scroll to position [180, 0]
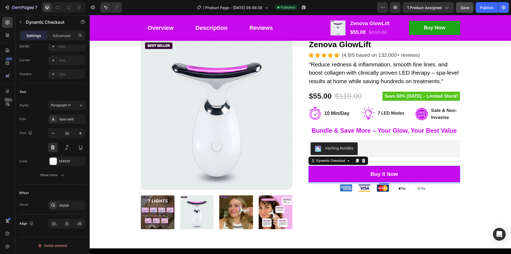
click at [417, 172] on button "Buy it now" at bounding box center [384, 173] width 152 height 16
click at [334, 163] on div "Dynamic Checkout" at bounding box center [330, 160] width 31 height 5
click at [380, 148] on div "Kaching Bundles" at bounding box center [383, 148] width 147 height 13
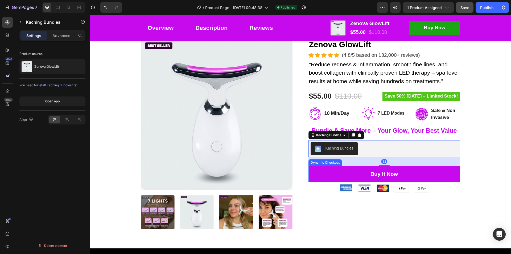
click at [397, 169] on button "Buy it now" at bounding box center [384, 173] width 152 height 16
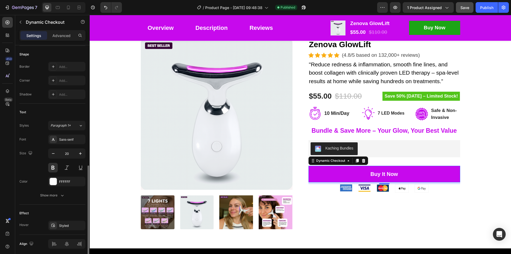
scroll to position [180, 0]
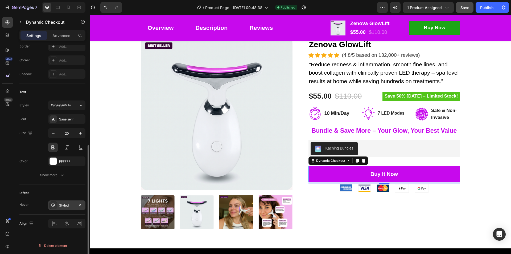
click at [63, 205] on div "Styled" at bounding box center [66, 205] width 15 height 5
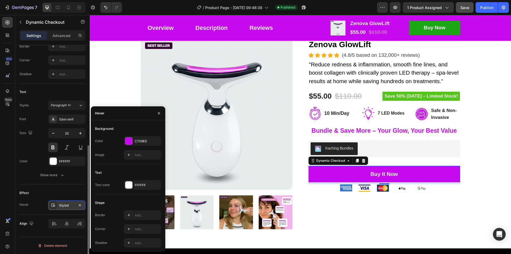
click at [63, 205] on div "Styled" at bounding box center [66, 205] width 15 height 5
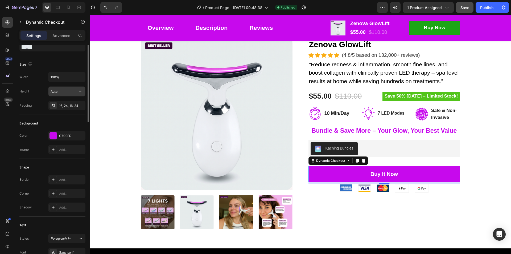
scroll to position [0, 0]
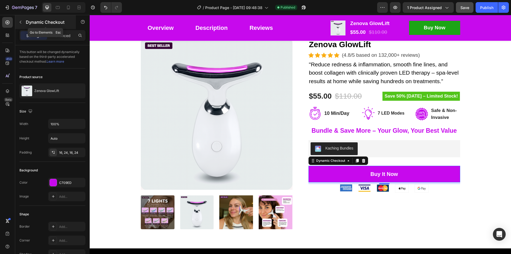
click at [22, 23] on icon "button" at bounding box center [20, 22] width 4 height 4
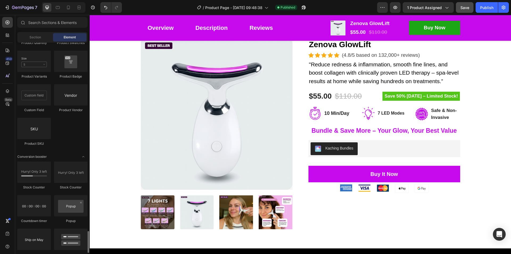
scroll to position [1037, 0]
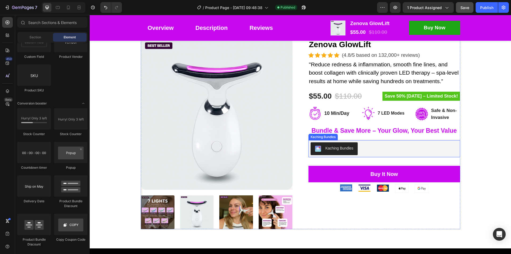
click at [375, 147] on div "Kaching Bundles" at bounding box center [383, 148] width 147 height 13
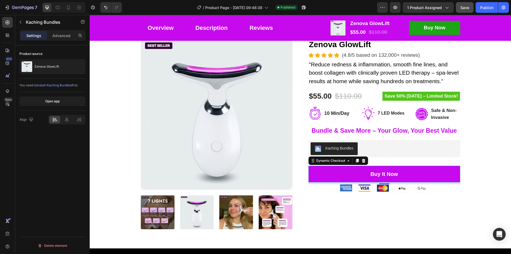
click at [409, 173] on button "Buy it now" at bounding box center [384, 173] width 152 height 16
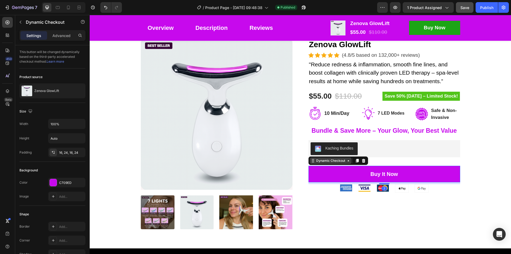
click at [341, 163] on div "Dynamic Checkout" at bounding box center [330, 160] width 31 height 5
click at [323, 163] on div "Dynamic Checkout" at bounding box center [330, 160] width 31 height 5
click at [346, 162] on icon at bounding box center [348, 160] width 4 height 4
click at [346, 163] on icon at bounding box center [348, 160] width 4 height 4
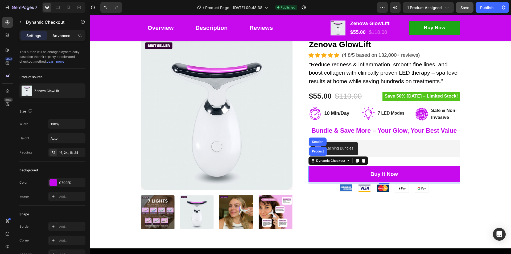
click at [56, 34] on p "Advanced" at bounding box center [61, 36] width 18 height 6
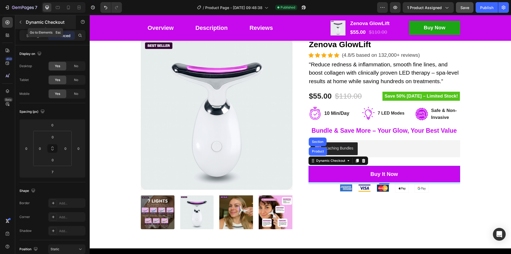
click at [28, 21] on p "Dynamic Checkout" at bounding box center [48, 22] width 45 height 6
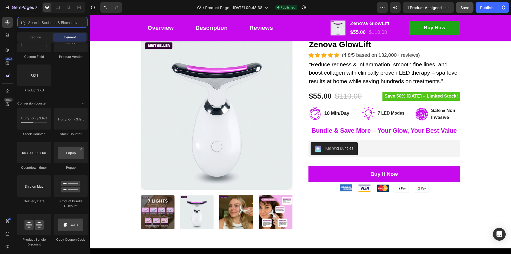
click at [43, 22] on input "text" at bounding box center [52, 22] width 70 height 11
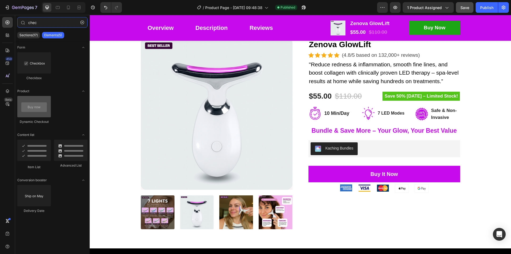
type input "chec"
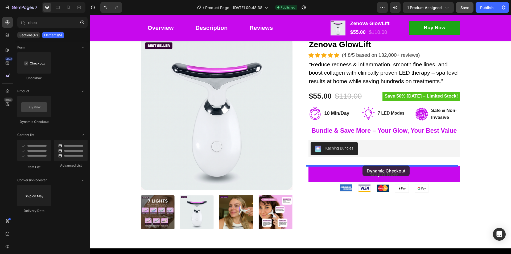
drag, startPoint x: 121, startPoint y: 122, endPoint x: 362, endPoint y: 165, distance: 245.1
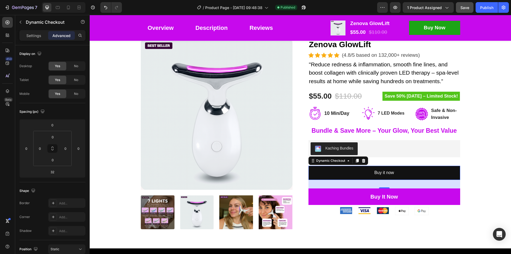
drag, startPoint x: 362, startPoint y: 160, endPoint x: 332, endPoint y: 179, distance: 35.4
click at [362, 160] on icon at bounding box center [363, 161] width 3 height 4
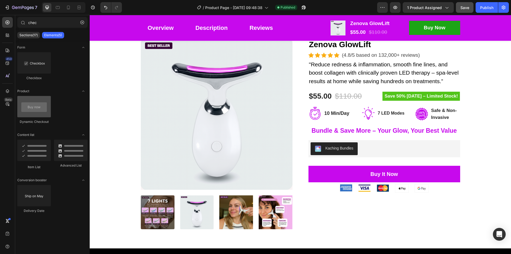
click at [43, 102] on div at bounding box center [34, 106] width 34 height 21
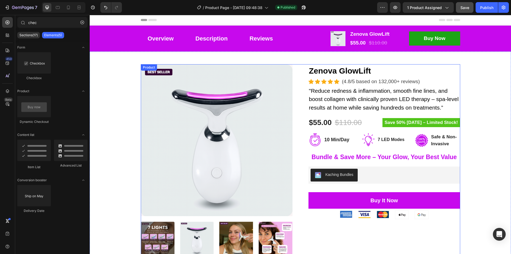
scroll to position [0, 0]
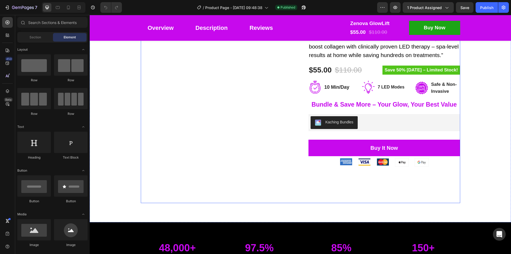
scroll to position [53, 0]
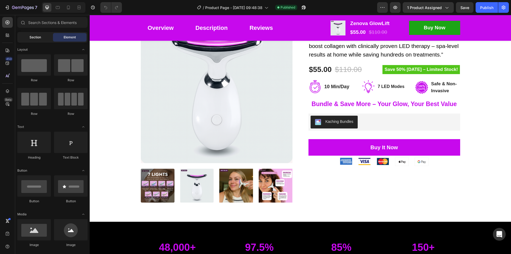
click at [34, 38] on span "Section" at bounding box center [35, 37] width 11 height 5
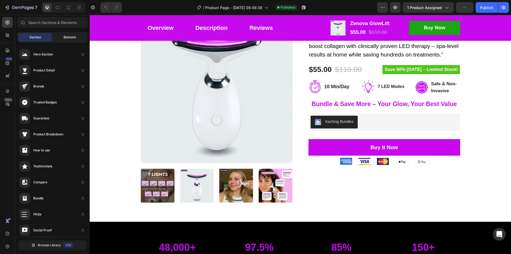
click at [63, 38] on div "Element" at bounding box center [70, 37] width 34 height 9
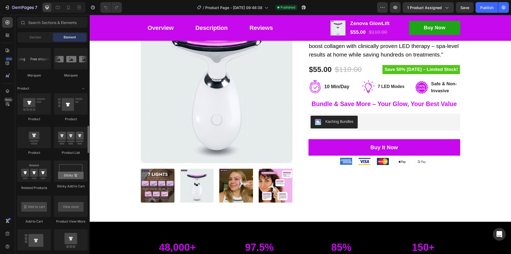
scroll to position [692, 0]
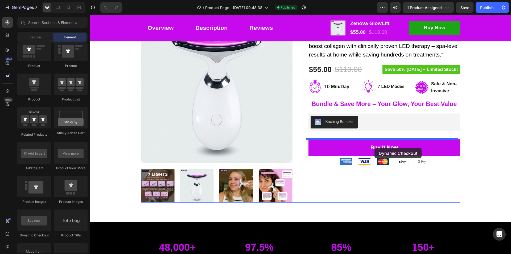
drag, startPoint x: 122, startPoint y: 238, endPoint x: 374, endPoint y: 148, distance: 268.2
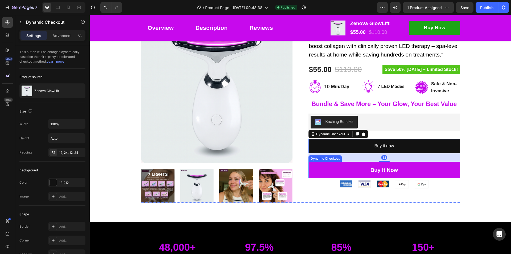
click at [417, 173] on button "Buy it now" at bounding box center [384, 169] width 152 height 16
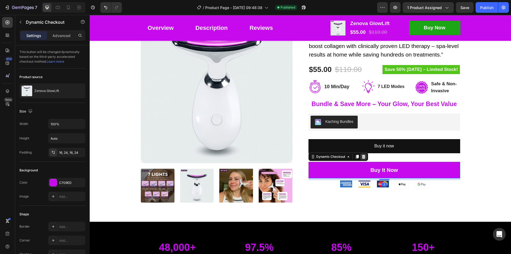
click at [361, 157] on icon at bounding box center [363, 156] width 4 height 4
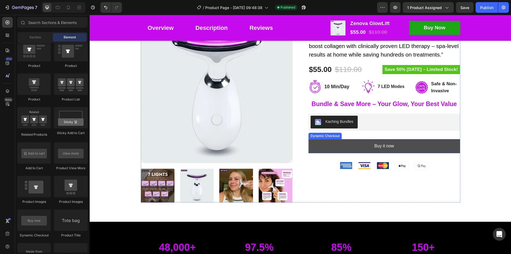
click at [416, 146] on button "Buy it now" at bounding box center [384, 146] width 152 height 14
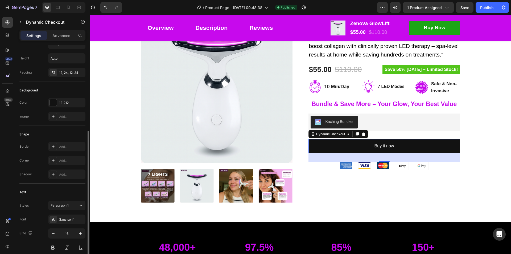
scroll to position [180, 0]
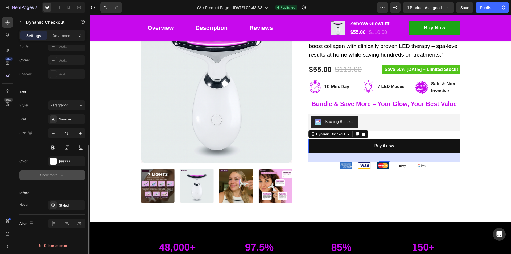
click at [54, 177] on div "Show more" at bounding box center [52, 174] width 25 height 5
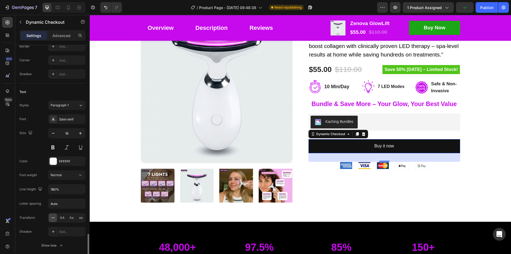
scroll to position [250, 0]
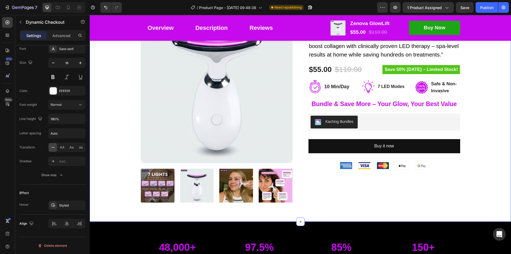
click at [484, 131] on div "Product Images Zenova GlowLift Product Title Icon Icon Icon Icon Icon Icon List…" at bounding box center [300, 106] width 413 height 191
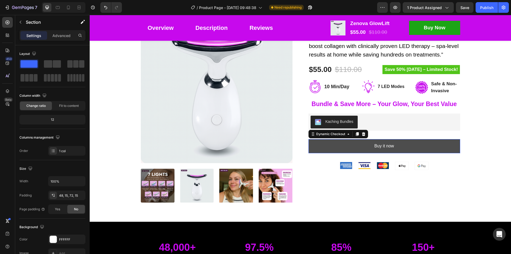
click at [412, 146] on button "Buy it now" at bounding box center [384, 146] width 152 height 14
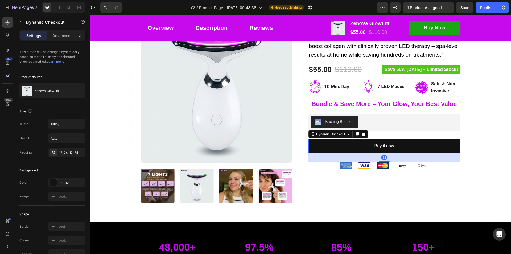
click at [65, 3] on div at bounding box center [64, 7] width 44 height 11
click at [67, 7] on icon at bounding box center [68, 7] width 5 height 5
type input "14"
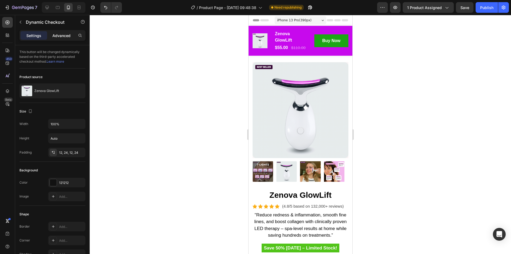
click at [56, 37] on p "Advanced" at bounding box center [61, 36] width 18 height 6
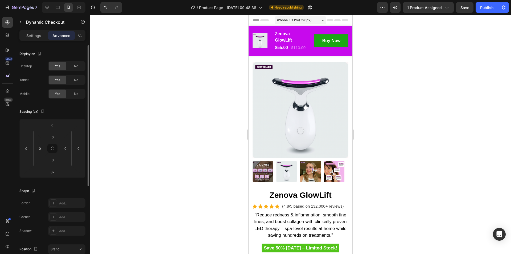
click at [39, 35] on p "Settings" at bounding box center [33, 36] width 15 height 6
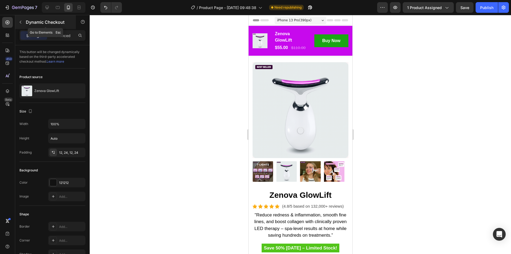
click at [25, 21] on div "Dynamic Checkout" at bounding box center [45, 22] width 61 height 14
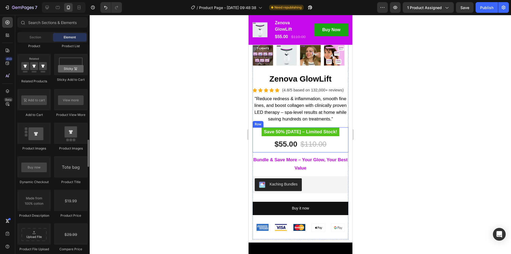
scroll to position [160, 0]
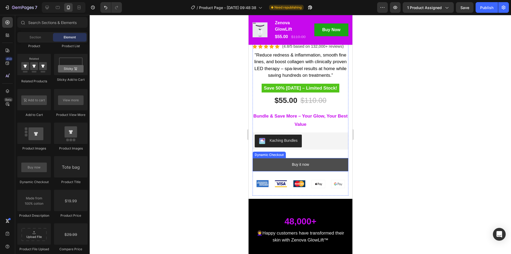
click at [320, 161] on button "Buy it now" at bounding box center [300, 164] width 96 height 13
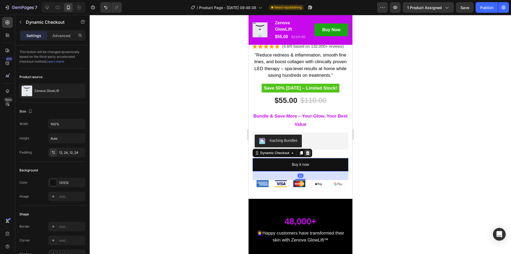
click at [308, 151] on icon at bounding box center [307, 153] width 3 height 4
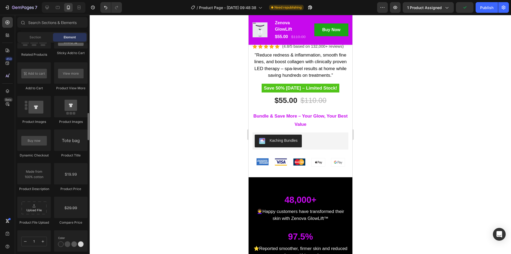
scroll to position [718, 0]
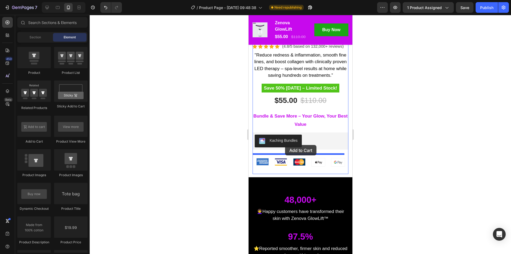
drag, startPoint x: 283, startPoint y: 142, endPoint x: 285, endPoint y: 145, distance: 2.9
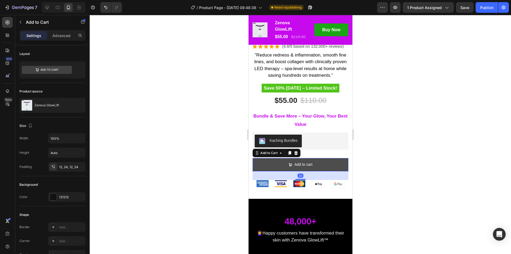
click at [320, 161] on button "Add to cart" at bounding box center [300, 164] width 96 height 13
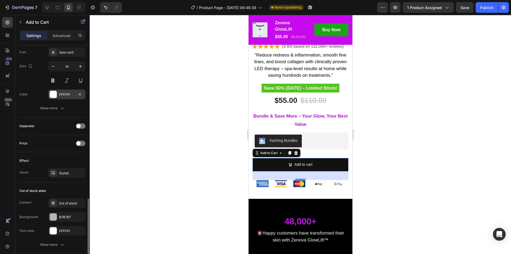
scroll to position [372, 0]
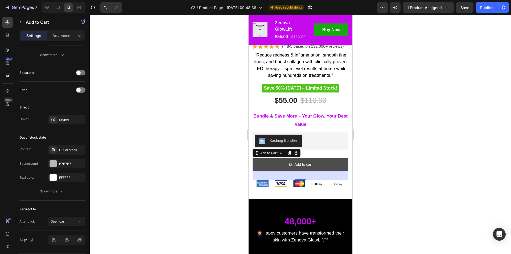
click at [326, 160] on button "Add to cart" at bounding box center [300, 164] width 96 height 13
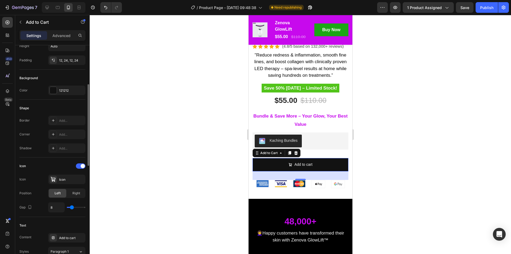
scroll to position [53, 0]
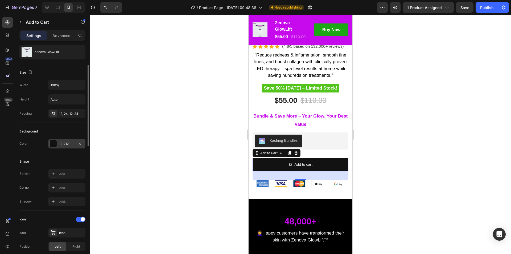
click at [53, 145] on div at bounding box center [53, 143] width 7 height 7
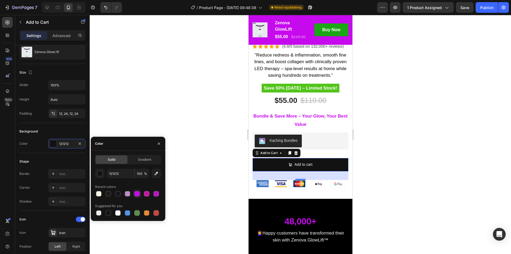
click at [134, 194] on div at bounding box center [137, 193] width 6 height 6
type input "C709ED"
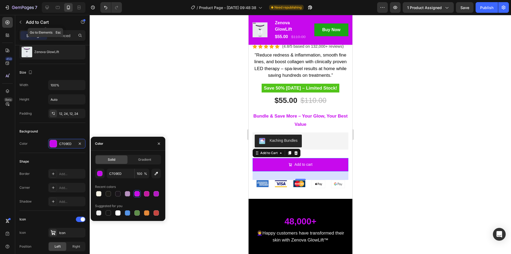
click at [24, 22] on button "button" at bounding box center [20, 22] width 9 height 9
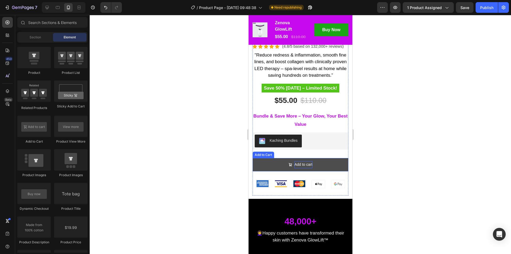
click at [302, 161] on div "Add to cart" at bounding box center [303, 164] width 18 height 7
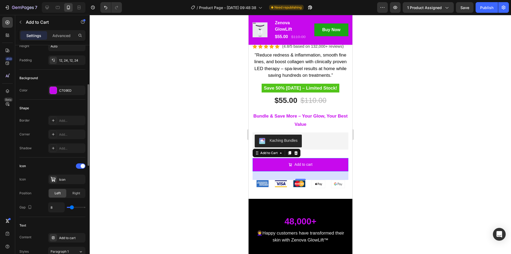
scroll to position [160, 0]
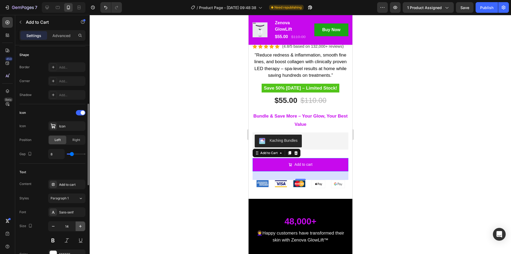
click at [81, 224] on icon "button" at bounding box center [80, 225] width 5 height 5
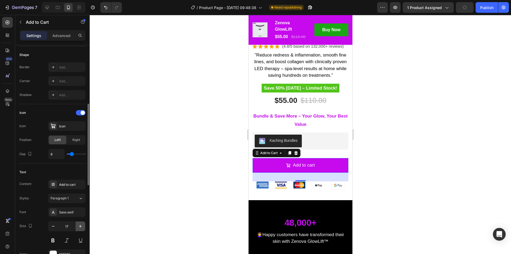
click at [81, 224] on icon "button" at bounding box center [80, 225] width 5 height 5
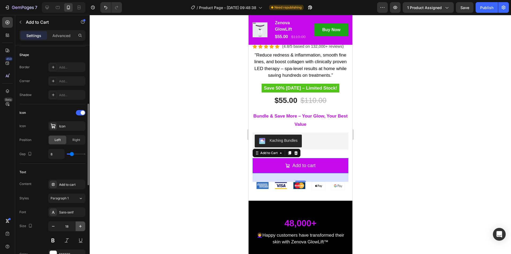
click at [81, 224] on icon "button" at bounding box center [80, 225] width 5 height 5
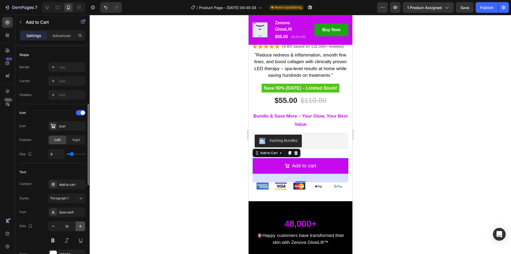
click at [80, 223] on icon "button" at bounding box center [80, 225] width 5 height 5
click at [51, 241] on button at bounding box center [53, 240] width 10 height 10
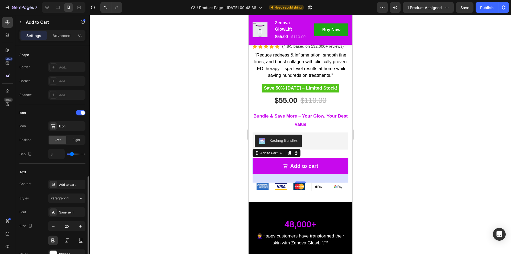
scroll to position [239, 0]
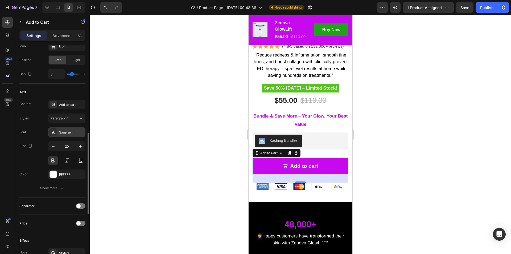
click at [62, 131] on div "Sans-serif" at bounding box center [71, 132] width 25 height 5
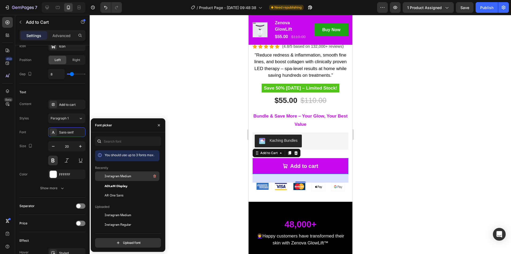
click at [119, 176] on span "Instagram Medium" at bounding box center [118, 175] width 27 height 5
click at [81, 144] on icon "button" at bounding box center [80, 145] width 5 height 5
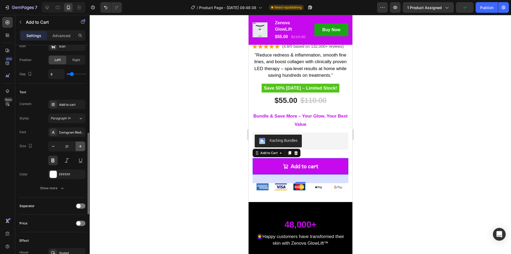
click at [81, 144] on icon "button" at bounding box center [80, 145] width 5 height 5
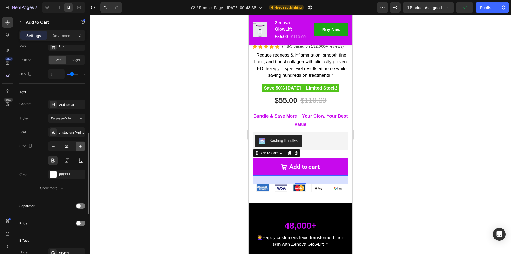
click at [81, 144] on icon "button" at bounding box center [80, 145] width 5 height 5
click at [78, 144] on button "button" at bounding box center [81, 146] width 10 height 10
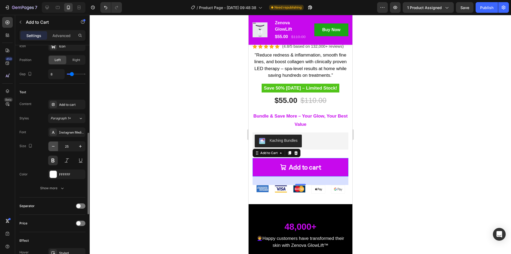
click at [52, 147] on icon "button" at bounding box center [53, 145] width 5 height 5
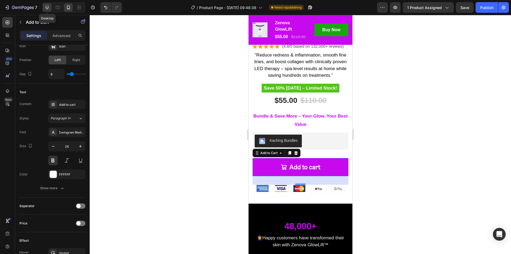
click at [47, 8] on icon at bounding box center [46, 7] width 3 height 3
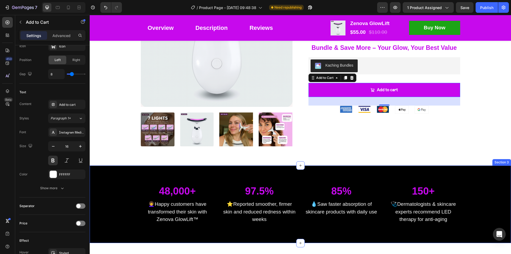
scroll to position [52, 0]
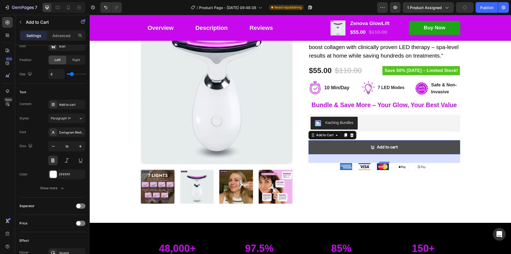
click at [406, 147] on button "Add to cart" at bounding box center [384, 147] width 152 height 14
click at [377, 146] on div "Add to cart" at bounding box center [387, 147] width 21 height 8
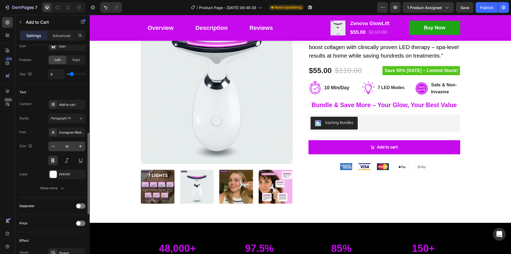
click at [66, 145] on input "16" at bounding box center [67, 146] width 18 height 10
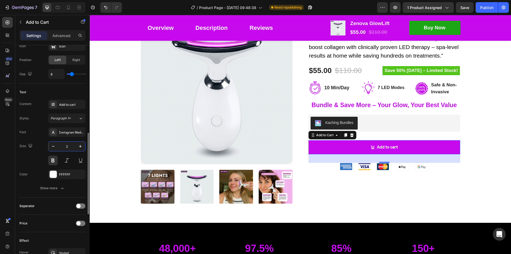
type input "25"
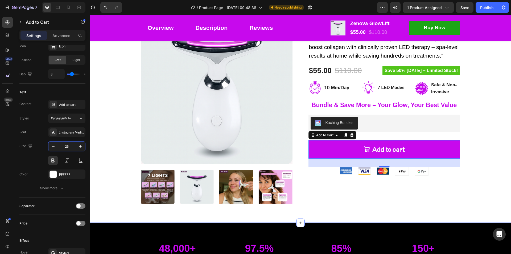
click at [485, 157] on div "Product Images Zenova GlowLift Product Title Icon Icon Icon Icon Icon Icon List…" at bounding box center [300, 107] width 413 height 191
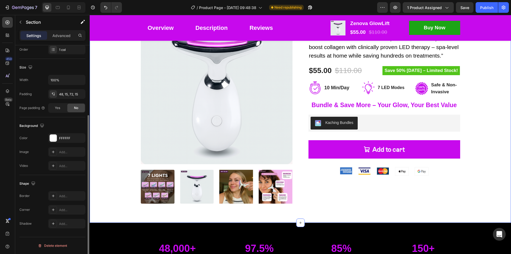
scroll to position [0, 0]
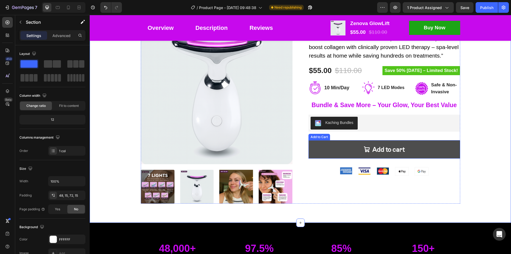
drag, startPoint x: 438, startPoint y: 151, endPoint x: 341, endPoint y: 151, distance: 96.3
click at [437, 151] on button "Add to cart" at bounding box center [384, 149] width 152 height 18
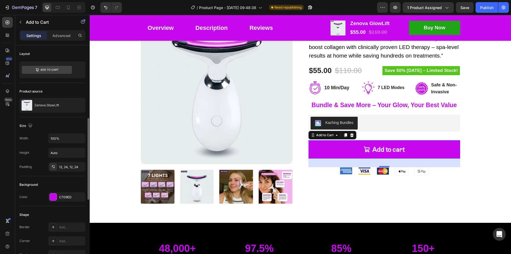
scroll to position [53, 0]
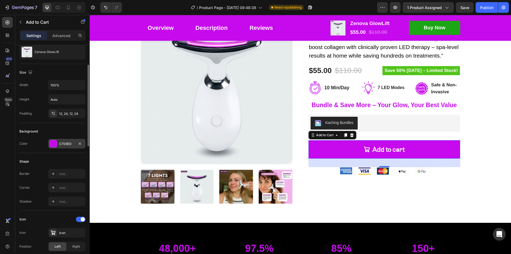
click at [51, 143] on div at bounding box center [53, 143] width 7 height 7
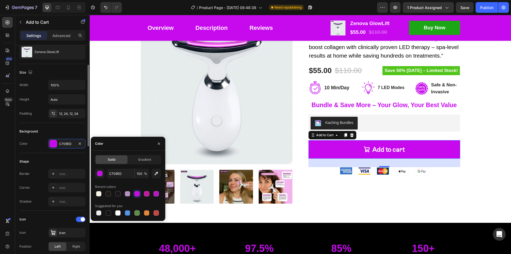
click at [60, 157] on div "Shape" at bounding box center [52, 161] width 66 height 9
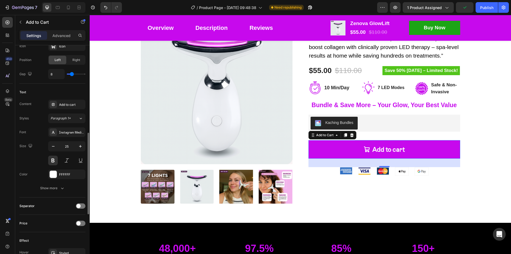
scroll to position [372, 0]
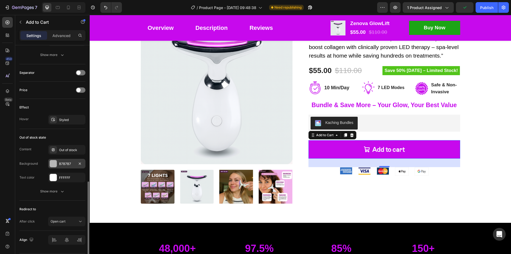
click at [53, 163] on div at bounding box center [53, 163] width 7 height 7
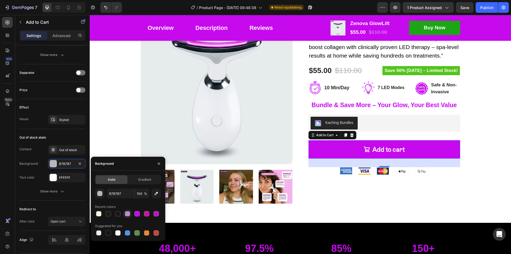
click at [127, 214] on div at bounding box center [127, 213] width 5 height 5
click at [137, 233] on div at bounding box center [136, 232] width 5 height 5
click at [106, 214] on div at bounding box center [108, 213] width 5 height 5
type input "1C1B16"
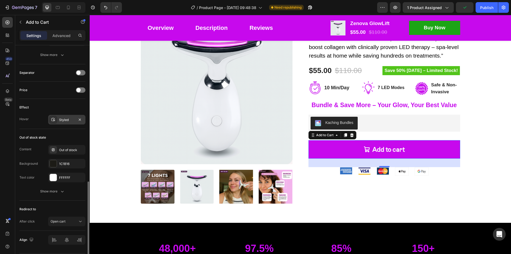
click at [70, 118] on div "Styled" at bounding box center [66, 119] width 15 height 5
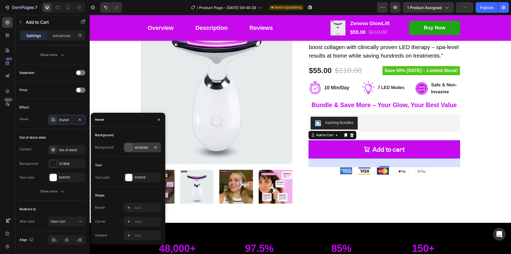
click at [128, 147] on div at bounding box center [128, 147] width 7 height 7
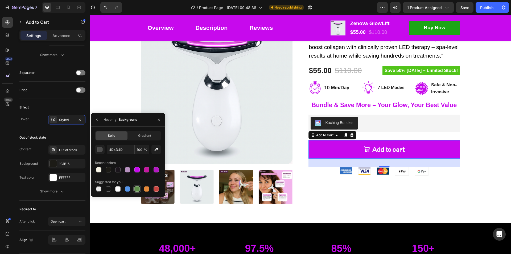
click at [139, 189] on div at bounding box center [136, 188] width 5 height 5
click at [102, 150] on div "button" at bounding box center [99, 149] width 5 height 5
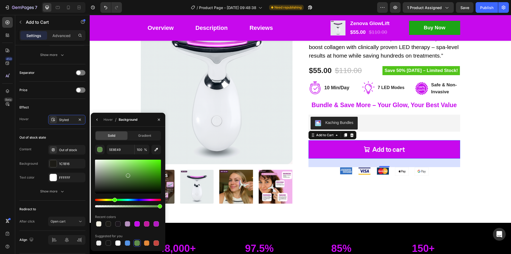
click at [142, 173] on div at bounding box center [128, 176] width 66 height 34
click at [145, 174] on div at bounding box center [128, 176] width 66 height 34
click at [147, 171] on div at bounding box center [147, 172] width 4 height 4
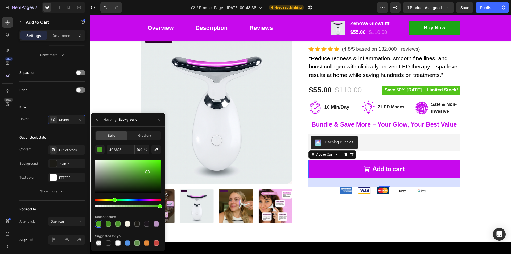
scroll to position [0, 0]
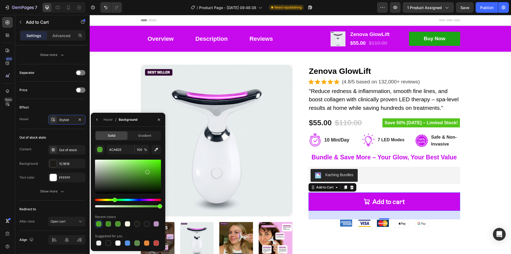
click at [146, 171] on div at bounding box center [147, 172] width 4 height 4
drag, startPoint x: 147, startPoint y: 169, endPoint x: 144, endPoint y: 167, distance: 3.6
click at [144, 167] on div at bounding box center [128, 176] width 66 height 34
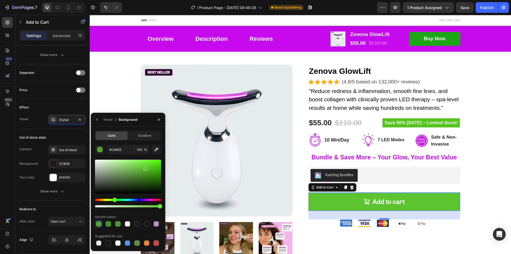
type input "5DC431"
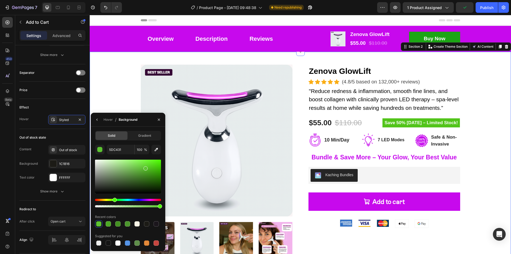
click at [113, 99] on div "Product Images Zenova GlowLift Product Title Icon Icon Icon Icon Icon Icon List…" at bounding box center [300, 159] width 413 height 191
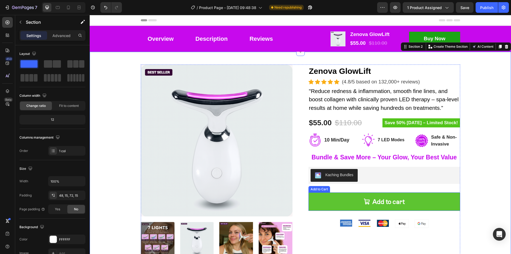
click at [427, 200] on button "Add to cart" at bounding box center [384, 201] width 152 height 18
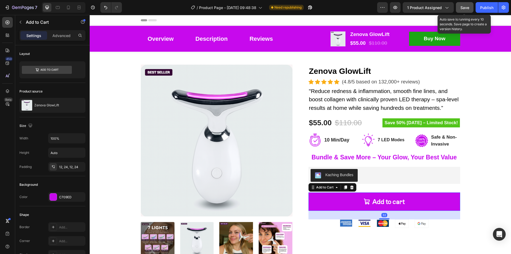
click at [465, 10] on span "Save" at bounding box center [464, 7] width 9 height 5
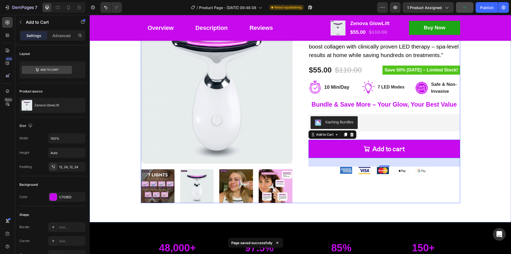
scroll to position [53, 0]
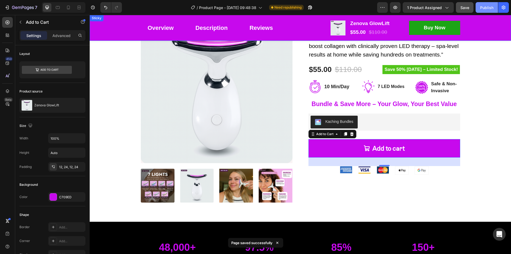
click at [487, 8] on div "Publish" at bounding box center [486, 8] width 13 height 6
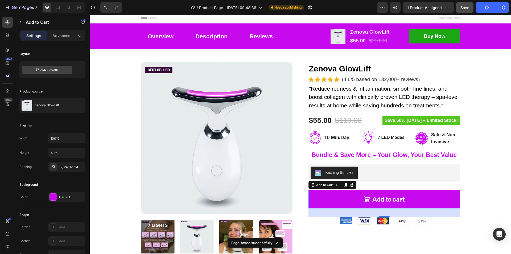
scroll to position [0, 0]
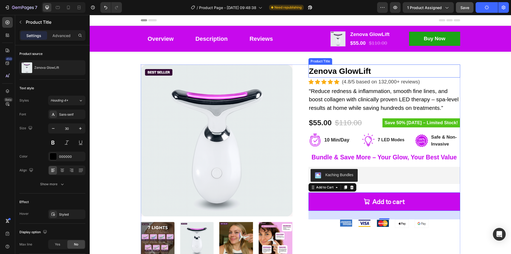
click at [341, 71] on h2 "Zenova GlowLift" at bounding box center [384, 70] width 152 height 13
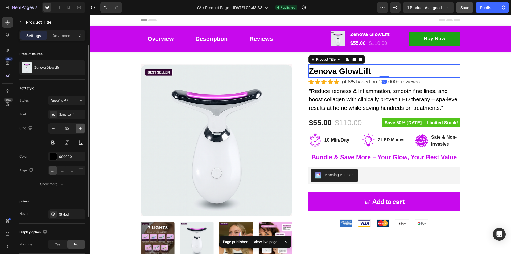
click at [79, 131] on button "button" at bounding box center [81, 128] width 10 height 10
click at [79, 131] on icon "button" at bounding box center [80, 128] width 5 height 5
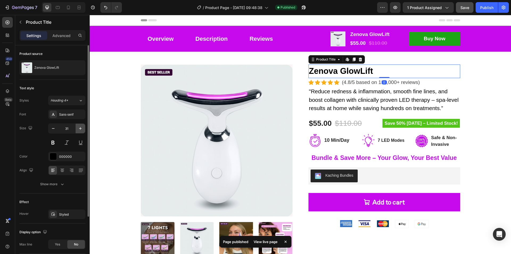
click at [79, 130] on icon "button" at bounding box center [80, 128] width 5 height 5
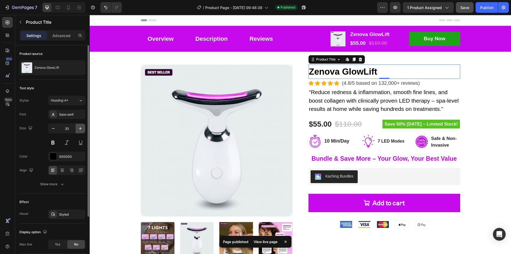
click at [78, 129] on icon "button" at bounding box center [80, 128] width 5 height 5
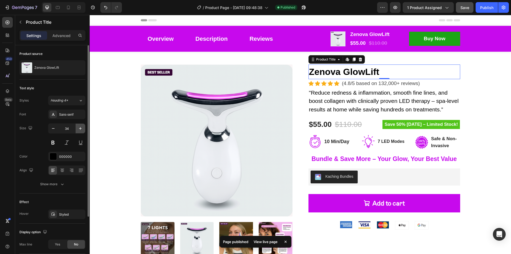
click at [78, 128] on icon "button" at bounding box center [80, 128] width 5 height 5
type input "35"
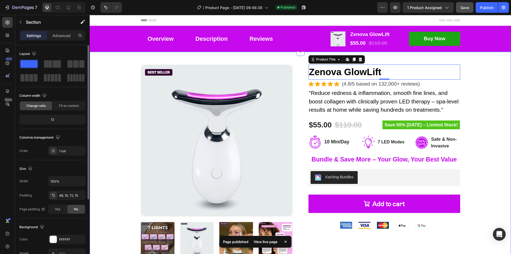
click at [477, 111] on div "Product Images Zenova GlowLift Product Title Edit content in Shopify 0 Icon Ico…" at bounding box center [300, 159] width 413 height 191
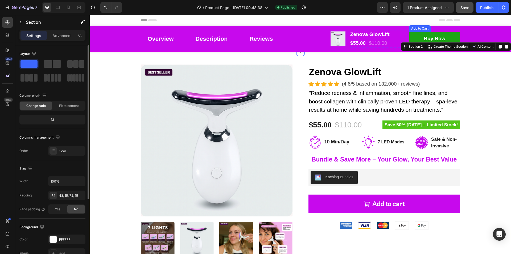
click at [454, 35] on button "Buy Now" at bounding box center [434, 39] width 51 height 14
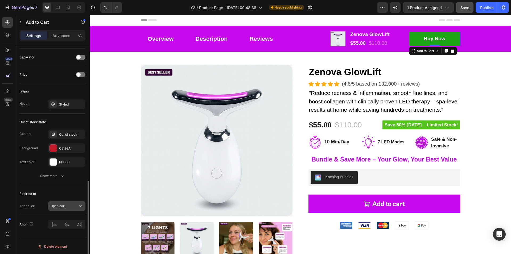
scroll to position [347, 0]
click at [448, 36] on button "Buy Now" at bounding box center [434, 39] width 51 height 14
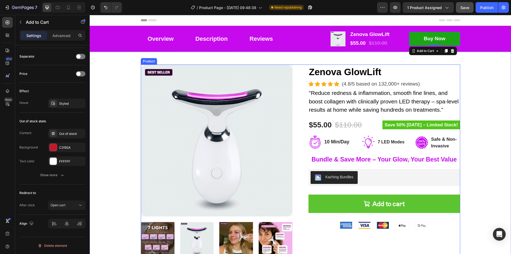
click at [427, 207] on button "Add to cart" at bounding box center [384, 203] width 152 height 18
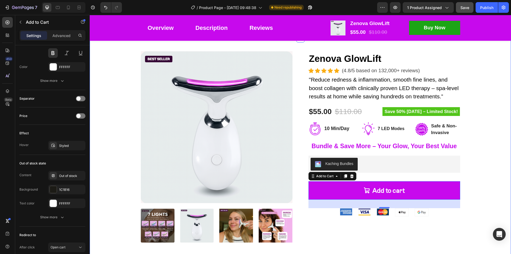
scroll to position [0, 0]
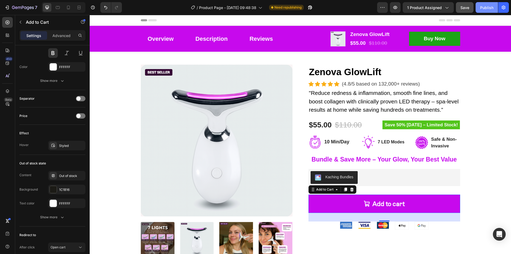
click at [485, 6] on div "Publish" at bounding box center [486, 8] width 13 height 6
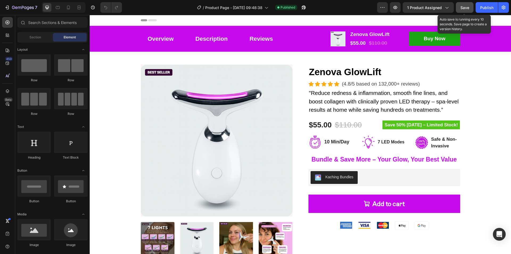
click at [468, 5] on span "Save" at bounding box center [464, 7] width 9 height 5
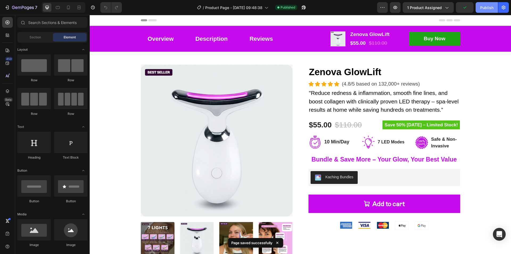
click at [487, 8] on div "Publish" at bounding box center [486, 8] width 13 height 6
click at [66, 8] on icon at bounding box center [68, 7] width 5 height 5
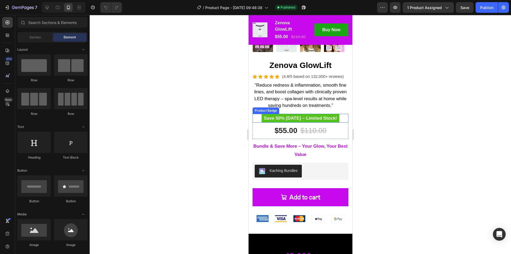
scroll to position [133, 0]
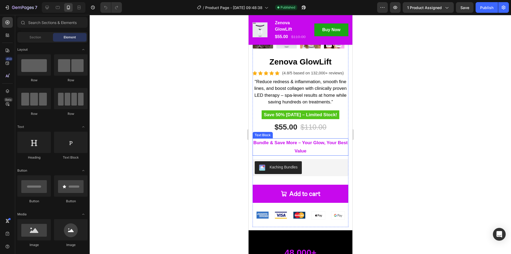
click at [305, 142] on p "Bundle & Save More – Your Glow, Your Best Value" at bounding box center [300, 147] width 95 height 16
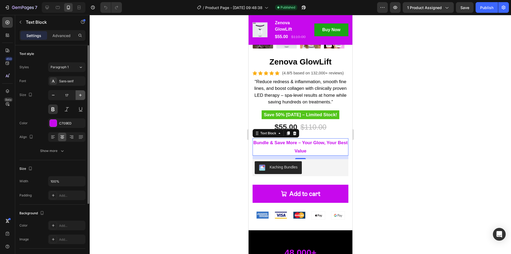
click at [78, 95] on icon "button" at bounding box center [80, 94] width 5 height 5
type input "18"
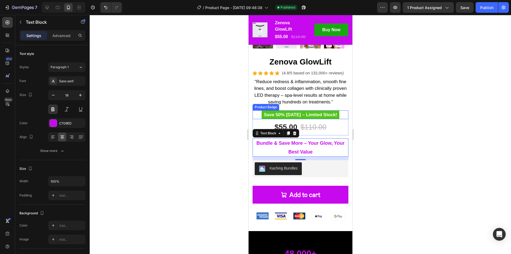
click at [333, 112] on pre "Save 50% [DATE] – Limited Stock!" at bounding box center [300, 114] width 78 height 9
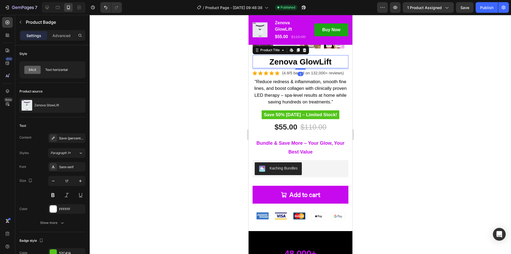
click at [309, 57] on h2 "Zenova GlowLift" at bounding box center [300, 61] width 96 height 13
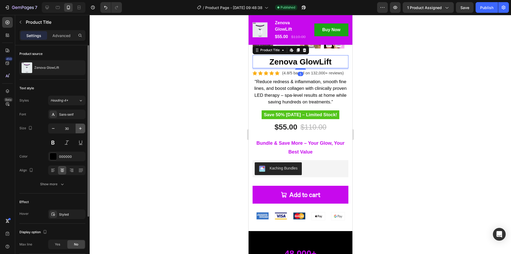
click at [80, 127] on icon "button" at bounding box center [80, 128] width 5 height 5
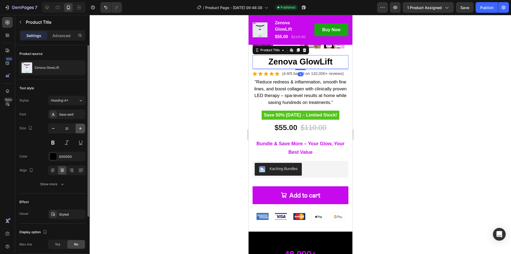
click at [80, 127] on icon "button" at bounding box center [80, 128] width 5 height 5
type input "32"
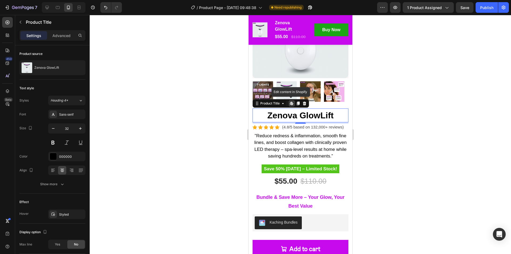
scroll to position [106, 0]
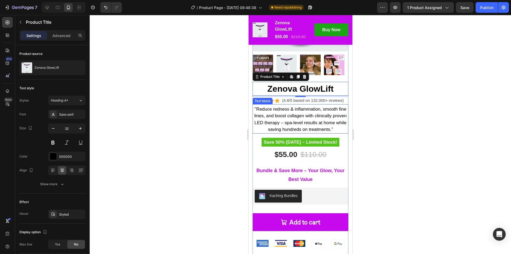
click at [308, 110] on p ""Reduce redness & inflammation, smooth fine lines, and boost collagen with clin…" at bounding box center [300, 119] width 95 height 27
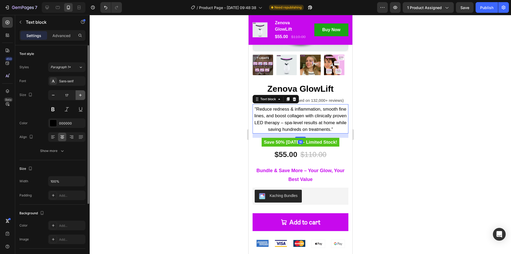
click at [80, 94] on icon "button" at bounding box center [80, 94] width 5 height 5
type input "18"
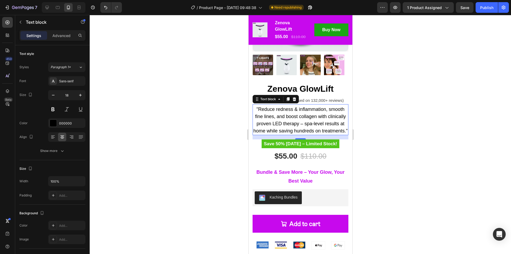
click at [407, 130] on div at bounding box center [300, 134] width 421 height 239
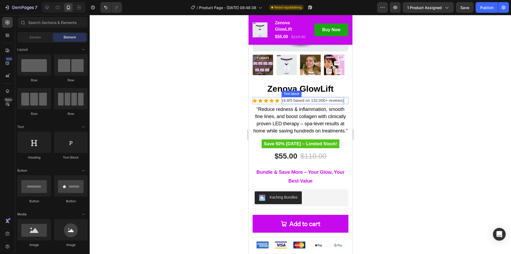
click at [313, 97] on p "(4.8/5 based on 132,000+ reviews)" at bounding box center [312, 100] width 61 height 6
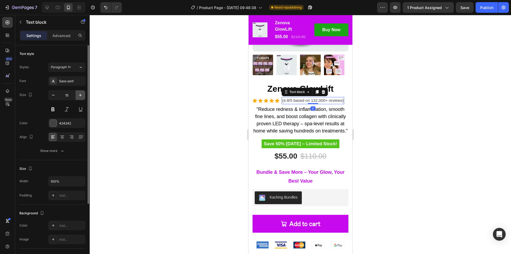
click at [78, 97] on icon "button" at bounding box center [80, 94] width 5 height 5
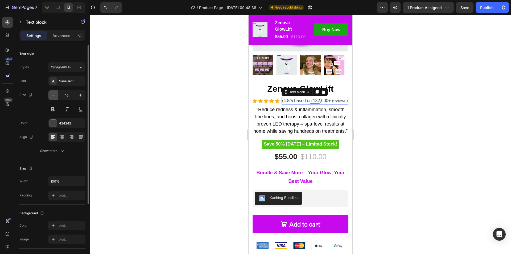
click at [49, 96] on button "button" at bounding box center [53, 95] width 10 height 10
type input "15"
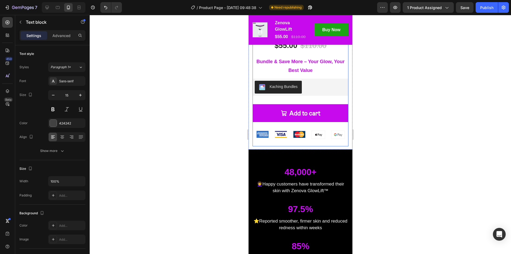
scroll to position [239, 0]
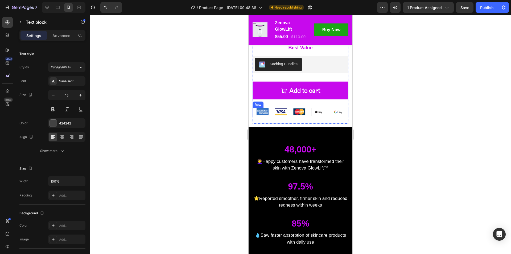
click at [324, 116] on div "Image Image Image Image Image Row" at bounding box center [300, 112] width 96 height 8
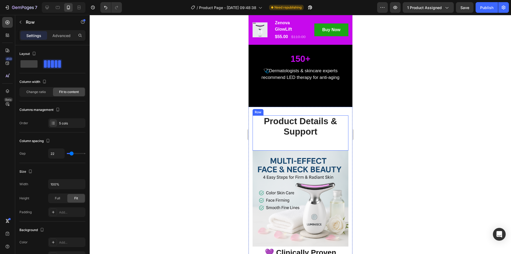
scroll to position [479, 0]
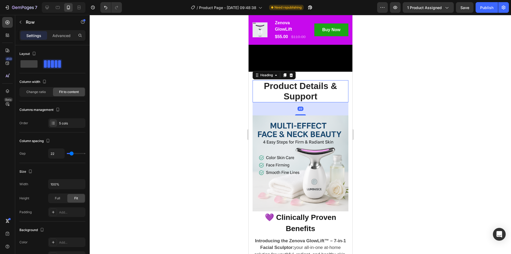
click at [303, 95] on h2 "Product Details & Support" at bounding box center [300, 91] width 96 height 22
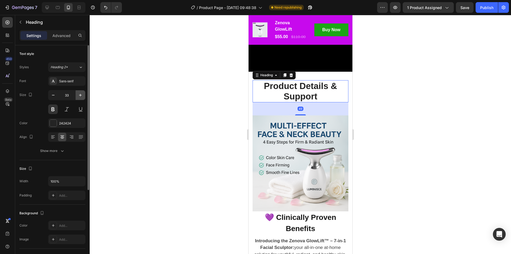
click at [78, 94] on icon "button" at bounding box center [80, 94] width 5 height 5
type input "35"
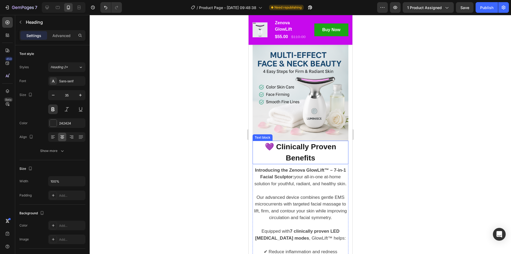
scroll to position [559, 0]
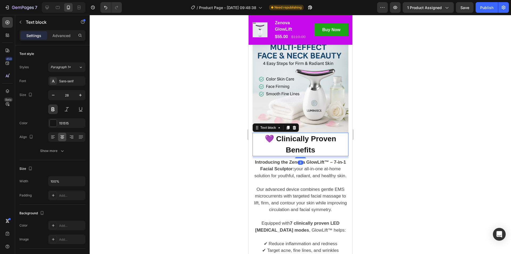
click at [302, 133] on p "💜 Clinically Proven Benefits" at bounding box center [300, 144] width 95 height 22
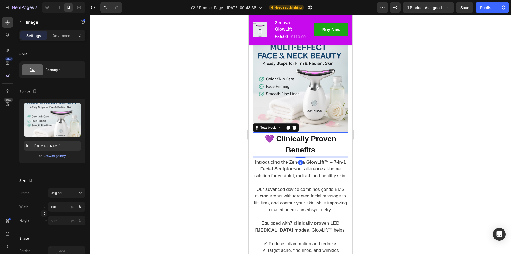
click at [310, 123] on img at bounding box center [300, 85] width 96 height 96
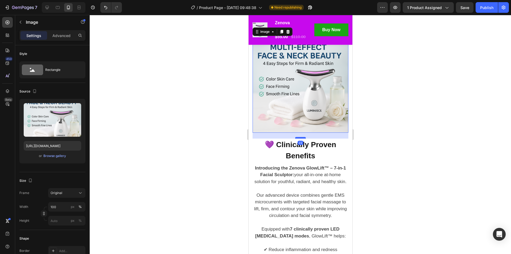
drag, startPoint x: 298, startPoint y: 127, endPoint x: 297, endPoint y: 133, distance: 5.9
click at [297, 137] on div at bounding box center [300, 138] width 11 height 2
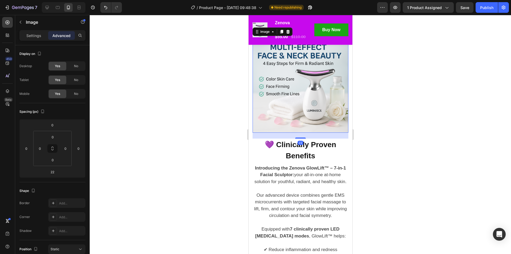
click at [374, 145] on div at bounding box center [300, 134] width 421 height 239
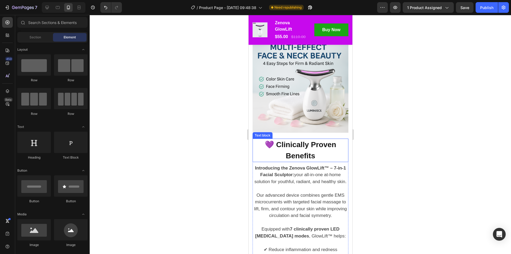
click at [313, 152] on p "💜 Clinically Proven Benefits" at bounding box center [300, 150] width 95 height 22
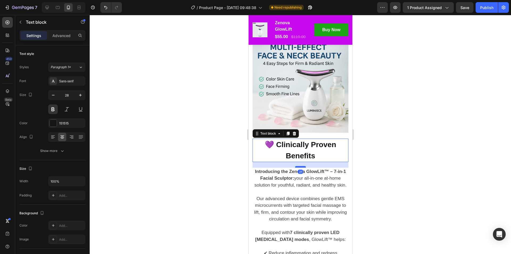
drag, startPoint x: 299, startPoint y: 159, endPoint x: 299, endPoint y: 163, distance: 3.5
click at [299, 166] on div at bounding box center [300, 167] width 11 height 2
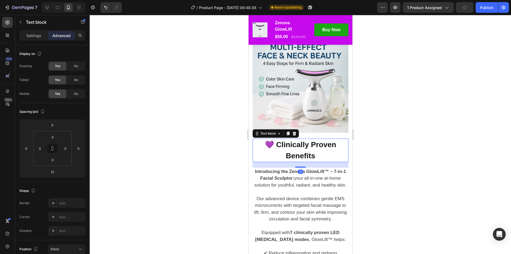
click at [329, 155] on p "💜 Clinically Proven Benefits" at bounding box center [300, 150] width 95 height 22
click at [36, 37] on p "Settings" at bounding box center [33, 36] width 15 height 6
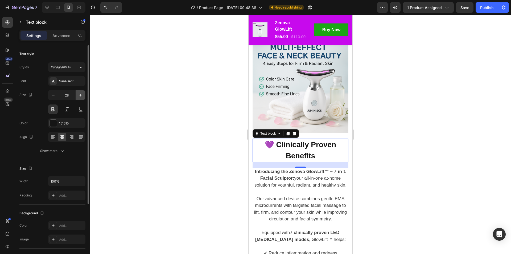
click at [78, 94] on icon "button" at bounding box center [80, 94] width 5 height 5
type input "30"
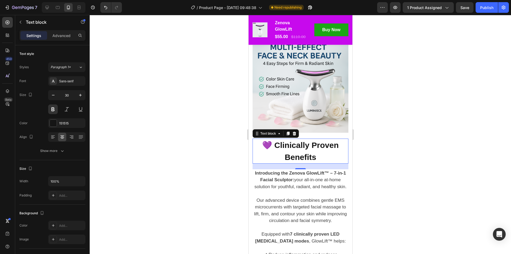
click at [381, 146] on div at bounding box center [300, 134] width 421 height 239
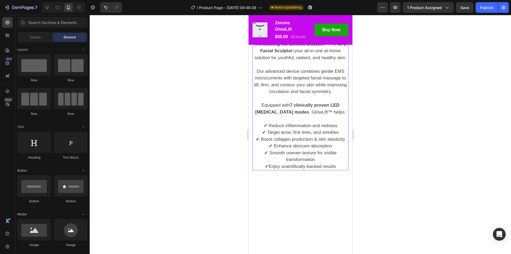
scroll to position [718, 0]
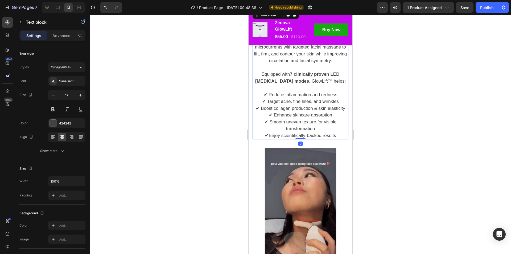
click at [309, 132] on p "✔ Smooth uneven texture for visible transformation" at bounding box center [300, 125] width 95 height 14
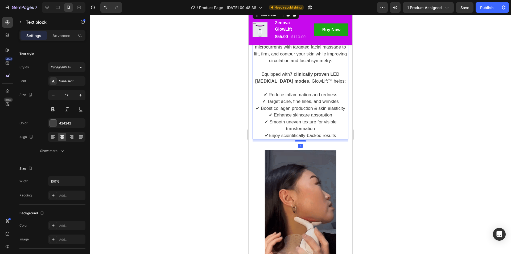
click at [301, 141] on div at bounding box center [300, 141] width 11 height 2
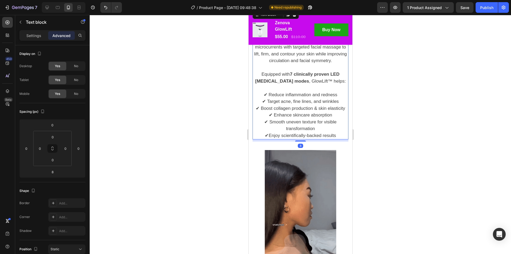
click at [362, 151] on div at bounding box center [300, 134] width 421 height 239
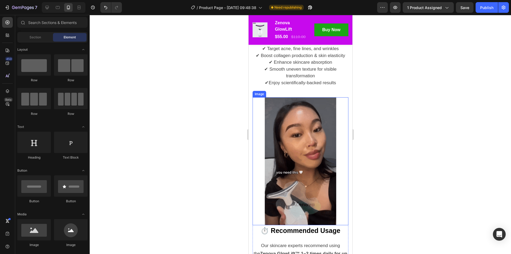
scroll to position [771, 0]
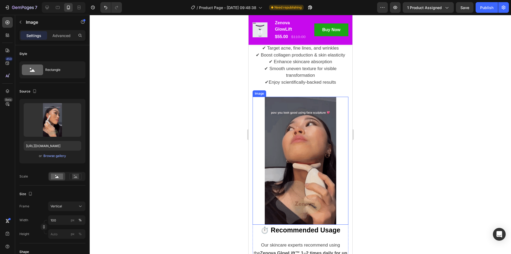
click at [302, 101] on img at bounding box center [300, 161] width 96 height 128
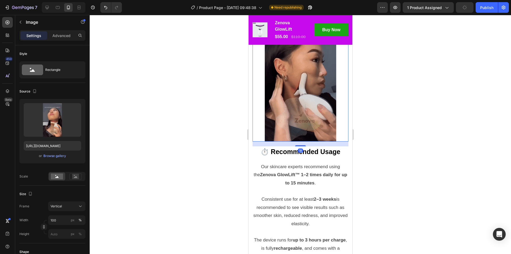
scroll to position [856, 0]
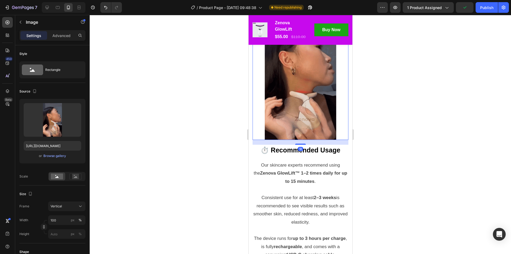
drag, startPoint x: 300, startPoint y: 141, endPoint x: 299, endPoint y: 146, distance: 4.9
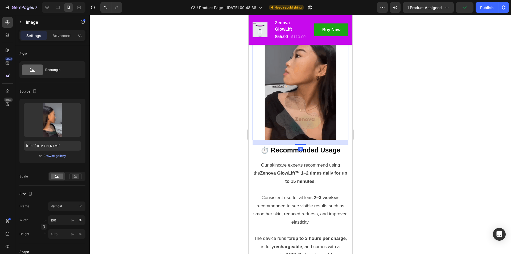
click at [299, 140] on div "18" at bounding box center [300, 140] width 96 height 0
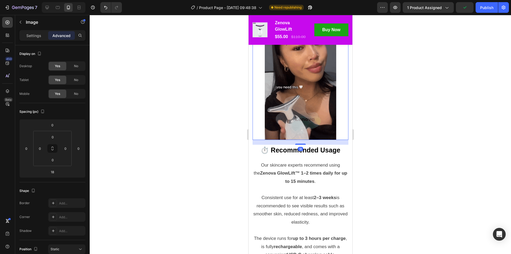
click at [395, 134] on div at bounding box center [300, 134] width 421 height 239
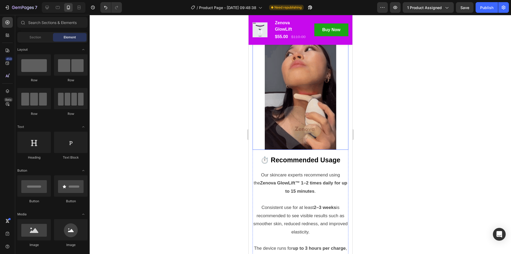
scroll to position [883, 0]
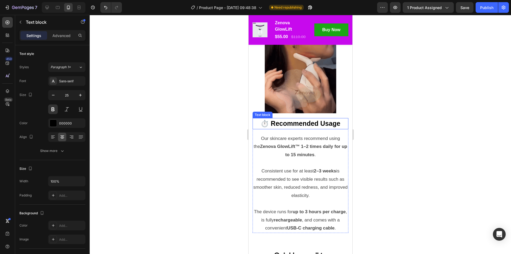
click at [313, 122] on p "⏱️ Recommended Usage" at bounding box center [300, 123] width 95 height 10
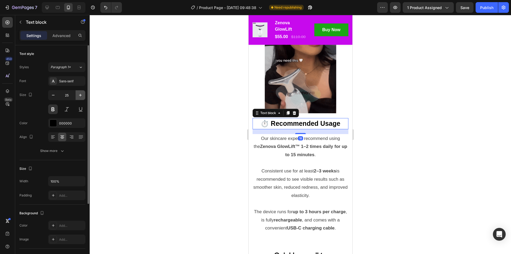
click at [81, 98] on button "button" at bounding box center [81, 95] width 10 height 10
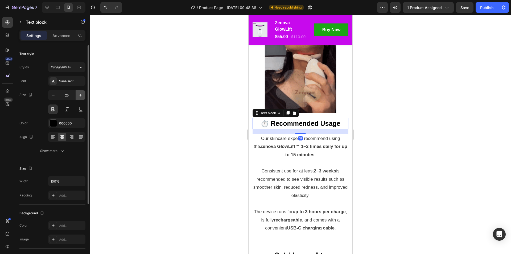
click at [81, 98] on button "button" at bounding box center [81, 95] width 10 height 10
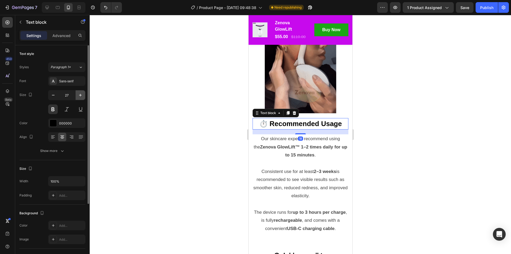
click at [81, 98] on button "button" at bounding box center [81, 95] width 10 height 10
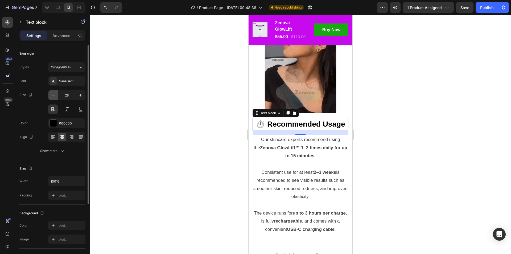
click at [55, 96] on icon "button" at bounding box center [53, 94] width 5 height 5
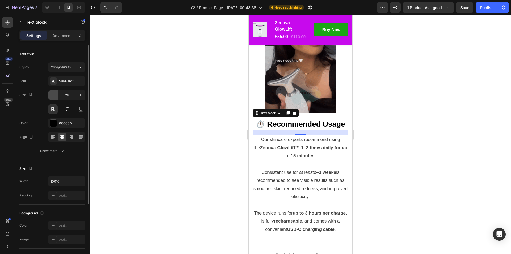
type input "27"
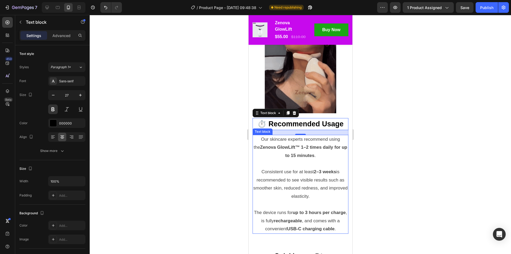
click at [312, 144] on strong "Zenova GlowLift™ 1–2 times daily for up to 15 minutes" at bounding box center [303, 150] width 87 height 13
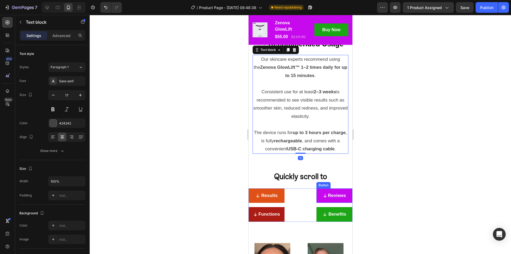
scroll to position [1016, 0]
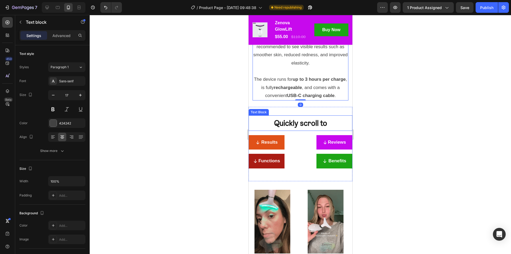
click at [309, 121] on p "Quickly scroll to" at bounding box center [300, 123] width 103 height 14
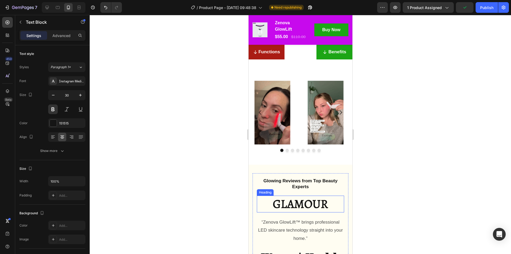
scroll to position [1149, 0]
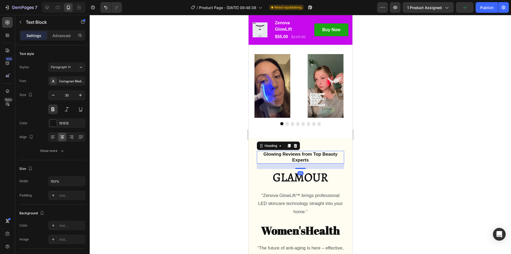
click at [311, 156] on h2 "Glowing Reviews from Top Beauty Experts" at bounding box center [299, 157] width 87 height 13
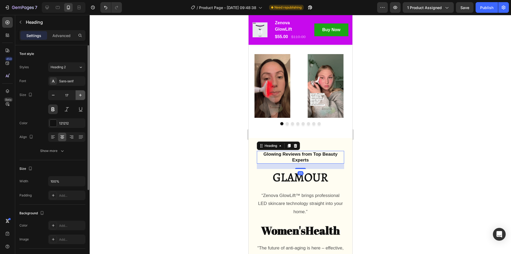
click at [82, 92] on button "button" at bounding box center [81, 95] width 10 height 10
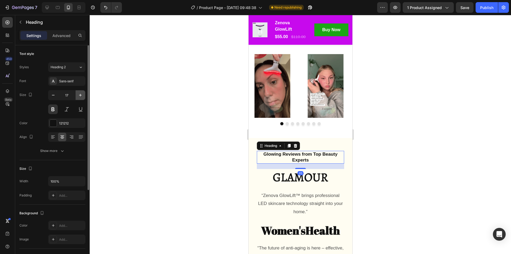
type input "18"
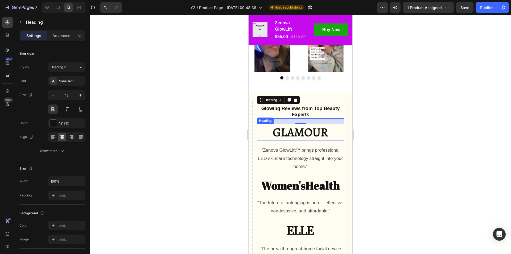
scroll to position [1202, 0]
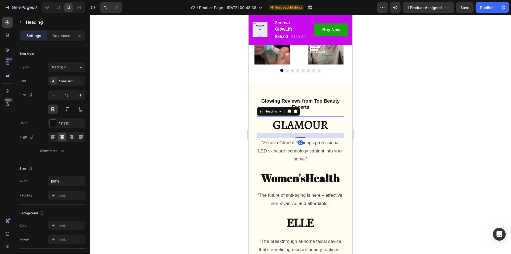
click at [309, 125] on h2 "GLAMOUR" at bounding box center [299, 124] width 87 height 17
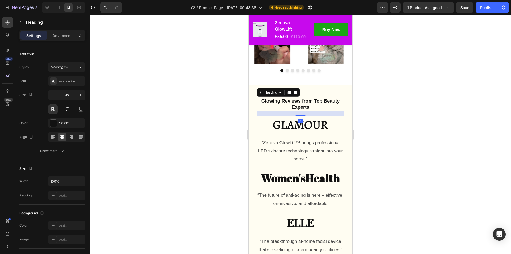
click at [315, 110] on h2 "Glowing Reviews from Top Beauty Experts" at bounding box center [299, 104] width 87 height 14
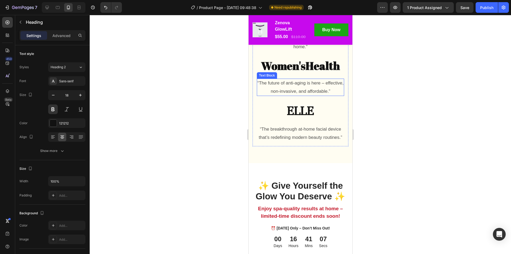
scroll to position [1335, 0]
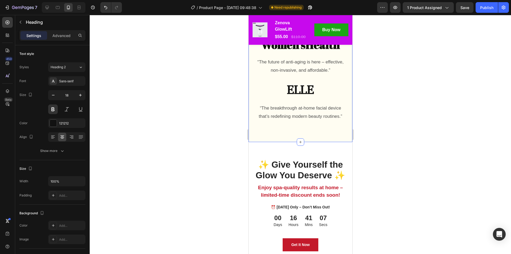
click at [307, 140] on div "Glowing Reviews from Top Beauty Experts Heading 20 GLAMOUR Heading “Zenova Glow…" at bounding box center [300, 47] width 104 height 190
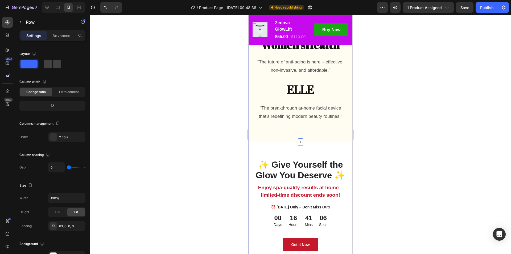
click at [310, 162] on div "✨ Give Yourself the Glow You Deserve ✨ Heading Enjoy spa-quality results at hom…" at bounding box center [300, 240] width 104 height 196
click at [311, 142] on div "Glowing Reviews from Top Beauty Experts Heading GLAMOUR Heading “Zenova GlowLif…" at bounding box center [300, 47] width 104 height 190
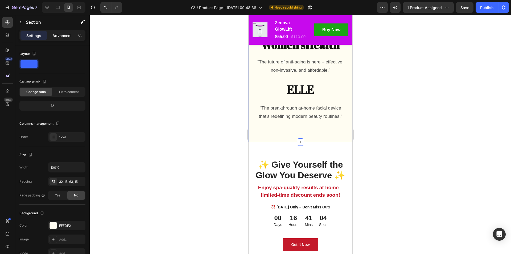
click at [55, 36] on p "Advanced" at bounding box center [61, 36] width 18 height 6
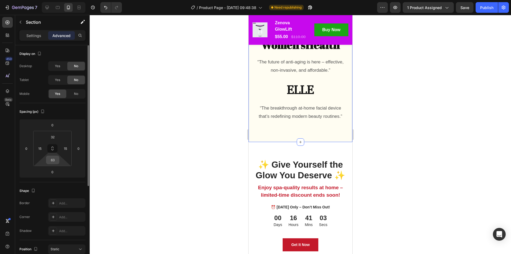
click at [56, 162] on input "63" at bounding box center [52, 160] width 11 height 8
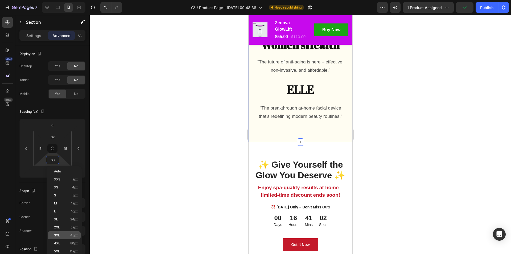
click at [73, 235] on span "48px" at bounding box center [74, 235] width 8 height 4
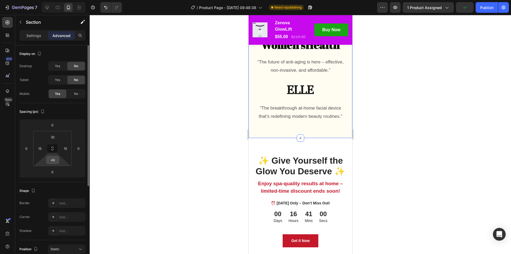
click at [59, 161] on div "48" at bounding box center [52, 159] width 13 height 9
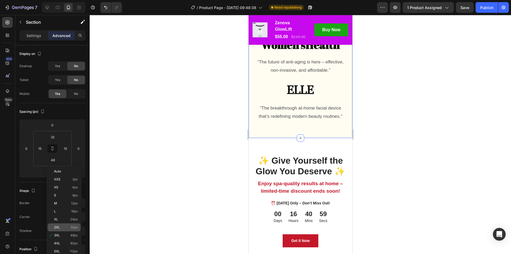
click at [75, 225] on span "32px" at bounding box center [73, 227] width 7 height 4
type input "32"
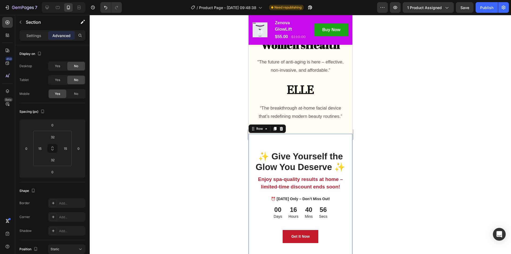
click at [331, 151] on div "✨ Give Yourself the Glow You Deserve ✨ Heading Enjoy spa-quality results at hom…" at bounding box center [300, 232] width 104 height 196
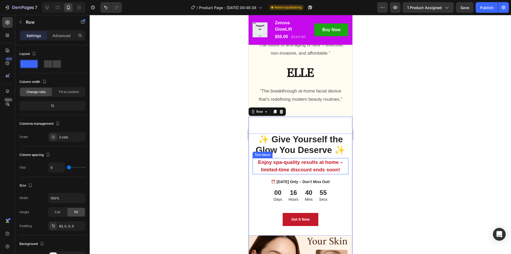
scroll to position [1362, 0]
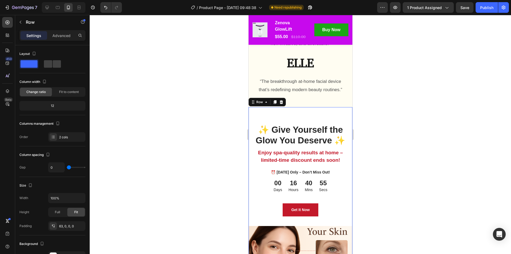
click at [388, 119] on div at bounding box center [300, 134] width 421 height 239
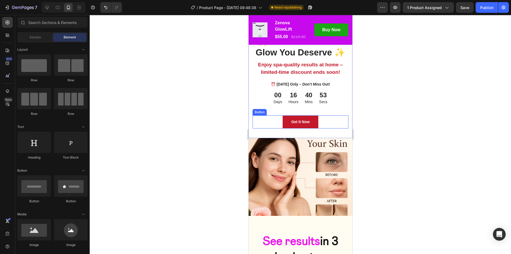
scroll to position [1468, 0]
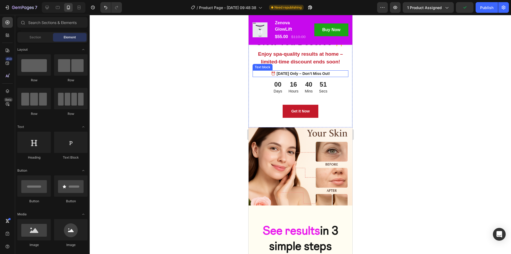
click at [300, 76] on p "⏰ Today Only – Don’t Miss Out!" at bounding box center [300, 74] width 95 height 6
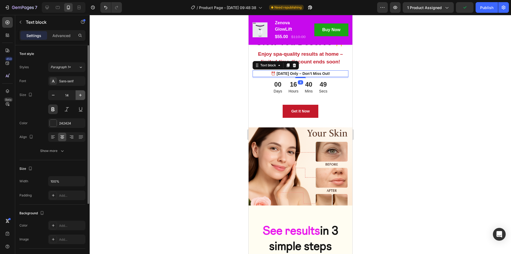
click at [78, 92] on icon "button" at bounding box center [80, 94] width 5 height 5
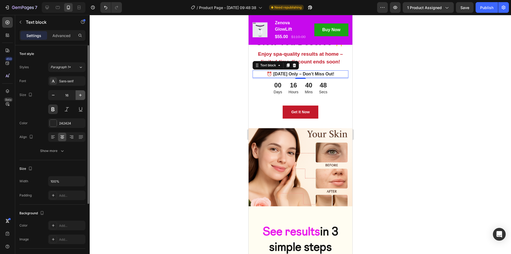
click at [78, 92] on icon "button" at bounding box center [80, 94] width 5 height 5
type input "17"
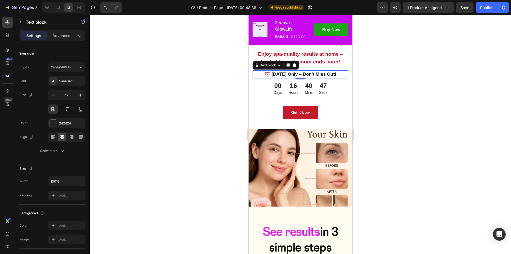
click at [388, 80] on div at bounding box center [300, 134] width 421 height 239
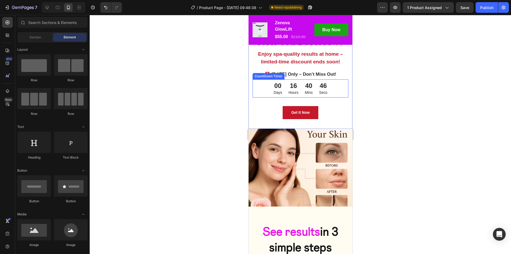
click at [328, 97] on div "46 Secs" at bounding box center [323, 88] width 15 height 18
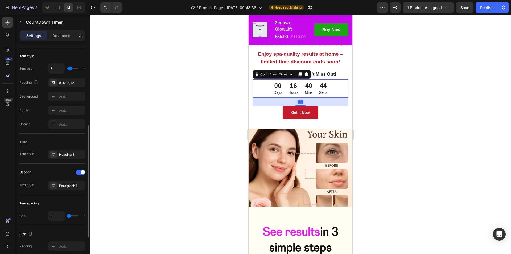
scroll to position [133, 0]
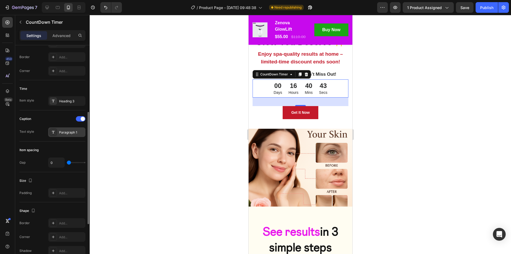
click at [66, 135] on div "Paragraph 1" at bounding box center [66, 132] width 37 height 10
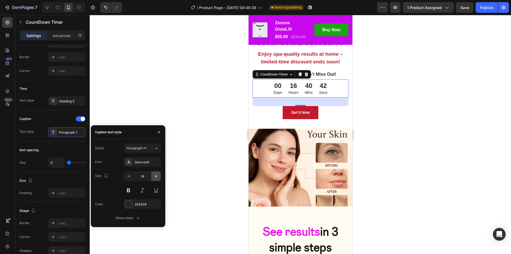
click at [158, 175] on icon "button" at bounding box center [155, 175] width 5 height 5
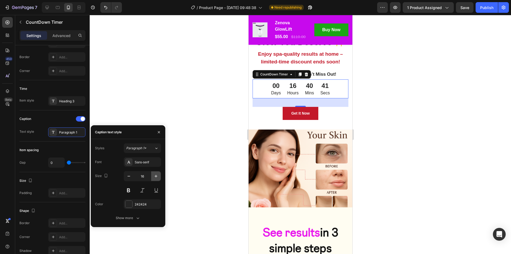
click at [158, 175] on icon "button" at bounding box center [155, 175] width 5 height 5
type input "17"
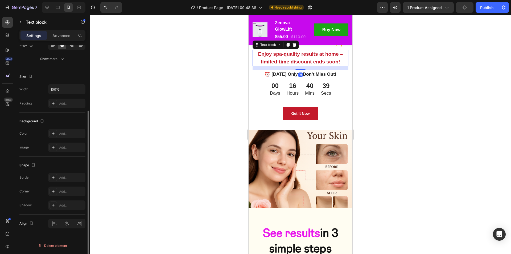
click at [326, 65] on p "Enjoy spa-quality results at home – limited-time discount ends soon!" at bounding box center [300, 57] width 95 height 15
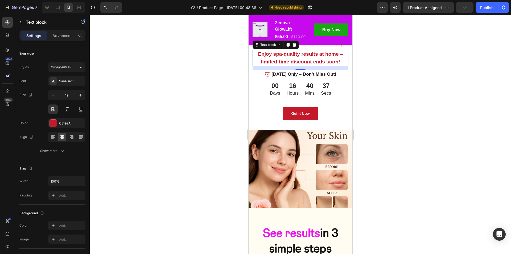
click at [376, 89] on div at bounding box center [300, 134] width 421 height 239
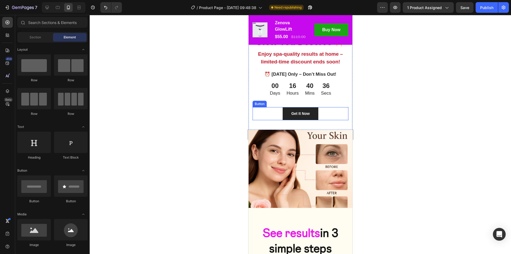
click at [311, 120] on link "Get It Now" at bounding box center [299, 113] width 35 height 13
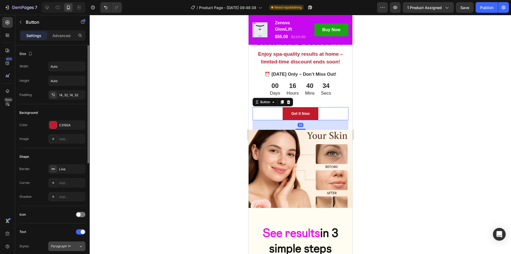
scroll to position [80, 0]
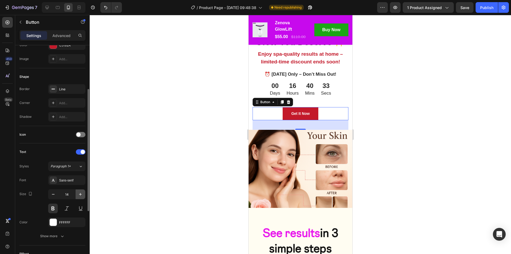
click at [79, 196] on icon "button" at bounding box center [80, 193] width 5 height 5
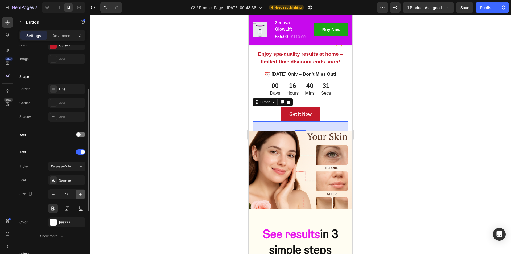
click at [79, 196] on icon "button" at bounding box center [80, 193] width 5 height 5
type input "18"
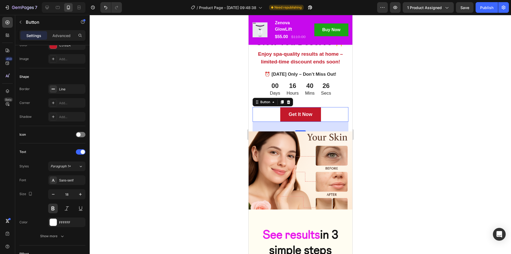
click at [389, 101] on div at bounding box center [300, 134] width 421 height 239
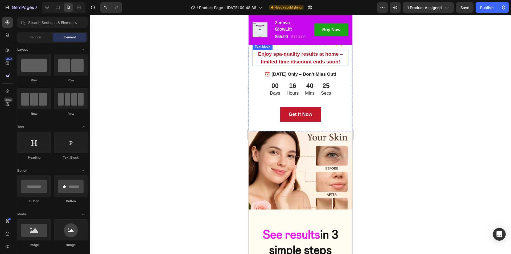
click at [285, 65] on p "Enjoy spa-quality results at home – limited-time discount ends soon!" at bounding box center [300, 57] width 95 height 15
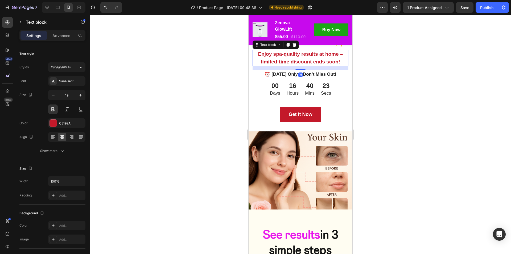
click at [399, 106] on div at bounding box center [300, 134] width 421 height 239
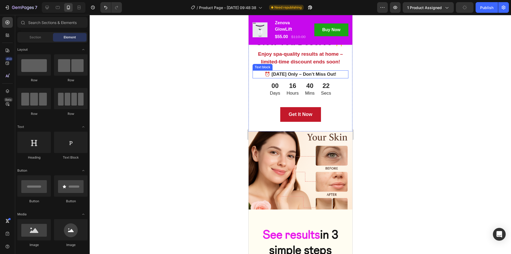
click at [308, 78] on p "⏰ Today Only – Don’t Miss Out!" at bounding box center [300, 74] width 95 height 7
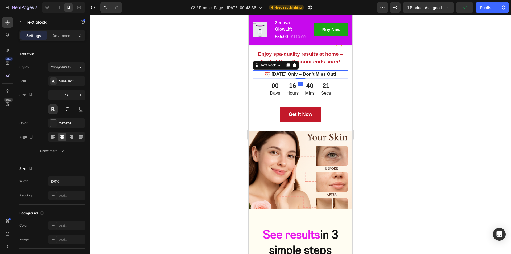
click at [404, 113] on div at bounding box center [300, 134] width 421 height 239
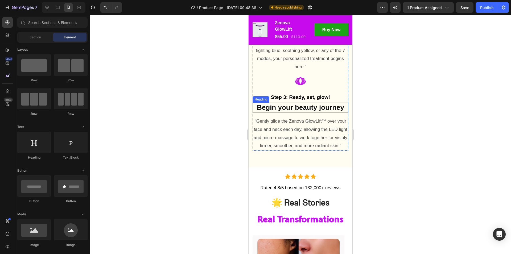
scroll to position [1920, 0]
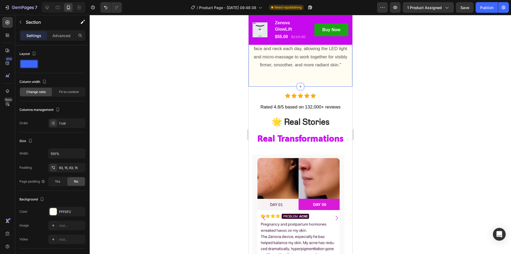
click at [57, 38] on div "Advanced" at bounding box center [61, 35] width 27 height 9
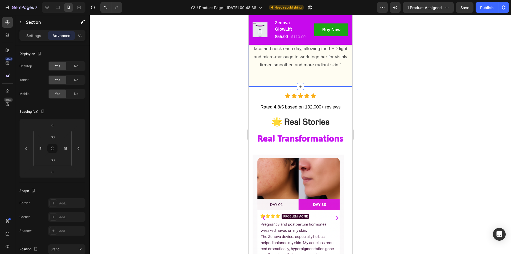
drag, startPoint x: 412, startPoint y: 104, endPoint x: 359, endPoint y: 110, distance: 53.5
click at [412, 104] on div at bounding box center [300, 134] width 421 height 239
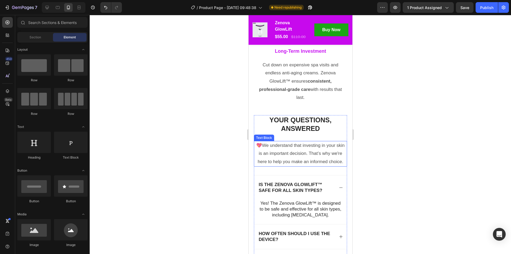
scroll to position [3277, 0]
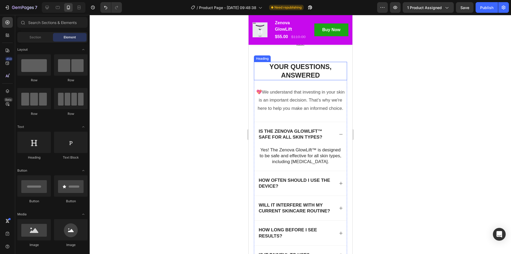
click at [308, 80] on h2 "Your Questions, Answered" at bounding box center [300, 71] width 93 height 18
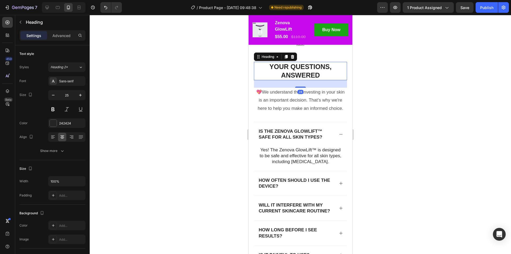
click at [308, 80] on h2 "Your Questions, Answered" at bounding box center [300, 71] width 93 height 18
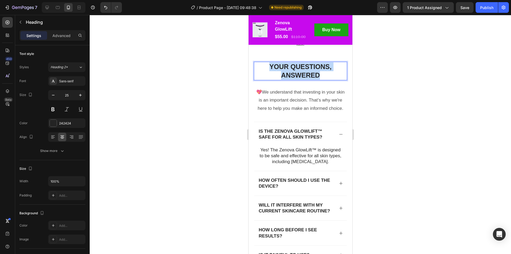
click at [308, 80] on p "Your Questions, Answered" at bounding box center [300, 70] width 92 height 17
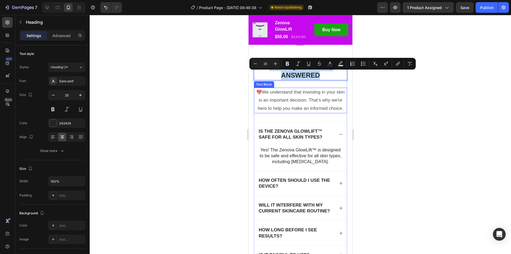
click at [304, 108] on p "💖We understand that investing in your skin is an important decision. That’s why…" at bounding box center [300, 100] width 92 height 24
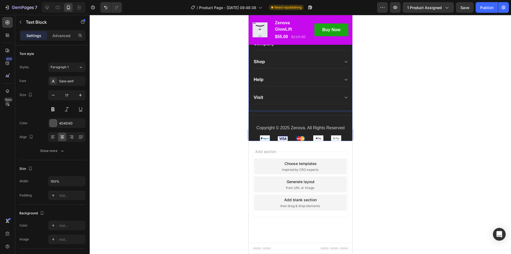
scroll to position [4066, 0]
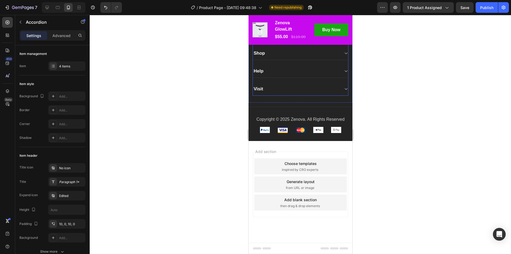
click at [271, 42] on div "Company" at bounding box center [299, 35] width 95 height 13
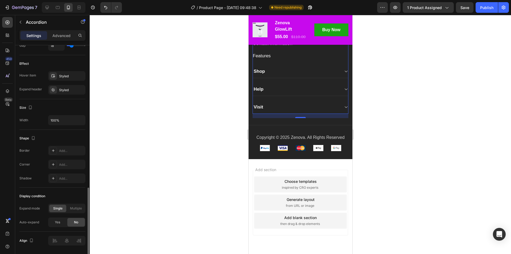
scroll to position [283, 0]
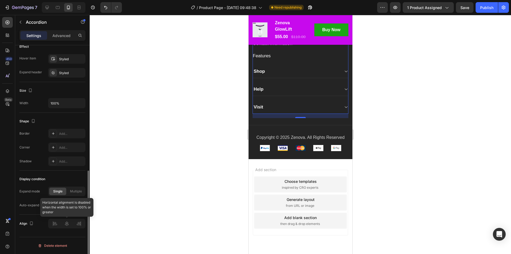
click at [67, 223] on div at bounding box center [66, 223] width 37 height 10
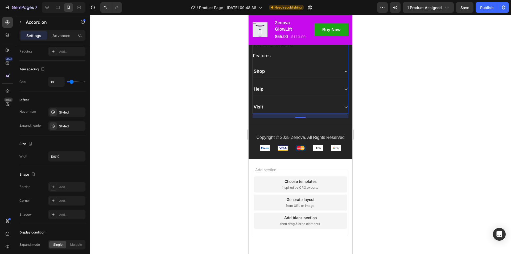
click at [404, 122] on div at bounding box center [300, 134] width 421 height 239
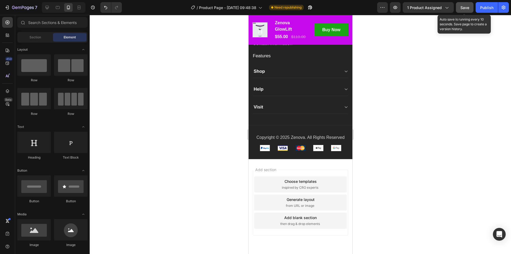
click at [464, 6] on span "Save" at bounding box center [464, 7] width 9 height 5
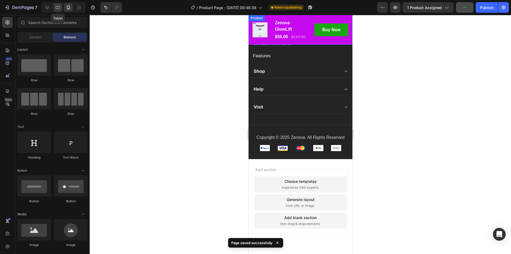
click at [59, 6] on icon at bounding box center [58, 7] width 4 height 3
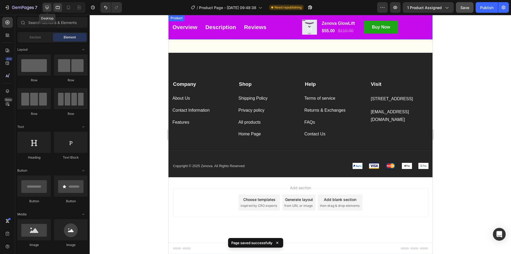
click at [47, 7] on icon at bounding box center [46, 7] width 5 height 5
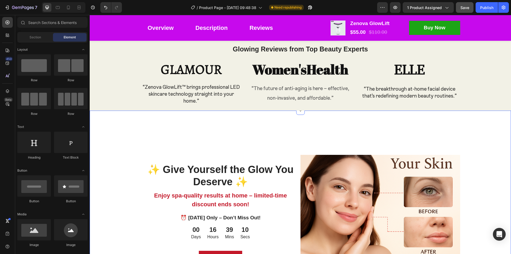
scroll to position [1280, 0]
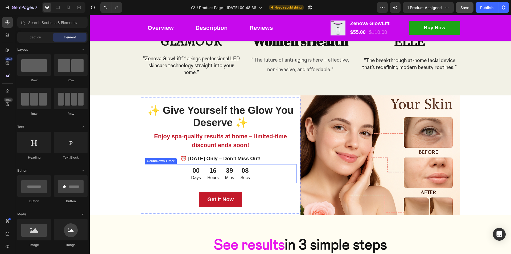
click at [234, 171] on div "39 Mins" at bounding box center [229, 173] width 15 height 19
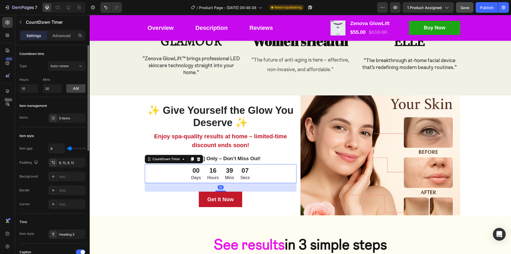
scroll to position [53, 0]
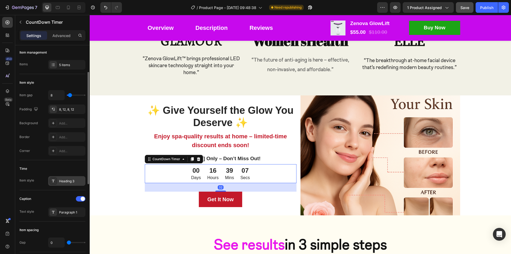
click at [69, 182] on div "Heading 3" at bounding box center [71, 181] width 25 height 5
click at [65, 208] on div "Paragraph 1" at bounding box center [66, 212] width 37 height 10
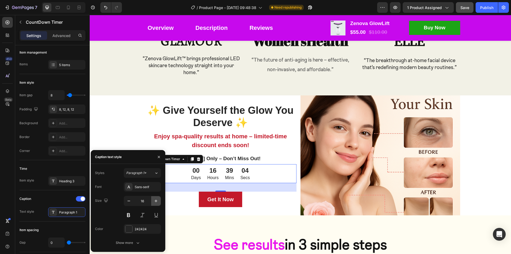
click at [155, 201] on icon "button" at bounding box center [155, 200] width 5 height 5
type input "19"
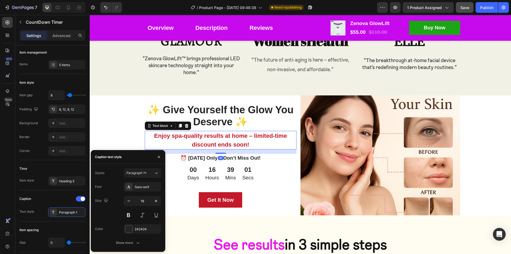
click at [243, 142] on p "Enjoy spa-quality results at home – limited-time discount ends soon!" at bounding box center [220, 140] width 151 height 18
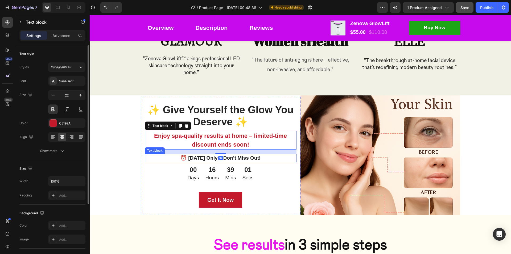
click at [231, 154] on p "⏰ Today Only – Don’t Miss Out!" at bounding box center [220, 158] width 151 height 8
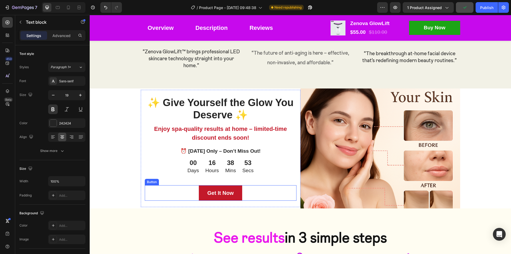
scroll to position [1320, 0]
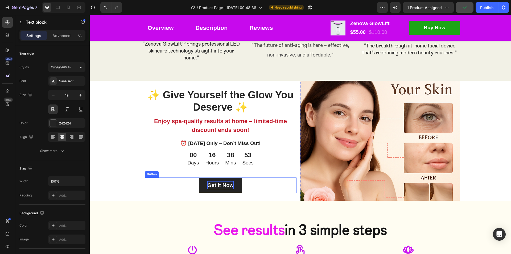
click at [227, 185] on div "Get It Now" at bounding box center [220, 185] width 26 height 8
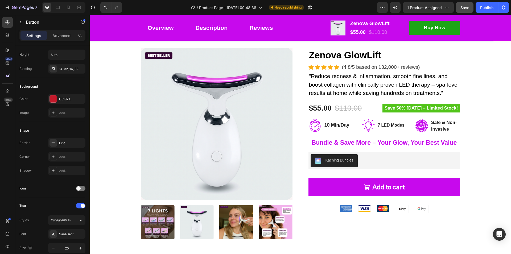
scroll to position [0, 0]
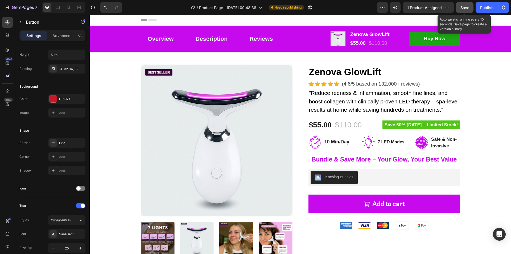
click at [466, 5] on span "Save" at bounding box center [464, 7] width 9 height 5
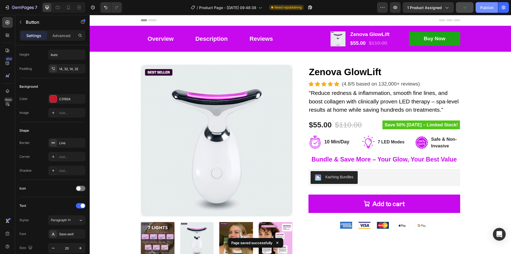
click at [487, 5] on div "Publish" at bounding box center [486, 8] width 13 height 6
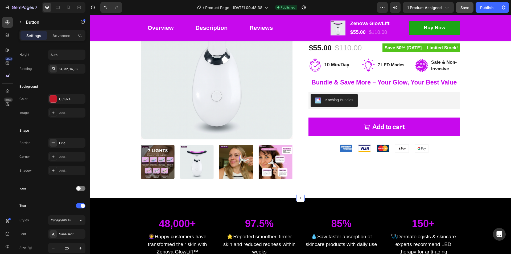
scroll to position [80, 0]
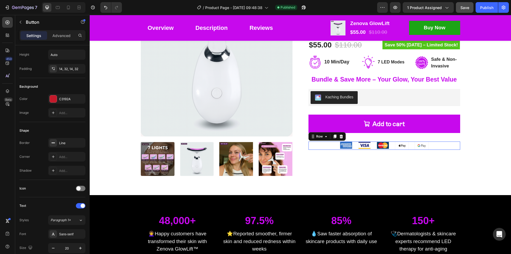
click at [436, 146] on div "Image Image Image Image Image Row 0" at bounding box center [384, 145] width 152 height 8
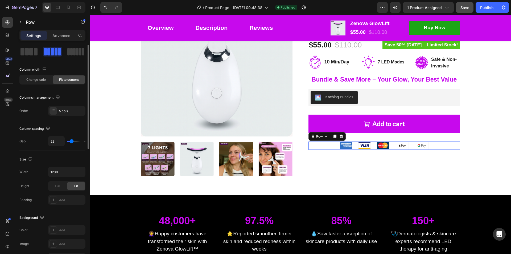
scroll to position [0, 0]
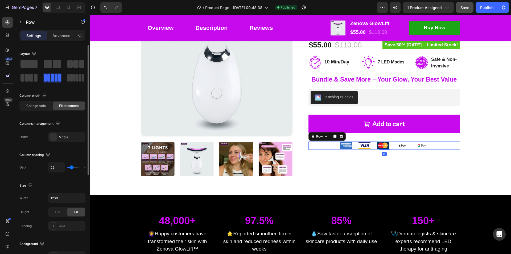
click at [71, 167] on input "range" at bounding box center [76, 167] width 19 height 1
click at [55, 169] on input "22" at bounding box center [56, 167] width 16 height 10
type input "2"
type input "24"
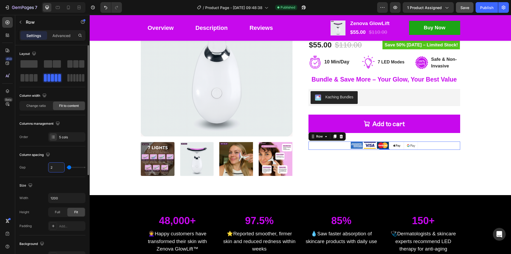
type input "24"
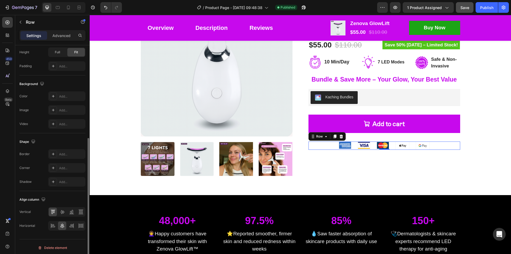
scroll to position [53, 0]
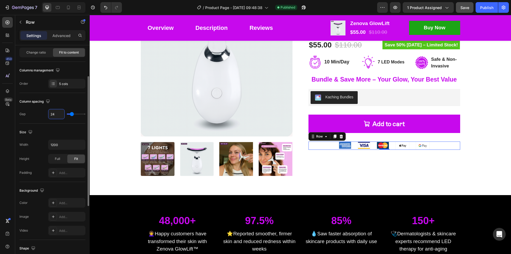
click at [421, 146] on img at bounding box center [422, 146] width 13 height 8
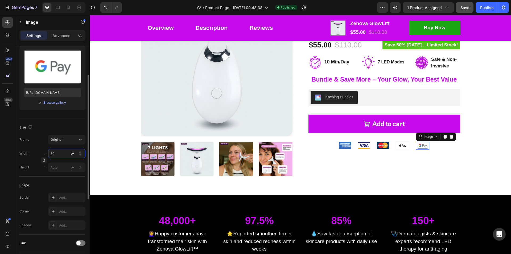
click at [53, 153] on input "50" at bounding box center [66, 153] width 37 height 10
type input "58"
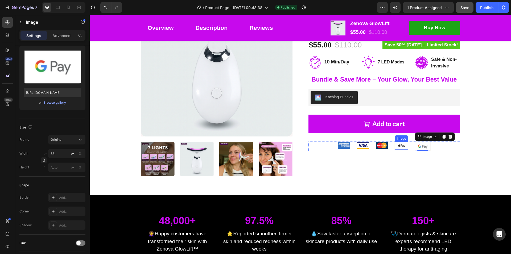
click at [399, 146] on img at bounding box center [401, 146] width 13 height 8
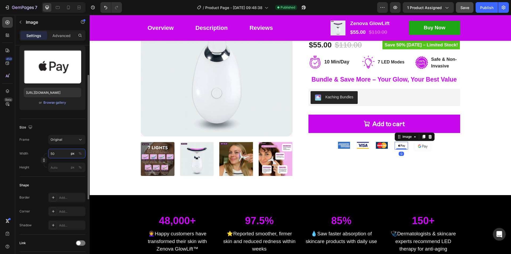
click at [54, 154] on input "50" at bounding box center [66, 153] width 37 height 10
type input "58"
click at [378, 147] on img at bounding box center [381, 145] width 12 height 7
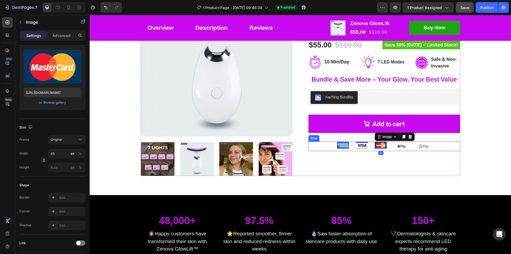
click at [433, 146] on div "Image Image Image 0 Image Image Row" at bounding box center [384, 146] width 152 height 10
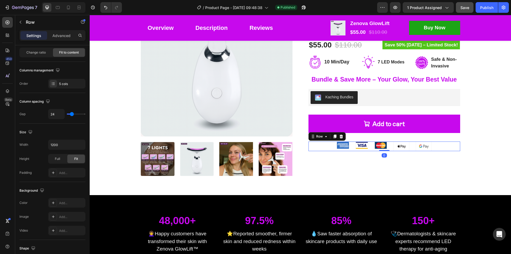
scroll to position [0, 0]
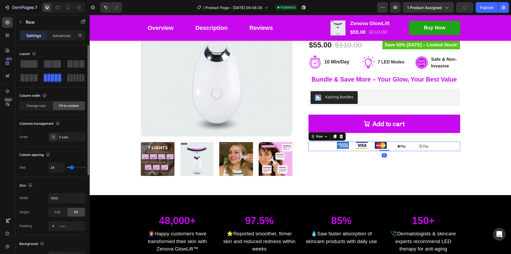
type input "36"
type input "38"
type input "40"
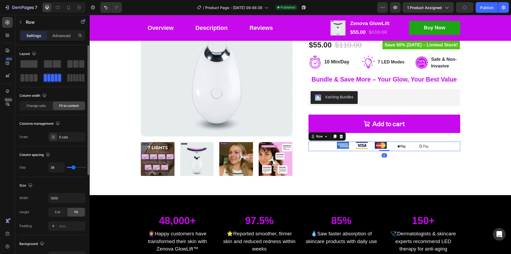
type input "40"
type input "42"
type input "44"
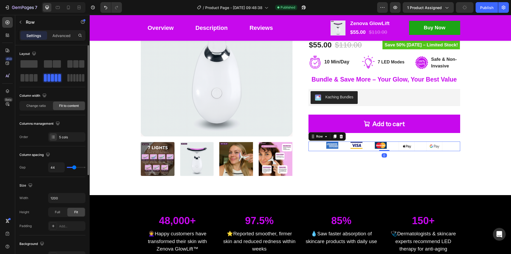
type input "47"
type input "49"
type input "51"
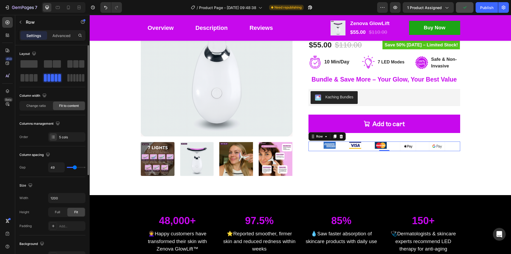
type input "51"
type input "53"
type input "56"
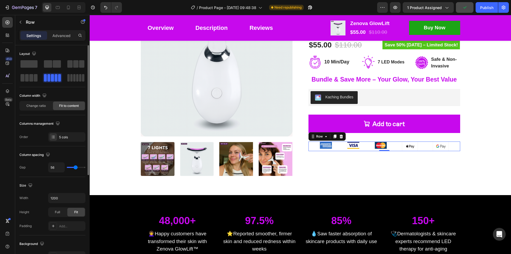
type input "58"
type input "60"
type input "62"
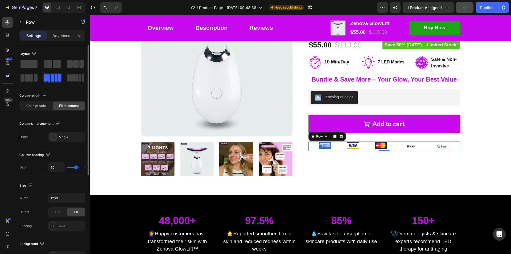
type input "62"
type input "64"
type input "67"
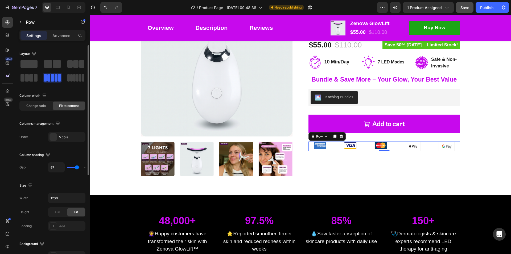
type input "69"
type input "71"
type input "73"
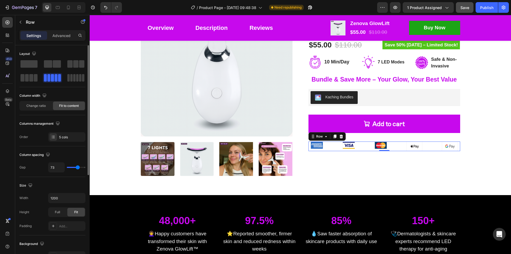
drag, startPoint x: 73, startPoint y: 166, endPoint x: 80, endPoint y: 168, distance: 7.4
type input "73"
click at [78, 167] on input "range" at bounding box center [76, 167] width 19 height 1
click at [400, 167] on div "Zenova GlowLift Product Title Icon Icon Icon Icon Icon Icon List Hoz (4.8/5 bas…" at bounding box center [384, 80] width 152 height 191
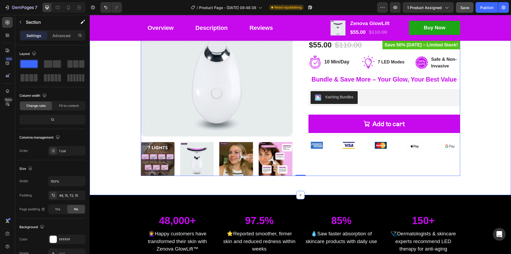
click at [491, 137] on div "Product Images Zenova GlowLift Product Title Icon Icon Icon Icon Icon Icon List…" at bounding box center [300, 80] width 413 height 191
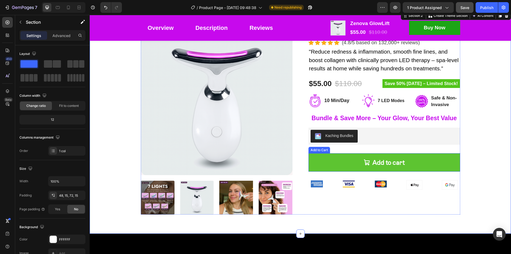
scroll to position [53, 0]
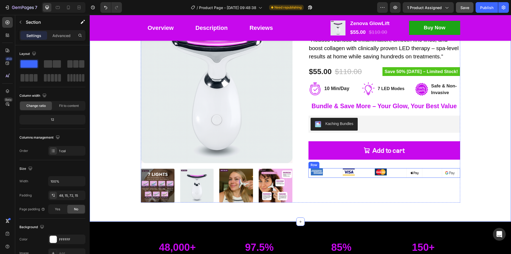
click at [428, 172] on div "Image Image Image Image Image Row" at bounding box center [384, 173] width 152 height 10
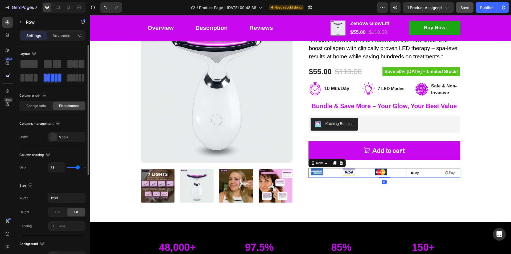
type input "76"
type input "73"
type input "71"
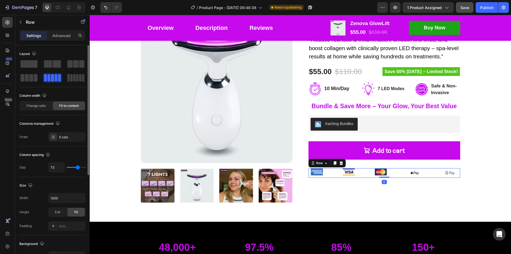
type input "71"
type input "69"
type input "67"
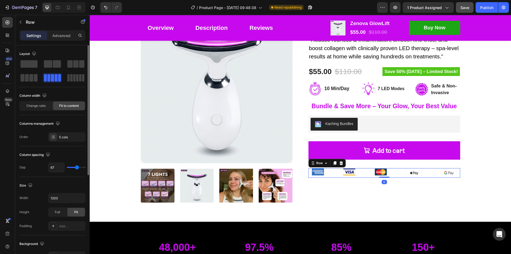
type input "64"
type input "62"
type input "60"
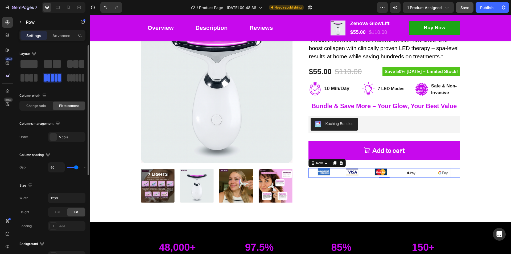
type input "60"
click at [76, 168] on input "range" at bounding box center [76, 167] width 19 height 1
click at [321, 174] on div "Image" at bounding box center [323, 171] width 13 height 7
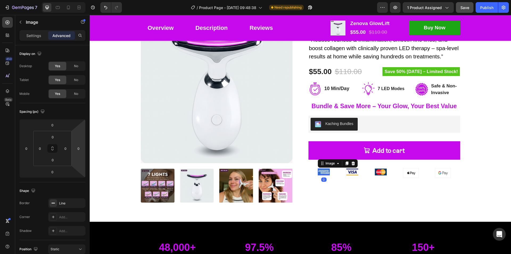
click at [324, 172] on img at bounding box center [324, 171] width 12 height 7
click at [41, 35] on p "Settings" at bounding box center [33, 36] width 15 height 6
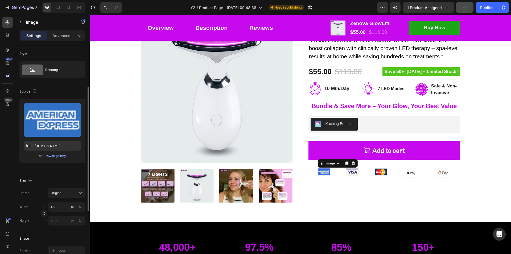
scroll to position [27, 0]
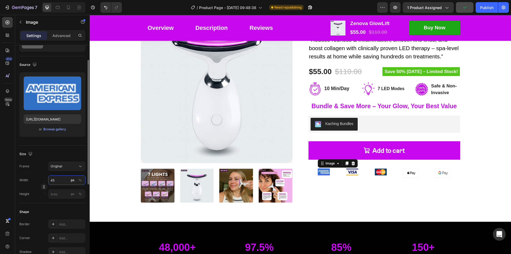
click at [55, 178] on input "45" at bounding box center [66, 180] width 37 height 10
type input "58"
click at [353, 173] on img at bounding box center [354, 171] width 12 height 7
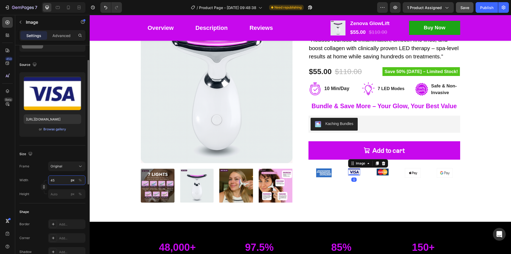
click at [57, 179] on input "45" at bounding box center [66, 180] width 37 height 10
type input "58"
click at [381, 173] on img at bounding box center [384, 171] width 12 height 7
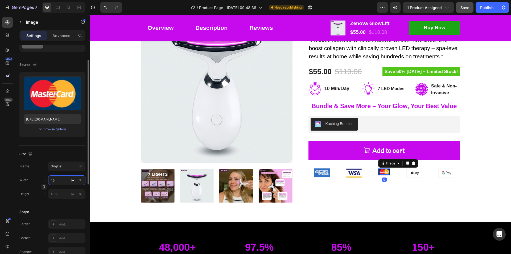
click at [54, 180] on input "45" at bounding box center [66, 180] width 37 height 10
type input "58"
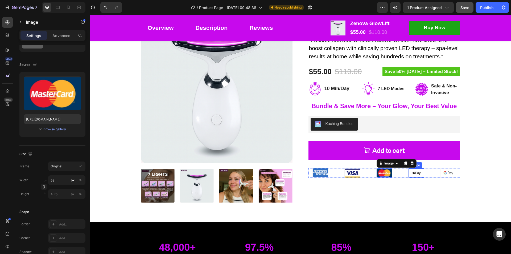
click at [412, 175] on img at bounding box center [415, 172] width 15 height 9
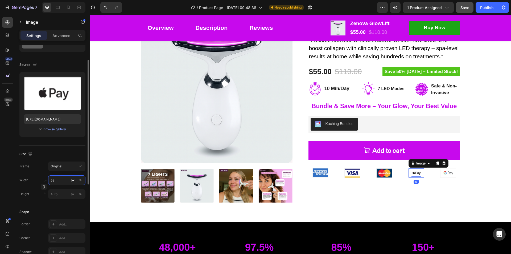
click at [54, 180] on input "58" at bounding box center [66, 180] width 37 height 10
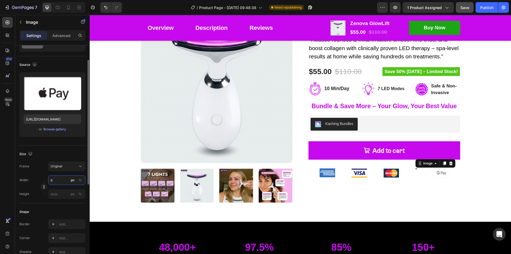
type input "65"
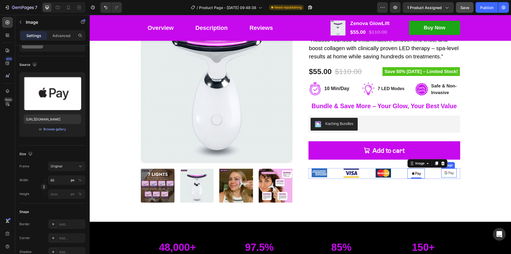
click at [449, 174] on img at bounding box center [448, 172] width 15 height 9
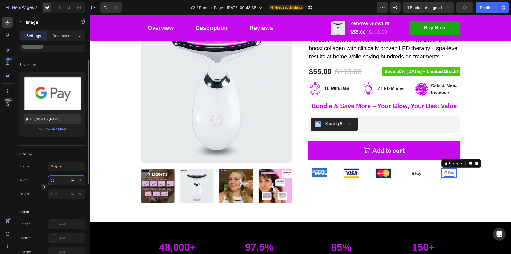
click at [51, 179] on input "58" at bounding box center [66, 180] width 37 height 10
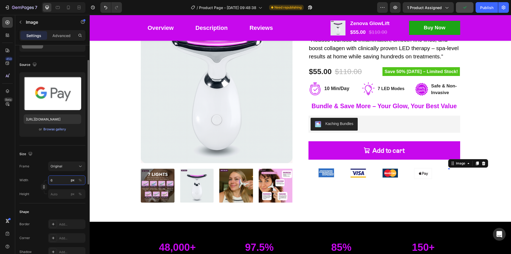
type input "65"
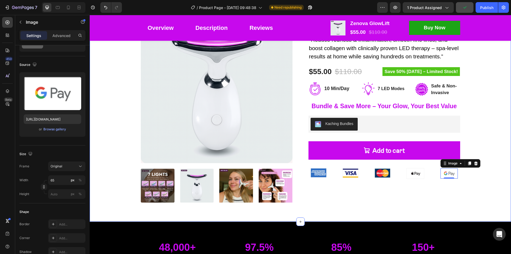
click at [483, 174] on div "Product Images Zenova GlowLift Product Title Icon Icon Icon Icon Icon Icon List…" at bounding box center [300, 106] width 413 height 191
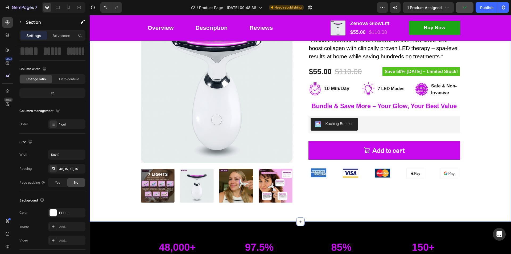
scroll to position [0, 0]
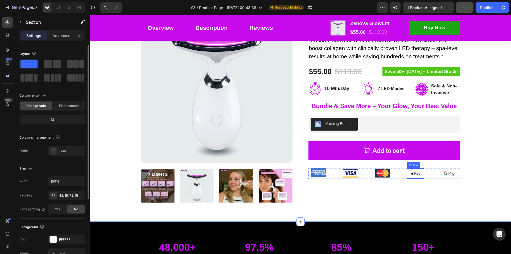
click at [413, 175] on img at bounding box center [414, 173] width 17 height 10
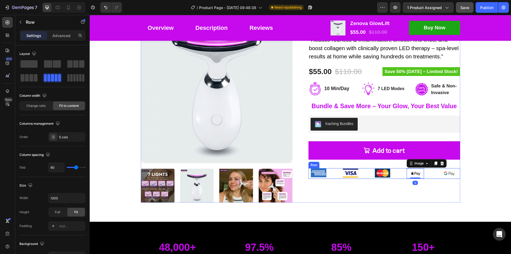
click at [432, 176] on div "Image Image Image Image 0 Image Row" at bounding box center [384, 173] width 152 height 11
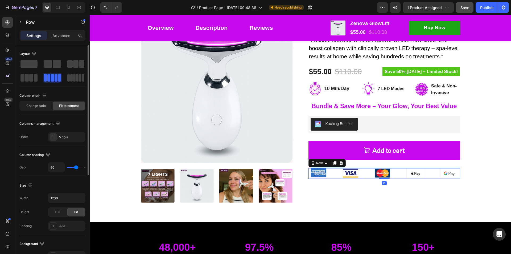
type input "49"
type input "47"
type input "44"
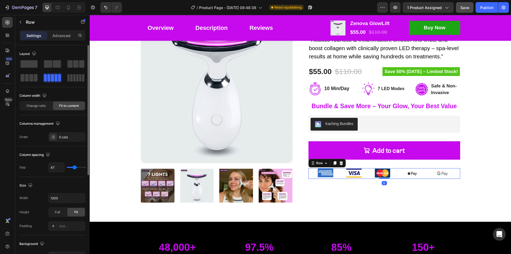
type input "44"
type input "42"
type input "38"
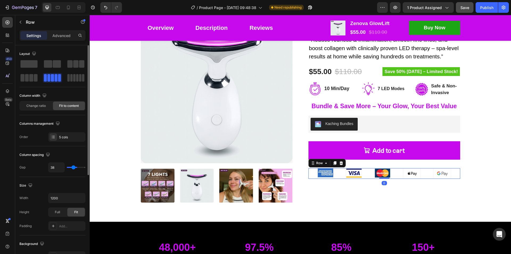
type input "36"
type input "33"
type input "31"
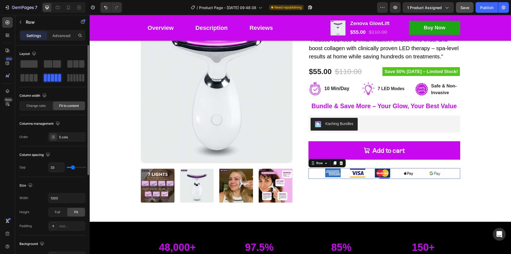
type input "31"
type input "29"
drag, startPoint x: 75, startPoint y: 168, endPoint x: 72, endPoint y: 168, distance: 2.7
type input "29"
click at [72, 168] on input "range" at bounding box center [76, 167] width 19 height 1
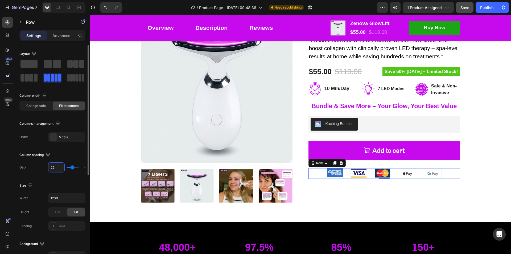
click at [51, 168] on input "29" at bounding box center [56, 167] width 16 height 10
type input "2"
type input "25"
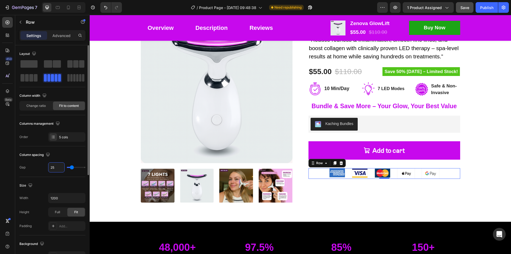
click at [56, 169] on input "25" at bounding box center [56, 167] width 16 height 10
click at [55, 167] on input "25" at bounding box center [56, 167] width 16 height 10
type input "2"
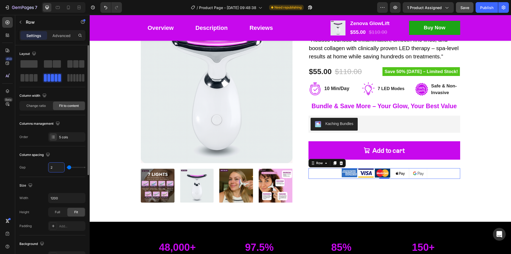
type input "28"
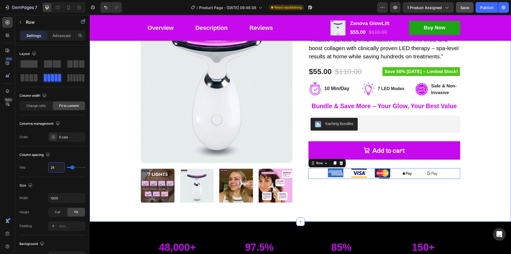
click at [484, 155] on div "Product Images Zenova GlowLift Product Title Icon Icon Icon Icon Icon Icon List…" at bounding box center [300, 106] width 413 height 191
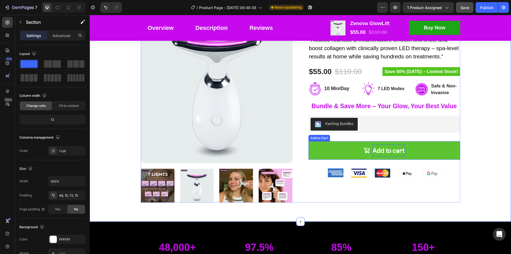
click at [397, 148] on div "Add to cart" at bounding box center [388, 150] width 32 height 12
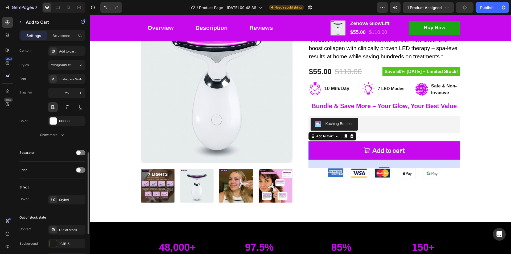
scroll to position [346, 0]
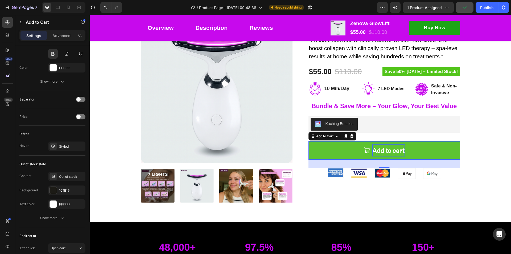
click at [384, 151] on div "Add to cart" at bounding box center [388, 150] width 32 height 12
click at [384, 151] on p "Add to cart" at bounding box center [388, 150] width 32 height 12
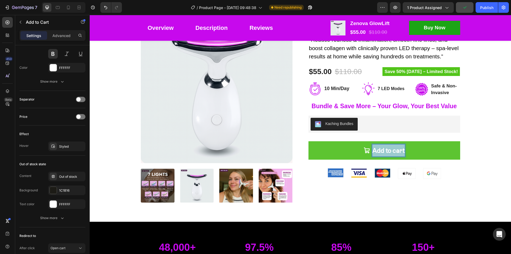
click at [384, 151] on p "Add to cart" at bounding box center [388, 150] width 32 height 12
click at [308, 141] on button "Buy" at bounding box center [384, 150] width 152 height 18
click at [308, 141] on button "Buy It" at bounding box center [384, 150] width 152 height 18
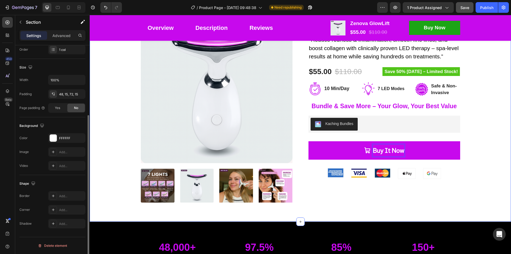
click at [488, 140] on div "Product Images Zenova GlowLift Product Title Icon Icon Icon Icon Icon Icon List…" at bounding box center [300, 106] width 413 height 191
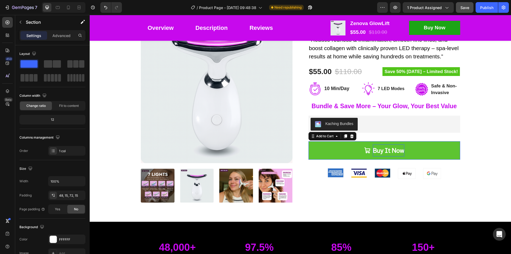
click at [393, 150] on p "Buy It Now" at bounding box center [388, 150] width 31 height 12
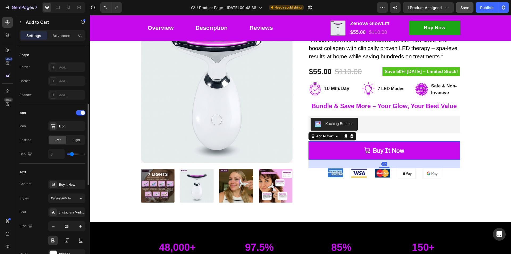
scroll to position [239, 0]
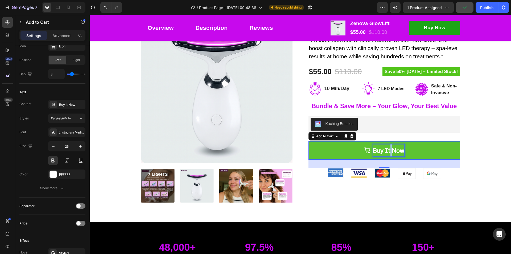
click at [388, 152] on p "Buy It Now" at bounding box center [388, 150] width 31 height 12
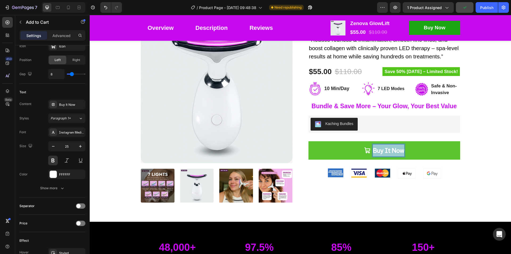
copy p "Buy It Now"
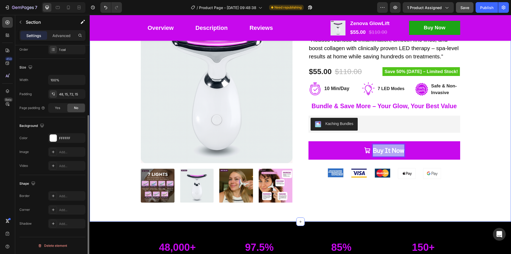
click at [490, 142] on div "Product Images Zenova GlowLift Product Title Icon Icon Icon Icon Icon Icon List…" at bounding box center [300, 106] width 413 height 191
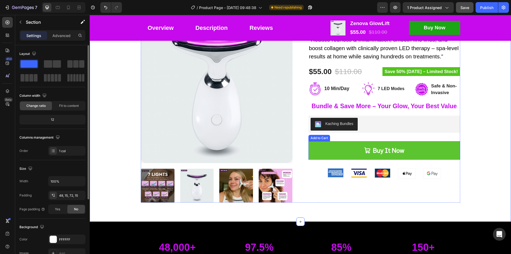
click at [364, 149] on icon "Buy It Now" at bounding box center [367, 150] width 6 height 6
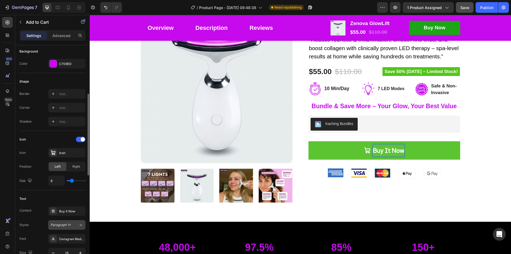
scroll to position [213, 0]
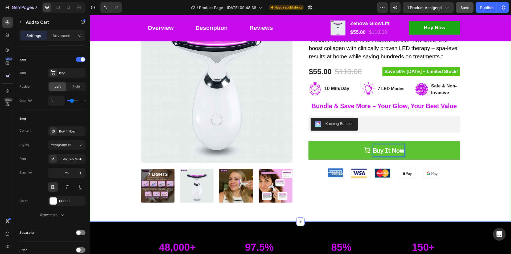
click at [488, 140] on div "Product Images Zenova GlowLift Product Title Icon Icon Icon Icon Icon Icon List…" at bounding box center [300, 106] width 413 height 191
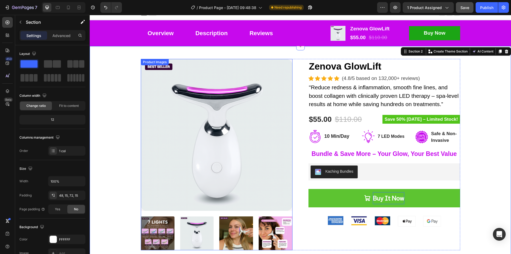
scroll to position [0, 0]
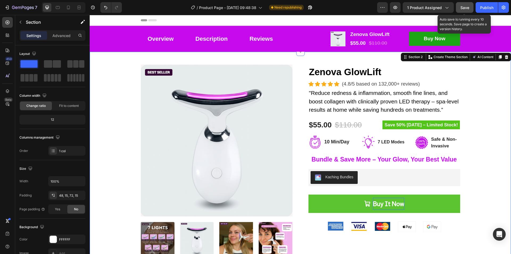
click at [464, 5] on span "Save" at bounding box center [464, 7] width 9 height 5
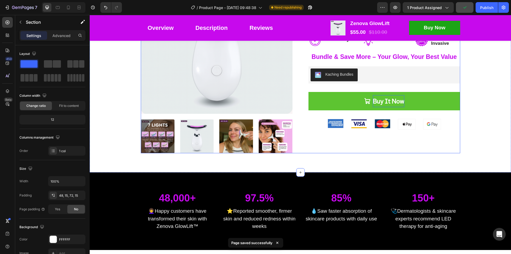
scroll to position [106, 0]
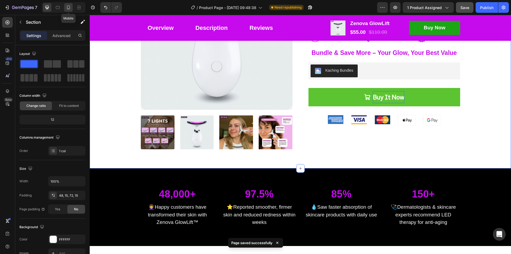
click at [69, 6] on icon at bounding box center [68, 8] width 3 height 4
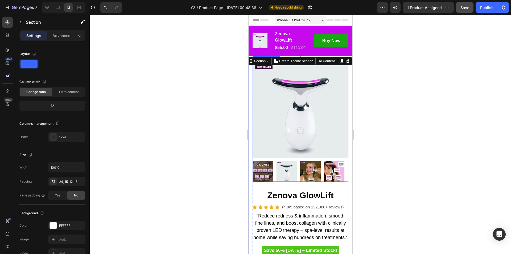
click at [389, 85] on div at bounding box center [300, 134] width 421 height 239
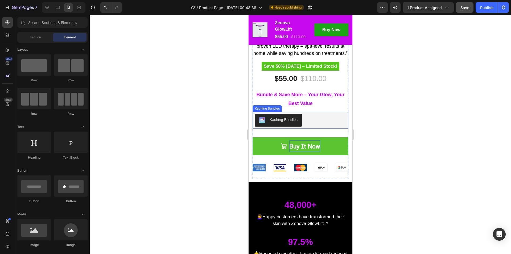
scroll to position [186, 0]
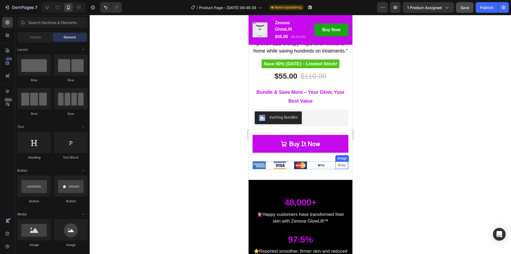
click at [337, 169] on img at bounding box center [341, 164] width 13 height 7
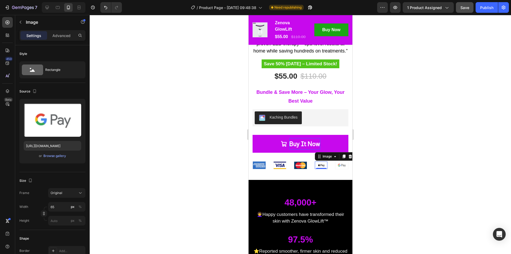
click at [324, 169] on div "Image 0" at bounding box center [320, 165] width 13 height 8
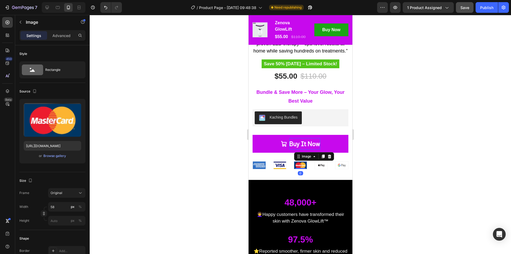
click at [296, 167] on img at bounding box center [300, 164] width 13 height 7
click at [380, 160] on div at bounding box center [300, 134] width 421 height 239
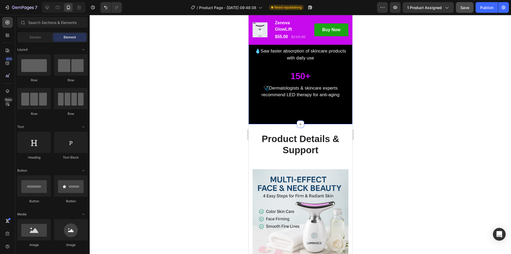
scroll to position [505, 0]
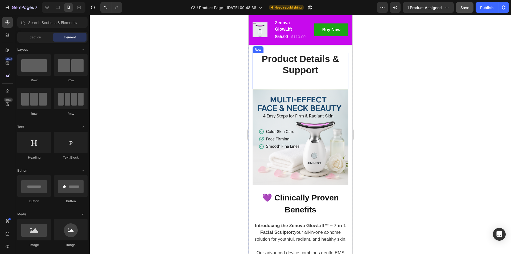
click at [316, 84] on div "Product Details & Support Heading" at bounding box center [300, 71] width 96 height 36
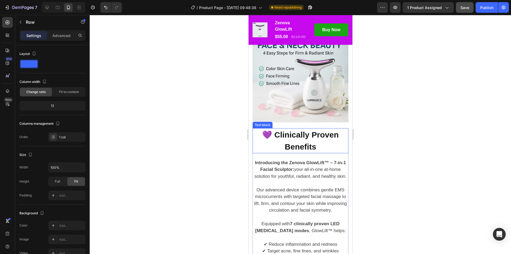
scroll to position [585, 0]
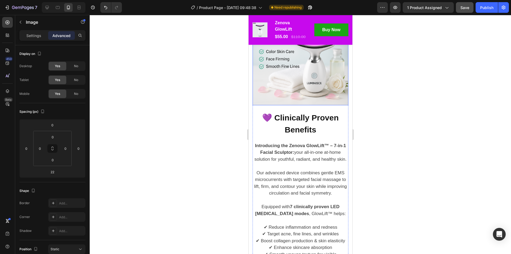
click at [309, 96] on img at bounding box center [300, 57] width 96 height 96
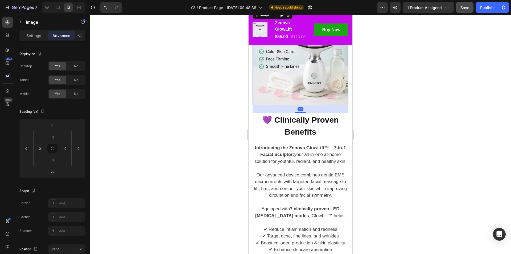
click at [298, 111] on div at bounding box center [300, 112] width 11 height 2
type input "30"
click at [399, 112] on div at bounding box center [300, 134] width 421 height 239
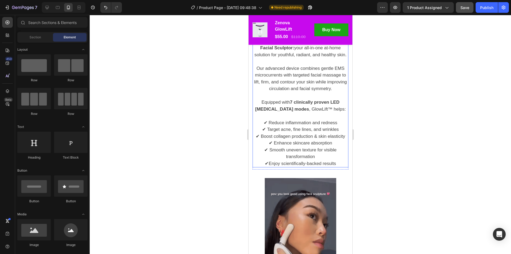
scroll to position [638, 0]
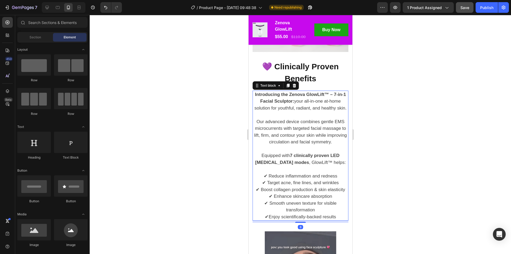
click at [304, 142] on p "Our advanced device combines gentle EMS microcurrents with targeted facial mass…" at bounding box center [300, 131] width 95 height 27
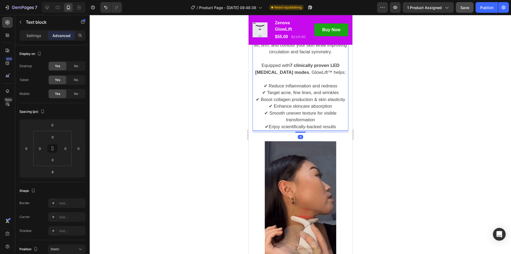
scroll to position [771, 0]
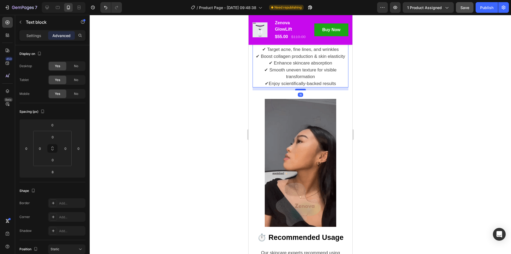
click at [299, 90] on div at bounding box center [300, 90] width 11 height 2
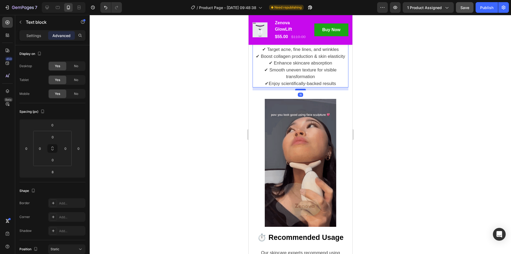
type input "11"
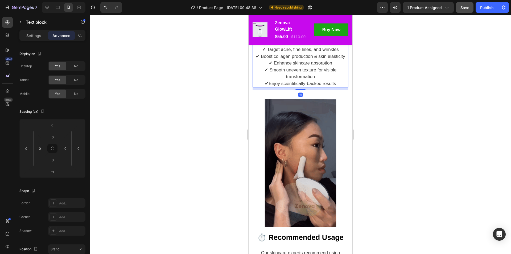
click at [396, 120] on div at bounding box center [300, 134] width 421 height 239
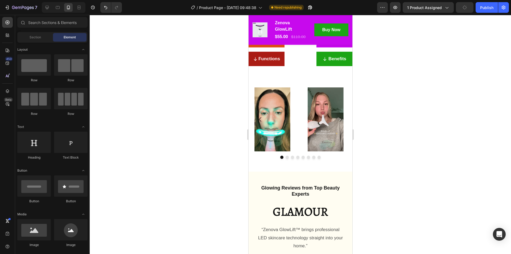
scroll to position [1011, 0]
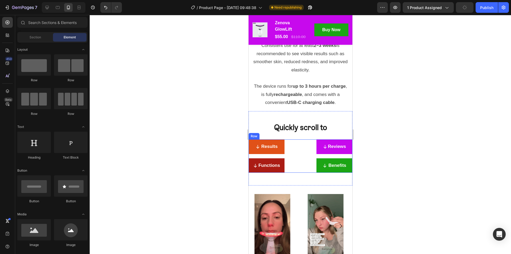
click at [295, 156] on div "Results Button Reviews Button Benefits Button Functions Button Row" at bounding box center [300, 155] width 104 height 33
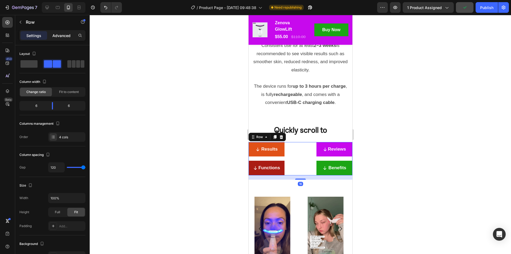
click at [66, 34] on p "Advanced" at bounding box center [61, 36] width 18 height 6
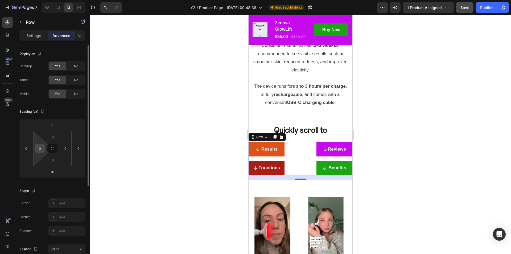
drag, startPoint x: 38, startPoint y: 149, endPoint x: 42, endPoint y: 152, distance: 4.7
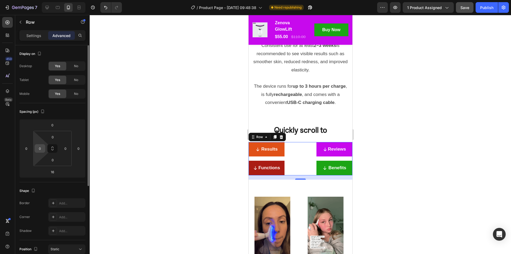
click at [38, 149] on input "0" at bounding box center [40, 148] width 8 height 8
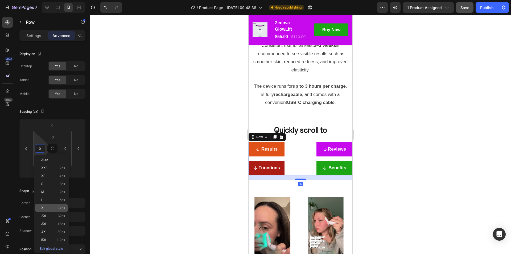
click at [51, 204] on div "XL 24px" at bounding box center [51, 208] width 33 height 8
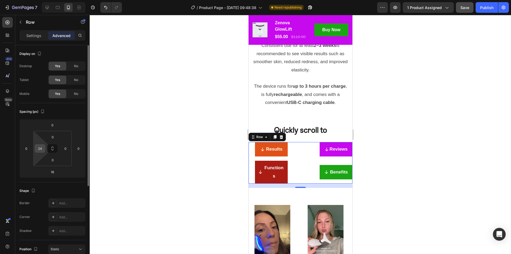
click at [36, 150] on input "24" at bounding box center [40, 148] width 8 height 8
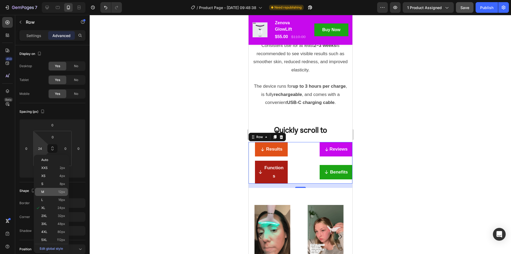
click at [60, 191] on span "12px" at bounding box center [61, 192] width 7 height 4
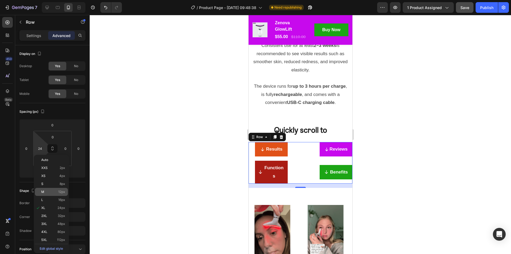
type input "12"
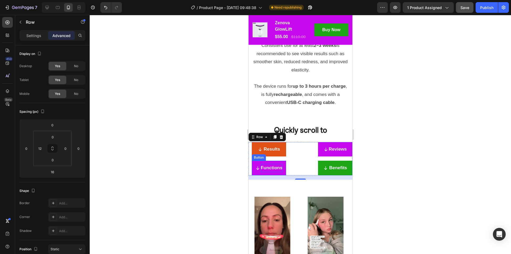
click at [269, 167] on p "Functions" at bounding box center [271, 168] width 22 height 8
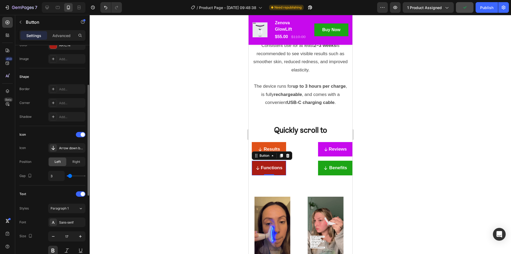
scroll to position [133, 0]
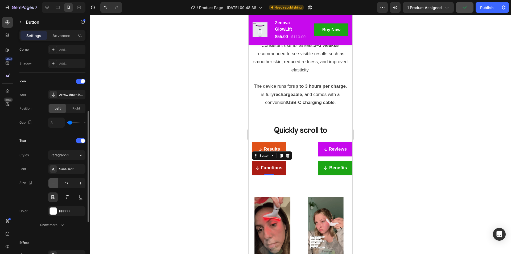
click at [55, 181] on icon "button" at bounding box center [53, 182] width 5 height 5
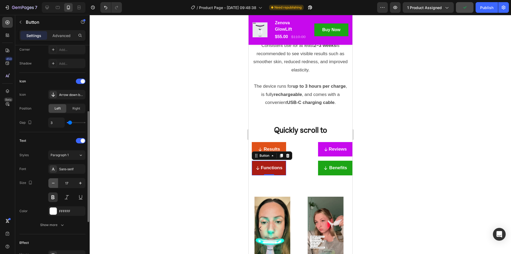
type input "16"
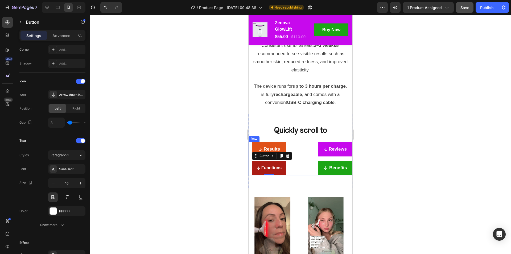
scroll to position [131, 0]
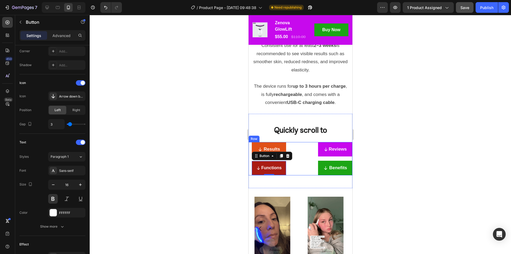
click at [344, 155] on div "Results Button Reviews Button Benefits Button Functions Button 0 Row" at bounding box center [300, 158] width 104 height 33
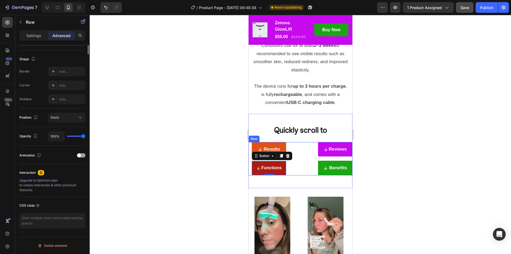
scroll to position [0, 0]
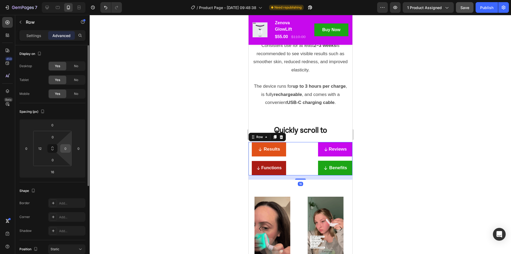
click at [67, 148] on input "0" at bounding box center [65, 148] width 8 height 8
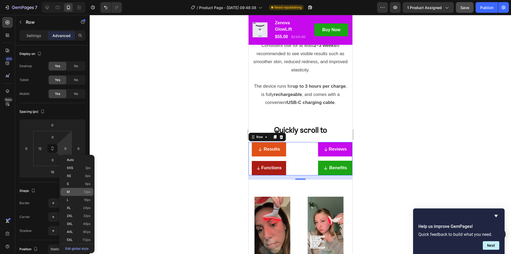
click at [82, 189] on div "M 12px" at bounding box center [76, 192] width 33 height 8
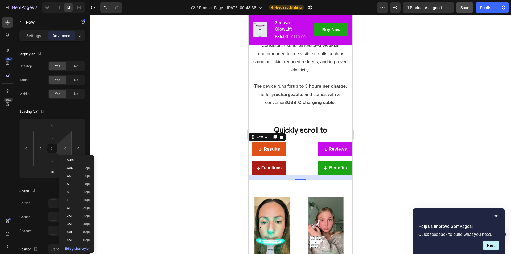
type input "12"
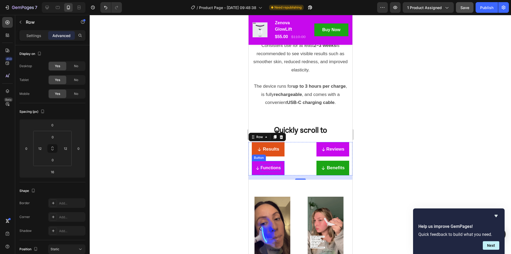
click at [273, 166] on p "Functions" at bounding box center [270, 168] width 20 height 8
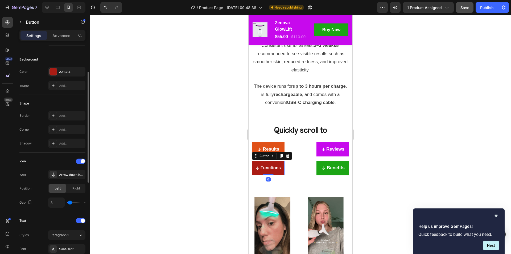
scroll to position [106, 0]
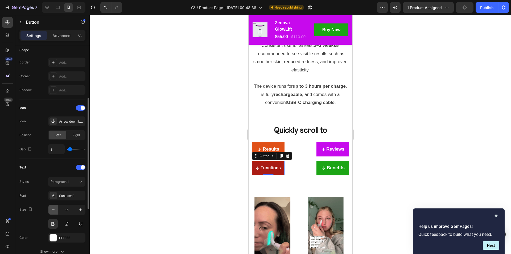
click at [55, 209] on icon "button" at bounding box center [53, 209] width 5 height 5
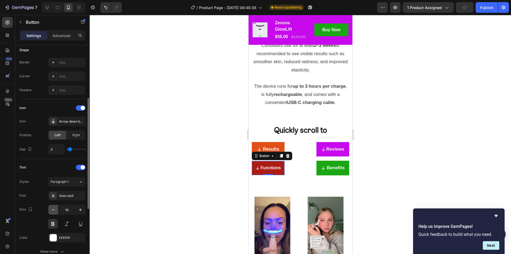
type input "15"
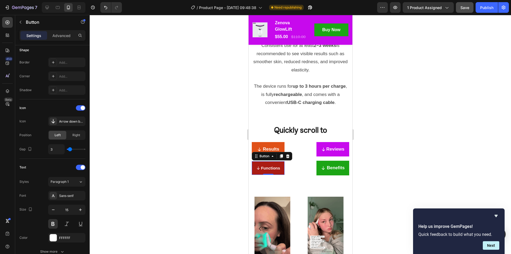
click at [419, 152] on div at bounding box center [300, 134] width 421 height 239
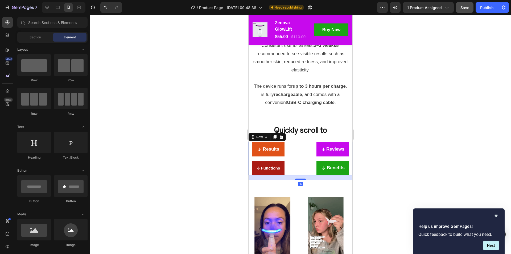
click at [289, 149] on div "Results Button Reviews Button Benefits Button Functions Button Row 16" at bounding box center [300, 158] width 104 height 33
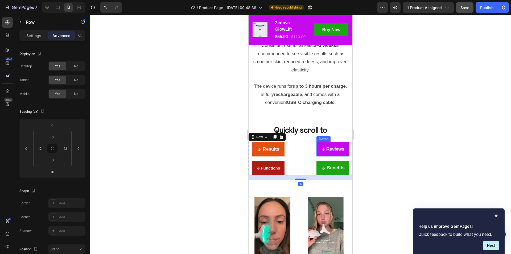
click at [410, 141] on div at bounding box center [300, 134] width 421 height 239
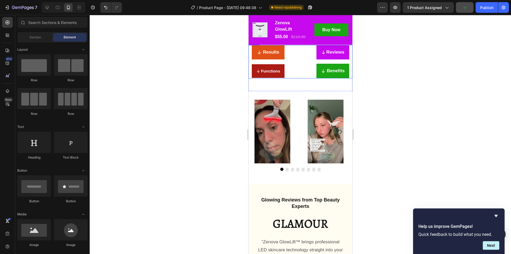
scroll to position [1117, 0]
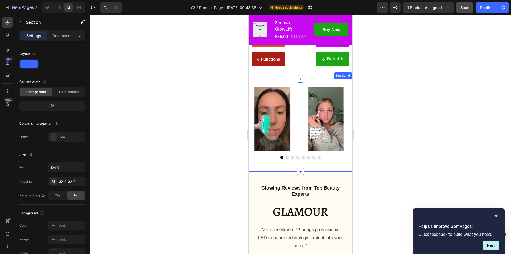
click at [311, 84] on div "Image Image Image Image Image Image Image Image Carousel Section 6" at bounding box center [300, 125] width 104 height 92
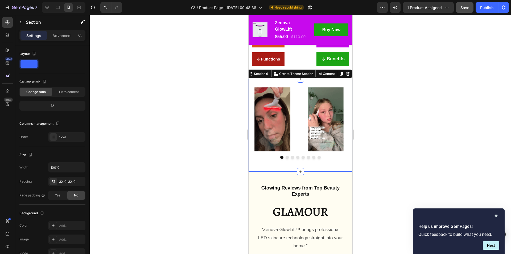
click at [407, 125] on div at bounding box center [300, 134] width 421 height 239
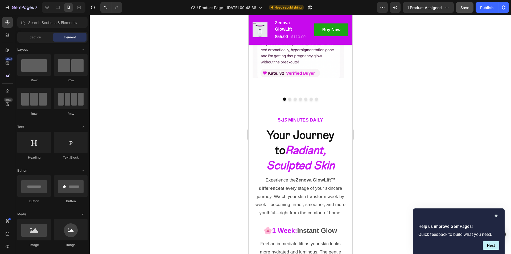
scroll to position [2048, 0]
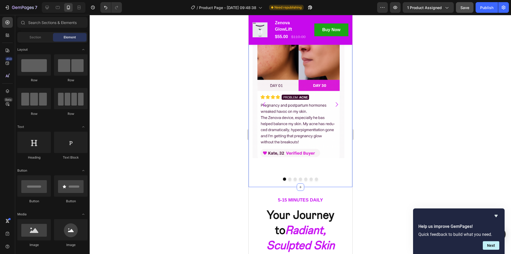
click at [285, 177] on div at bounding box center [300, 178] width 96 height 3
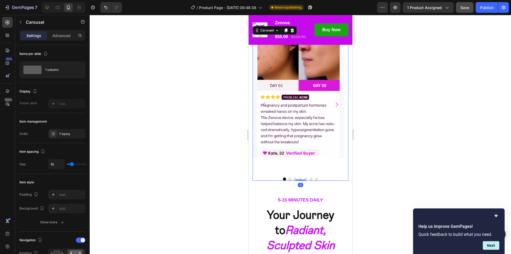
click at [288, 177] on button "Dot" at bounding box center [289, 178] width 3 height 3
click at [288, 179] on button "Dot" at bounding box center [289, 178] width 3 height 3
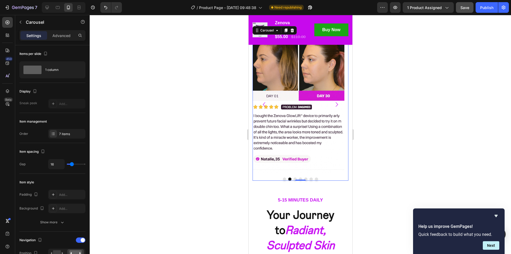
click at [293, 179] on button "Dot" at bounding box center [294, 178] width 3 height 3
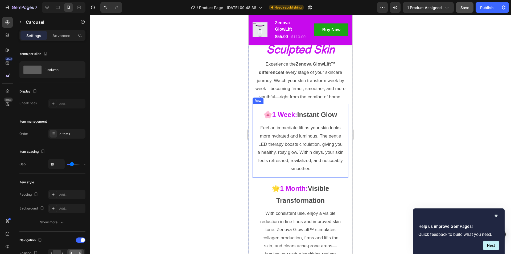
scroll to position [2181, 0]
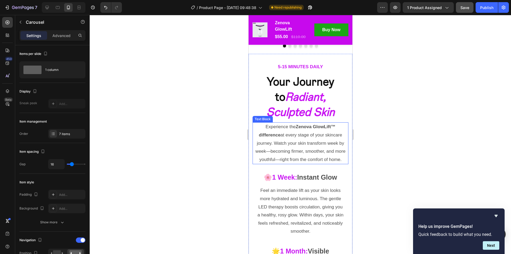
click at [313, 145] on p "Experience the Zenova GlowLift™ difference at every stage of your skincare jour…" at bounding box center [300, 143] width 95 height 41
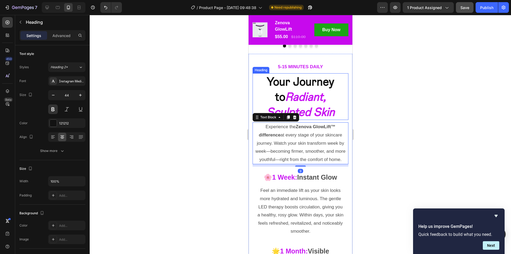
click at [302, 105] on icon "Radiant, Sculpted Skin" at bounding box center [300, 104] width 68 height 30
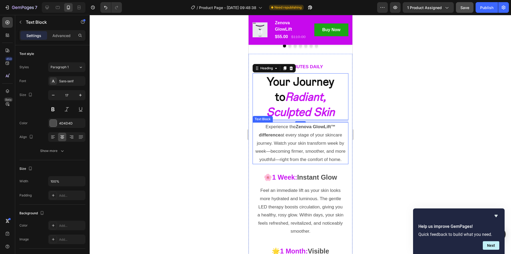
click at [307, 150] on p "Experience the Zenova GlowLift™ difference at every stage of your skincare jour…" at bounding box center [300, 143] width 95 height 41
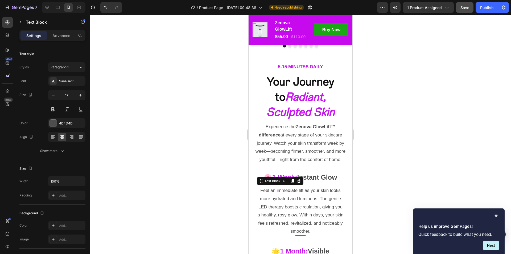
click at [295, 204] on p "Feel an immediate lift as your skin looks more hydrated and luminous. The gentl…" at bounding box center [300, 210] width 86 height 49
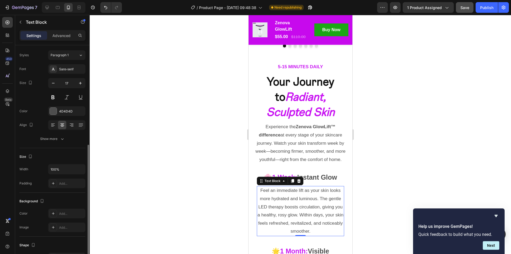
scroll to position [0, 0]
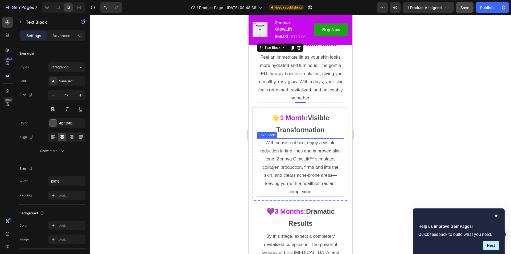
click at [312, 165] on p "With consistent use, enjoy a visible reduction in fine lines and improved skin …" at bounding box center [300, 167] width 86 height 57
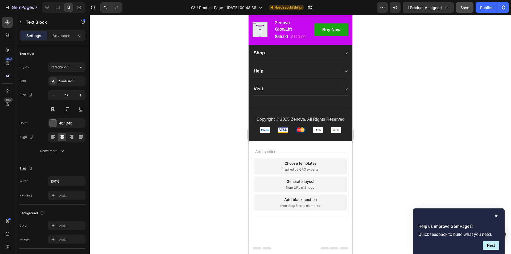
scroll to position [3985, 0]
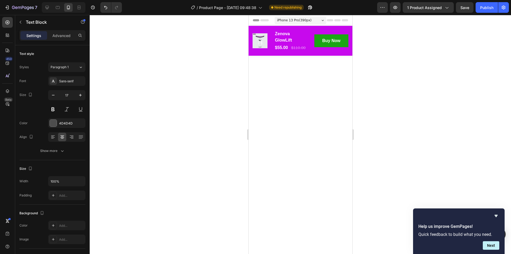
scroll to position [3699, 0]
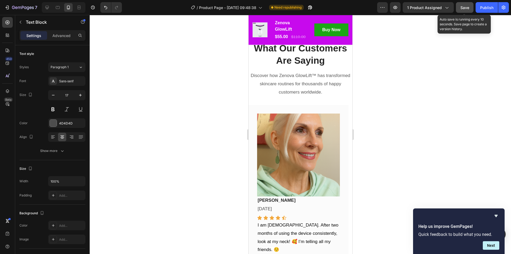
click at [461, 9] on span "Save" at bounding box center [464, 7] width 9 height 5
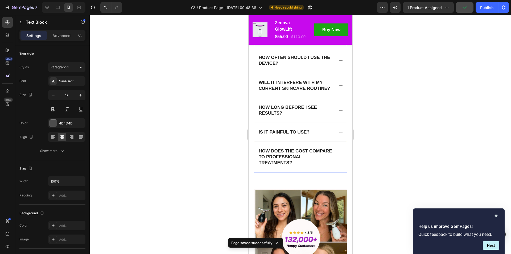
scroll to position [3353, 0]
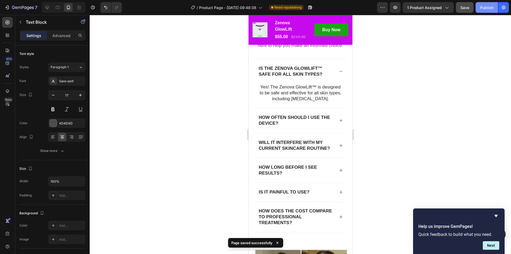
click at [489, 7] on div "Publish" at bounding box center [486, 8] width 13 height 6
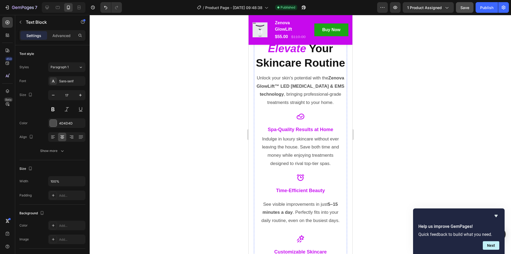
scroll to position [2900, 0]
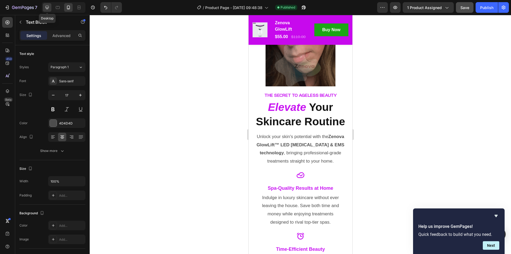
click at [47, 6] on icon at bounding box center [46, 7] width 5 height 5
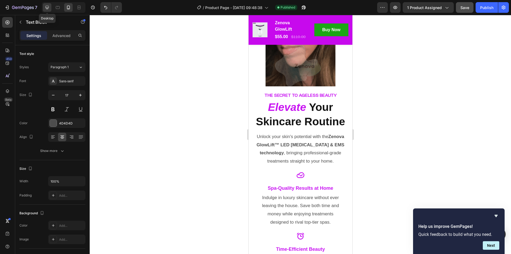
type input "19"
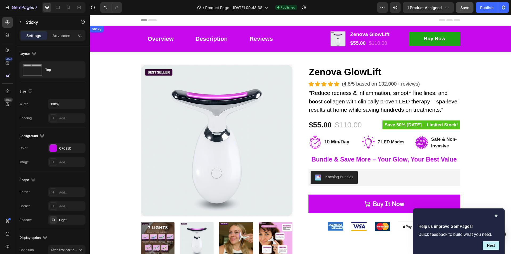
click at [115, 43] on div "Overview Button Description Button Reviews Button Row Product Images Zenova Glo…" at bounding box center [300, 39] width 421 height 26
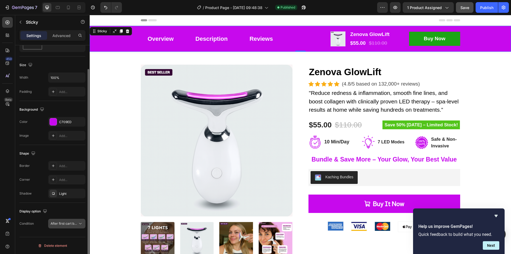
click at [77, 221] on span "After first cart button" at bounding box center [66, 223] width 31 height 4
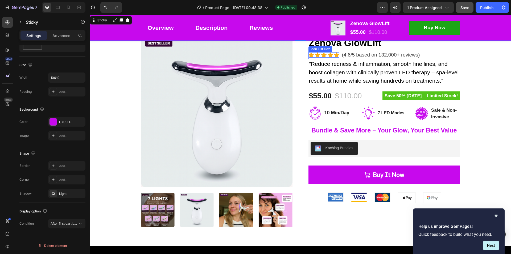
scroll to position [80, 0]
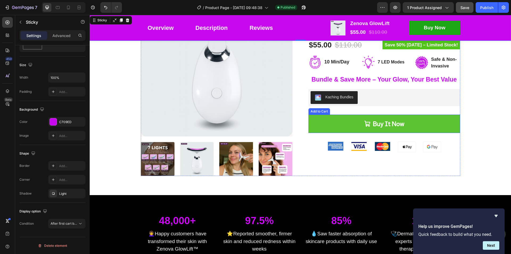
click at [405, 126] on button "Buy It Now" at bounding box center [384, 123] width 152 height 18
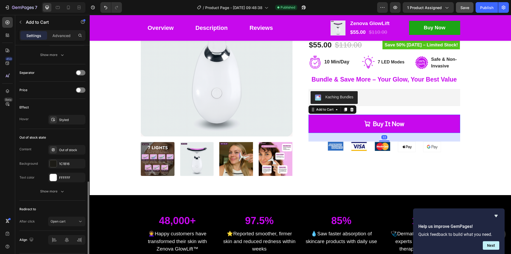
scroll to position [389, 0]
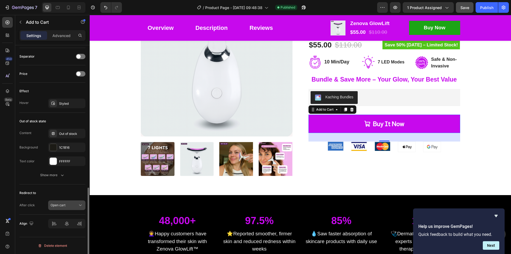
click at [69, 205] on div "Open cart" at bounding box center [64, 204] width 27 height 5
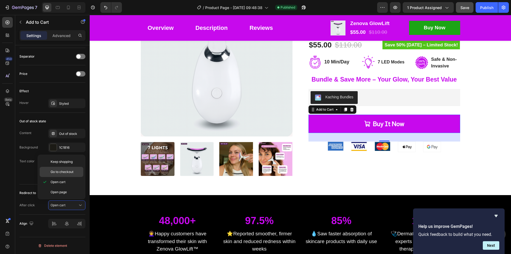
click at [70, 172] on span "Go to checkout" at bounding box center [62, 171] width 23 height 5
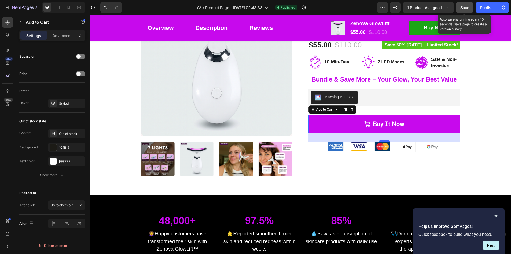
drag, startPoint x: 468, startPoint y: 6, endPoint x: 304, endPoint y: 6, distance: 163.6
click at [468, 6] on span "Save" at bounding box center [464, 7] width 9 height 5
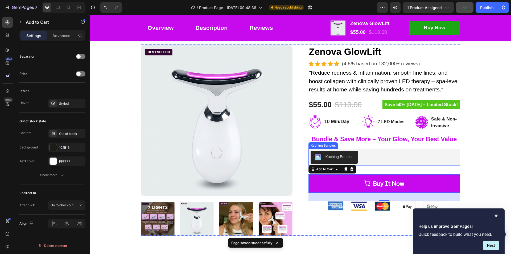
scroll to position [0, 0]
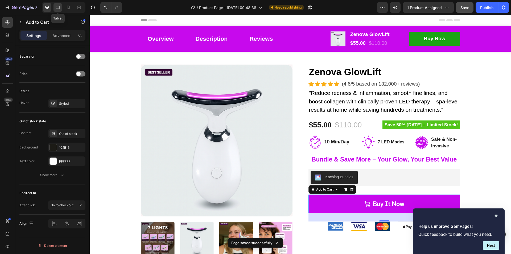
click at [59, 7] on icon at bounding box center [57, 7] width 5 height 5
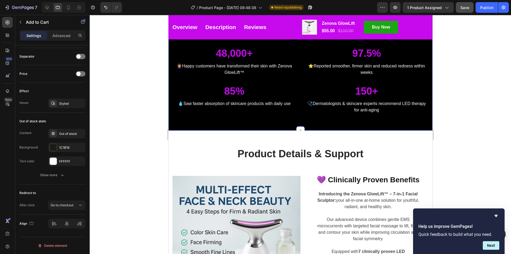
scroll to position [213, 0]
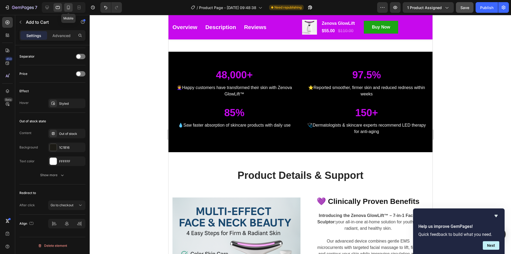
click at [69, 6] on icon at bounding box center [68, 8] width 3 height 4
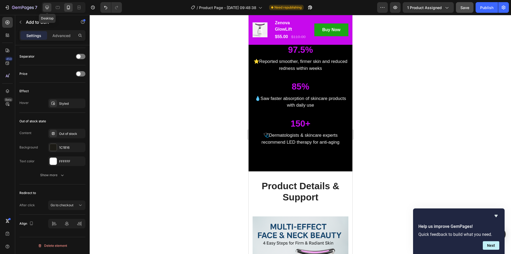
click at [45, 6] on icon at bounding box center [46, 7] width 5 height 5
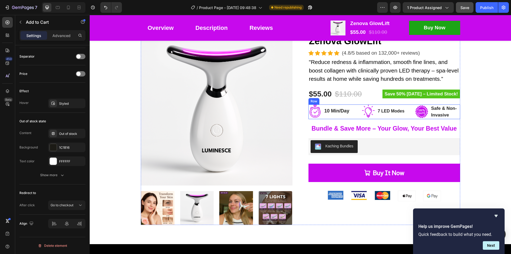
scroll to position [80, 0]
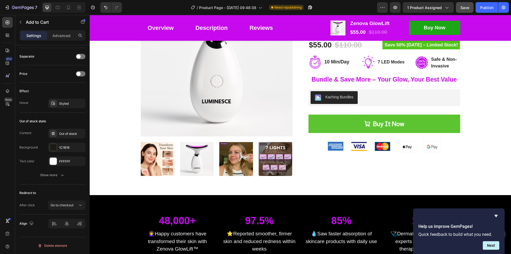
click at [427, 124] on button "Buy It Now" at bounding box center [384, 123] width 152 height 18
click at [333, 121] on button "Buy It Now" at bounding box center [384, 123] width 152 height 18
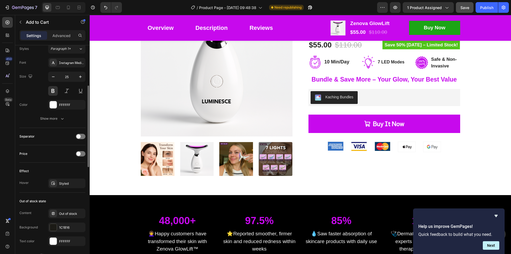
scroll to position [256, 0]
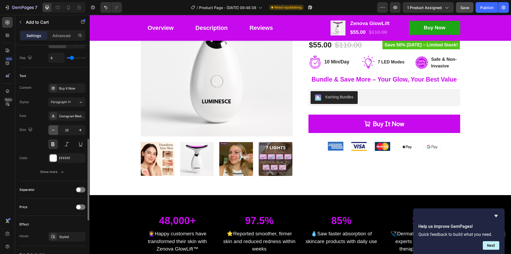
click at [55, 129] on icon "button" at bounding box center [53, 129] width 5 height 5
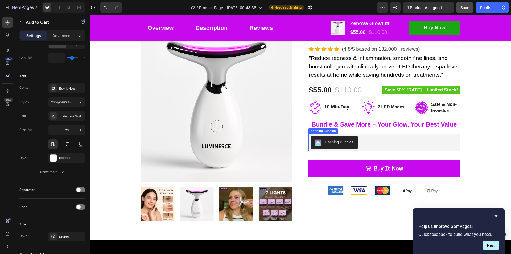
scroll to position [53, 0]
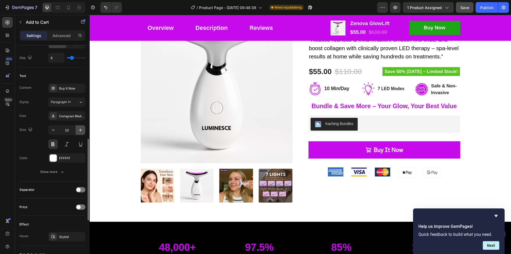
click at [79, 126] on button "button" at bounding box center [81, 130] width 10 height 10
type input "24"
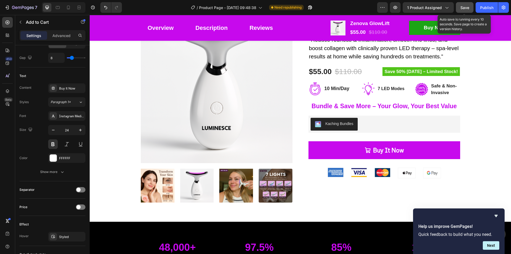
click at [461, 7] on span "Save" at bounding box center [464, 7] width 9 height 5
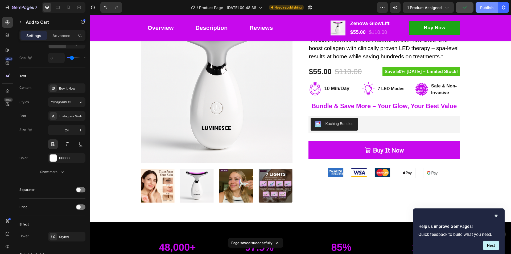
click at [489, 7] on div "Publish" at bounding box center [486, 8] width 13 height 6
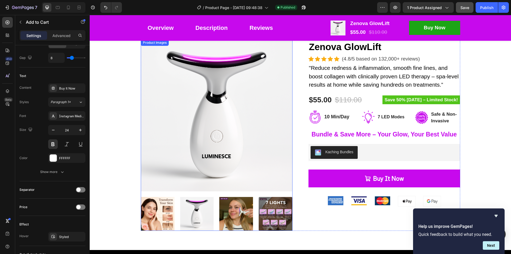
scroll to position [0, 0]
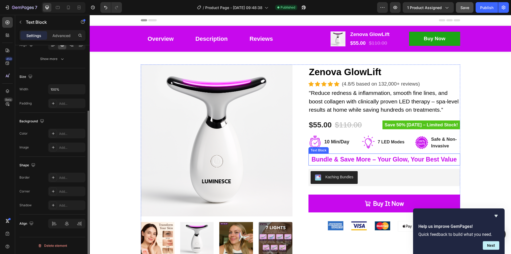
click at [368, 160] on p "Bundle & Save More – Your Glow, Your Best Value" at bounding box center [384, 159] width 151 height 11
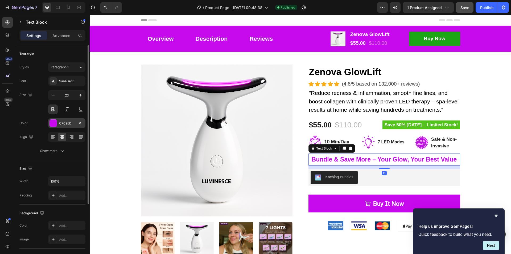
click at [63, 122] on div "C709ED" at bounding box center [66, 123] width 15 height 5
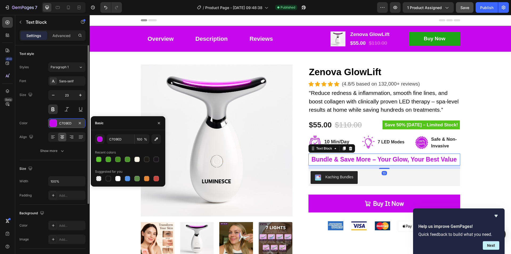
click at [63, 122] on div "C709ED" at bounding box center [66, 123] width 15 height 5
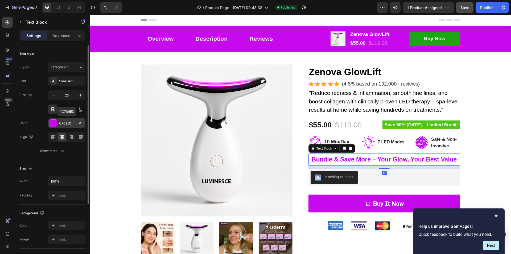
click at [63, 122] on div "C709ED" at bounding box center [66, 123] width 15 height 5
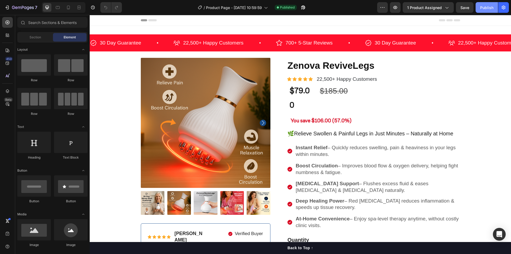
click at [484, 5] on div "Publish" at bounding box center [486, 8] width 13 height 6
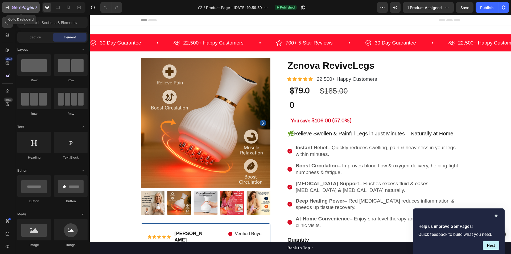
click at [5, 7] on icon "button" at bounding box center [7, 7] width 5 height 5
